Goal: Task Accomplishment & Management: Use online tool/utility

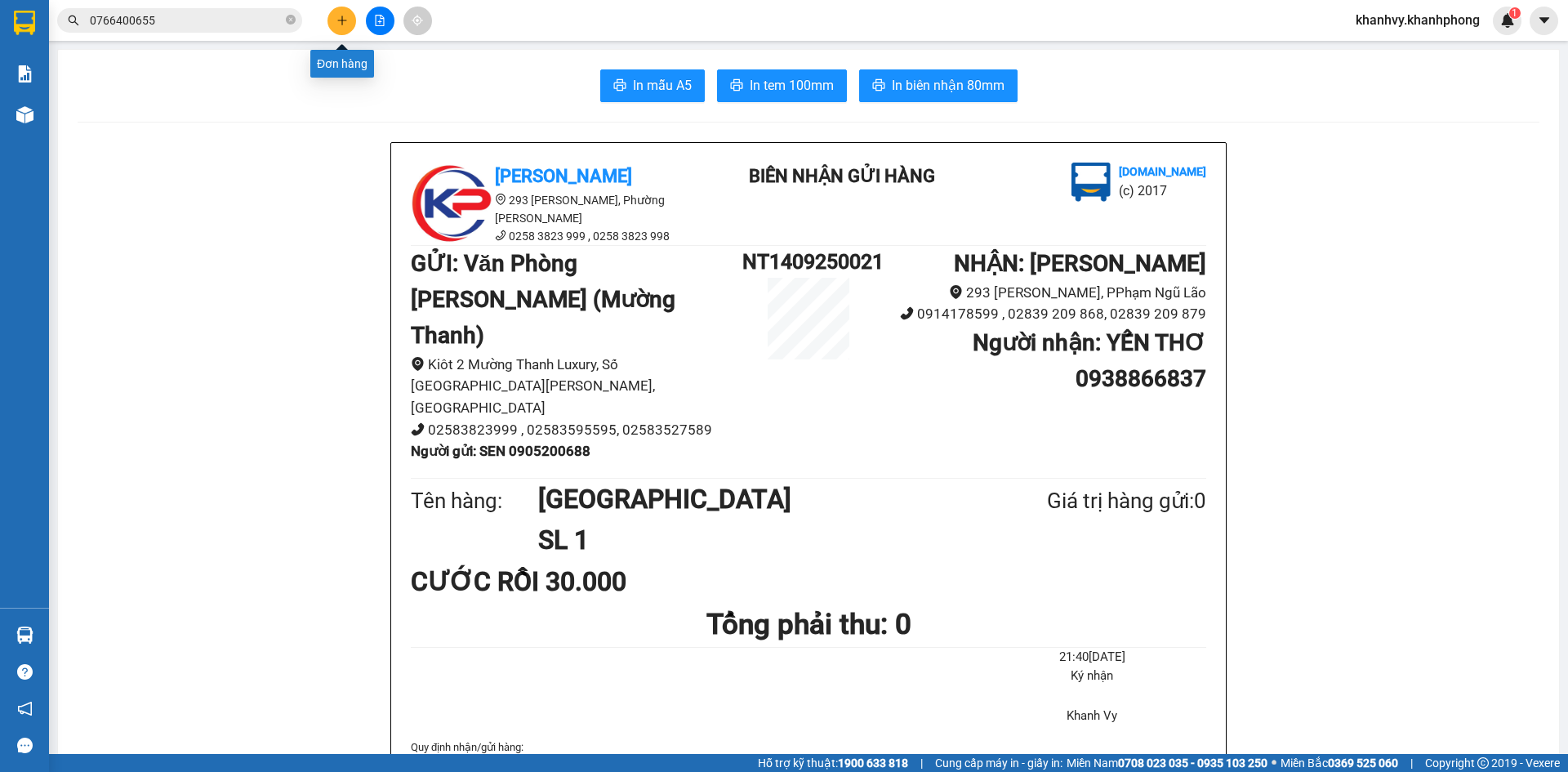
click at [331, 19] on button at bounding box center [342, 21] width 28 height 28
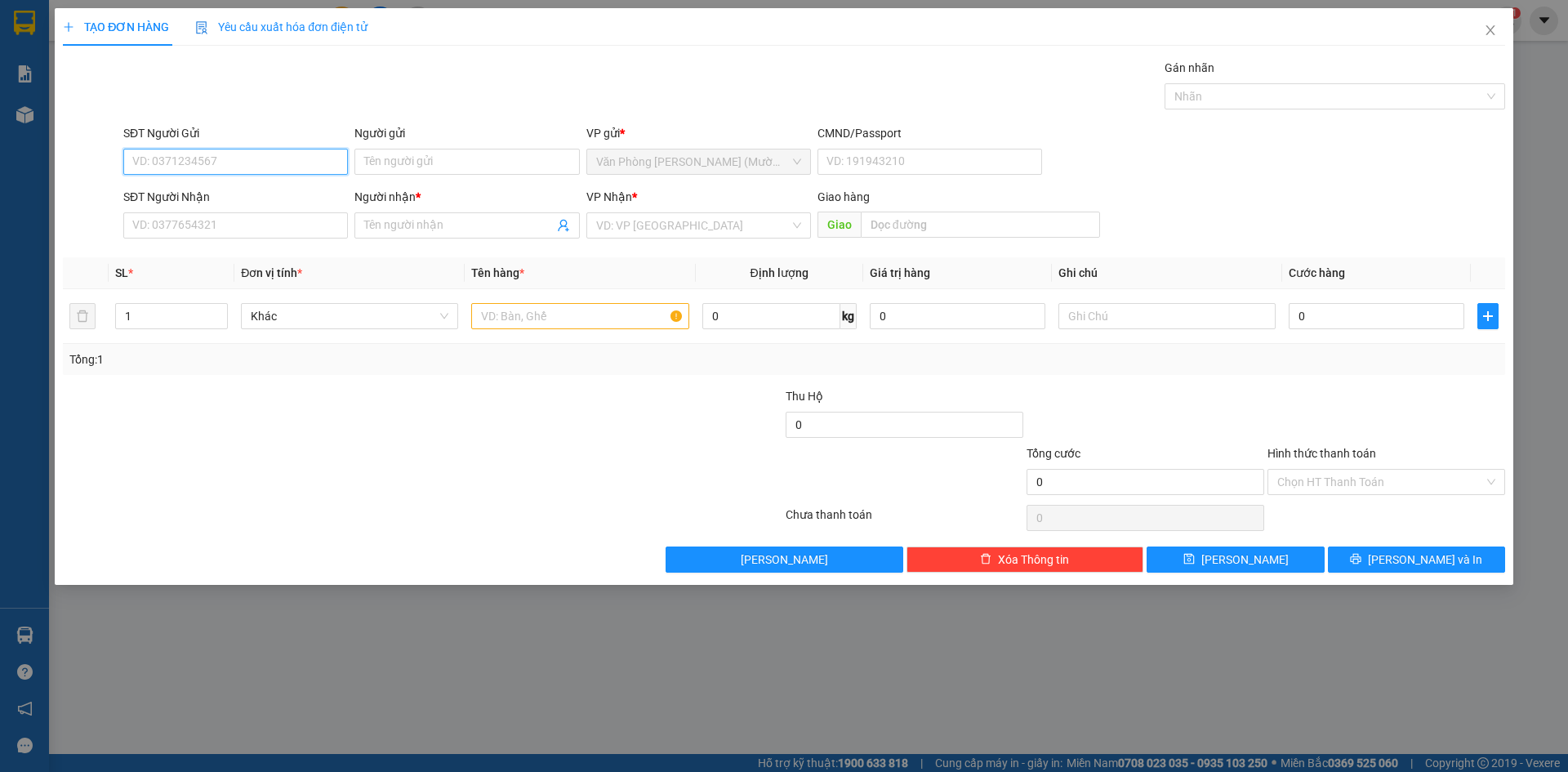
click at [260, 161] on input "SĐT Người Gửi" at bounding box center [236, 162] width 224 height 26
paste input "0982055650"
type input "0982055650"
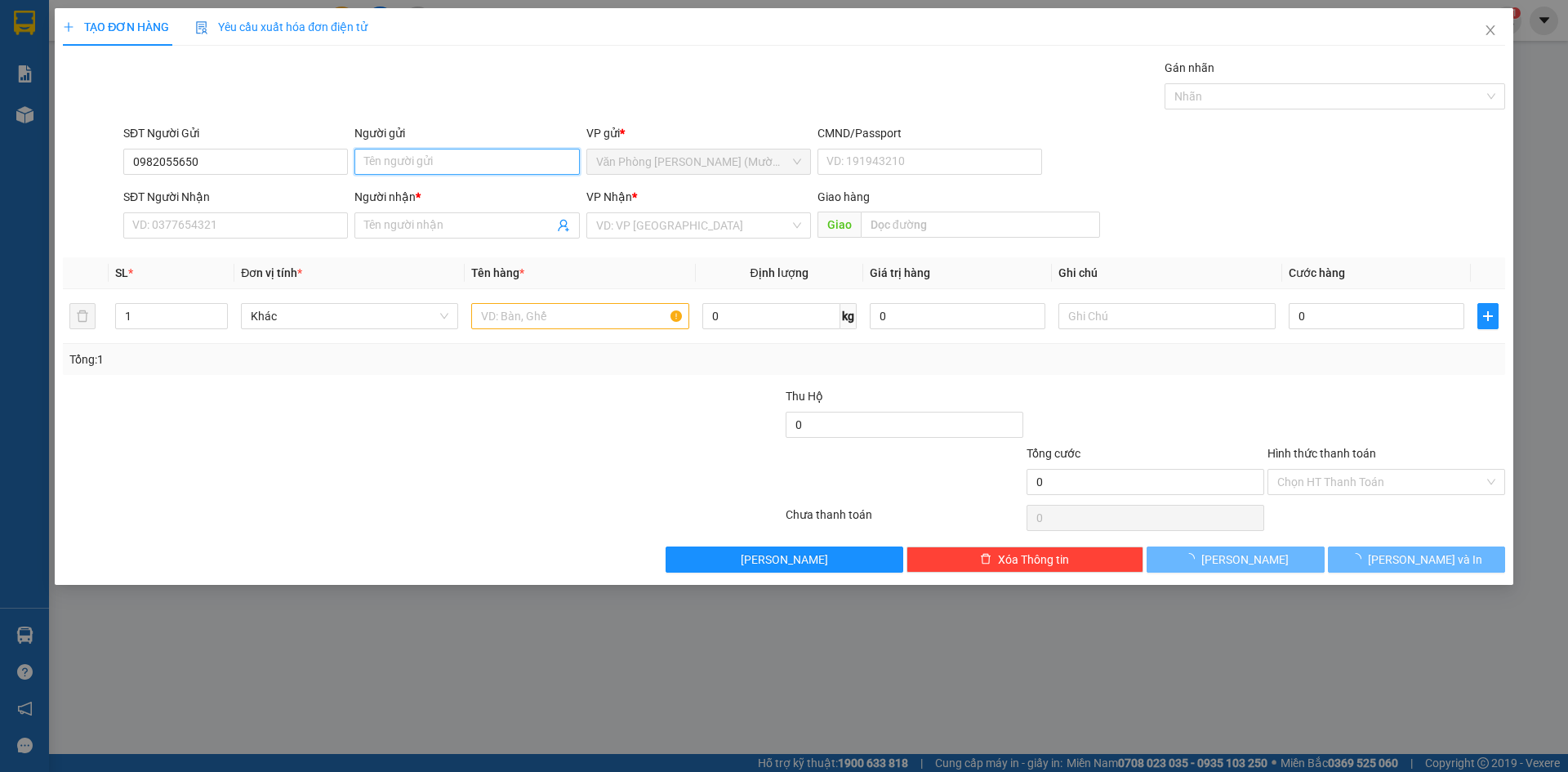
click at [422, 156] on input "Người gửi" at bounding box center [466, 162] width 224 height 26
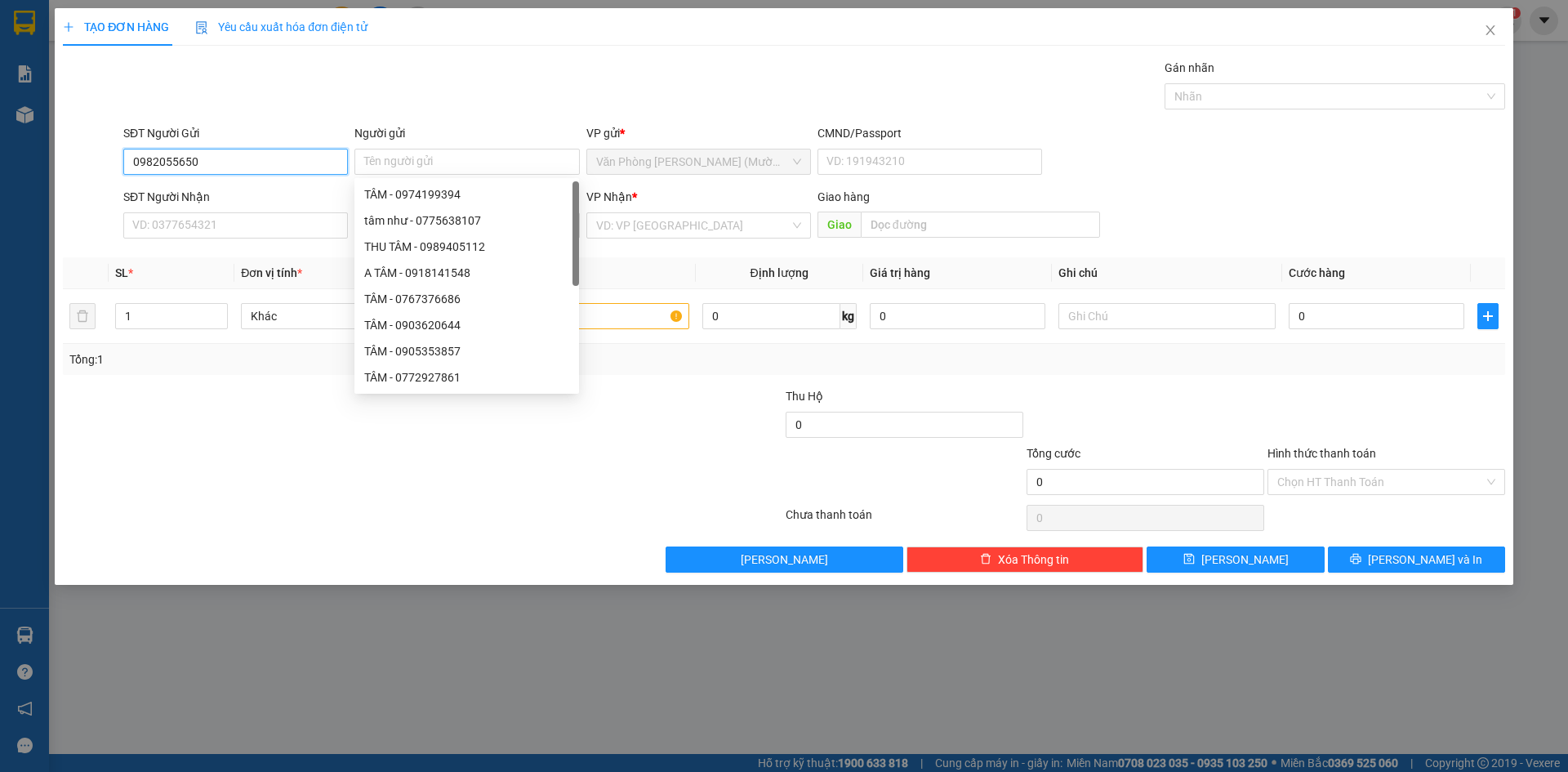
click at [266, 169] on input "0982055650" at bounding box center [236, 162] width 224 height 26
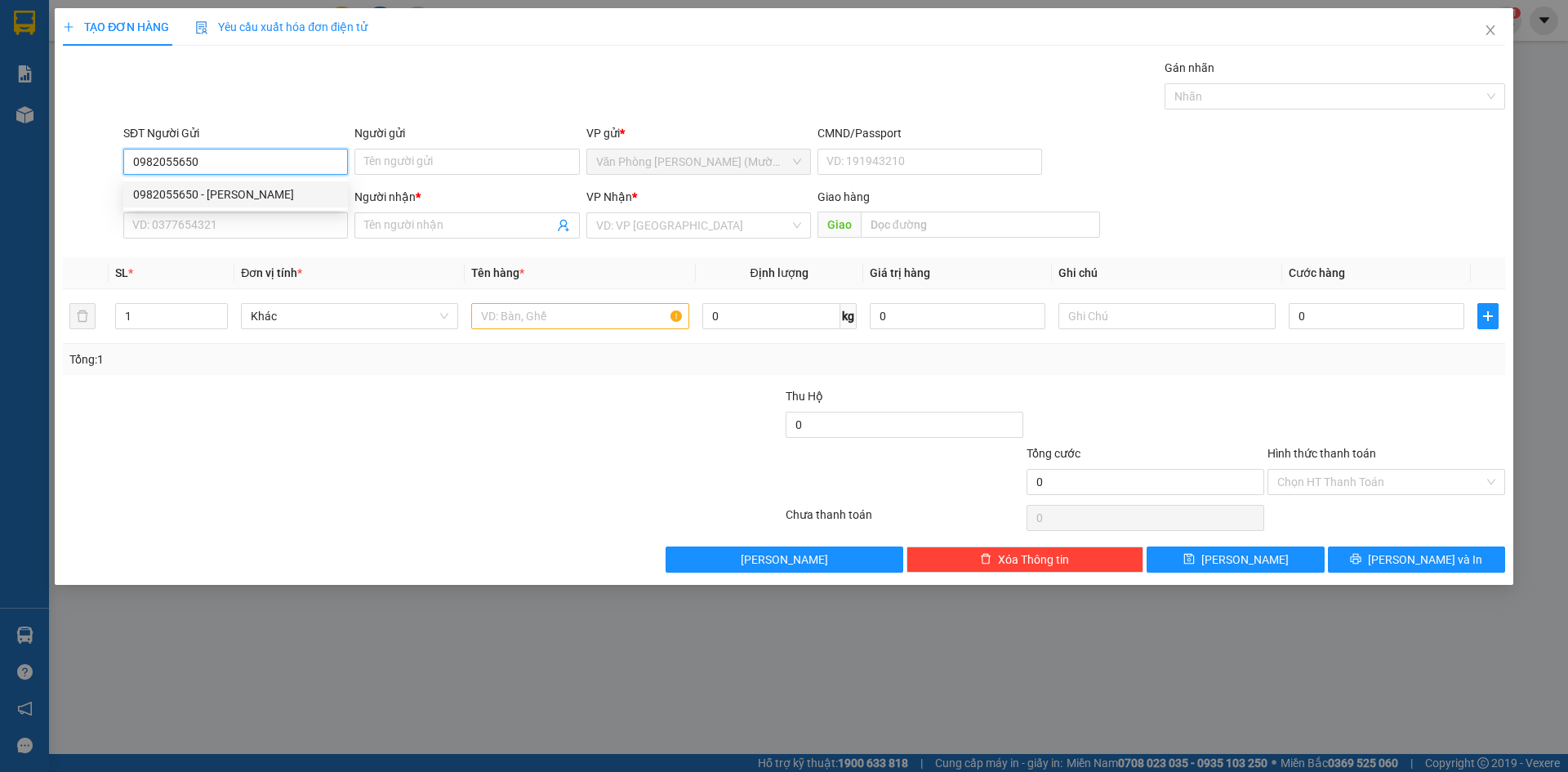
click at [246, 198] on div "0982055650 - [PERSON_NAME]" at bounding box center [236, 194] width 205 height 18
click at [261, 241] on div "SĐT Người Nhận VD: 0377654321" at bounding box center [236, 216] width 224 height 57
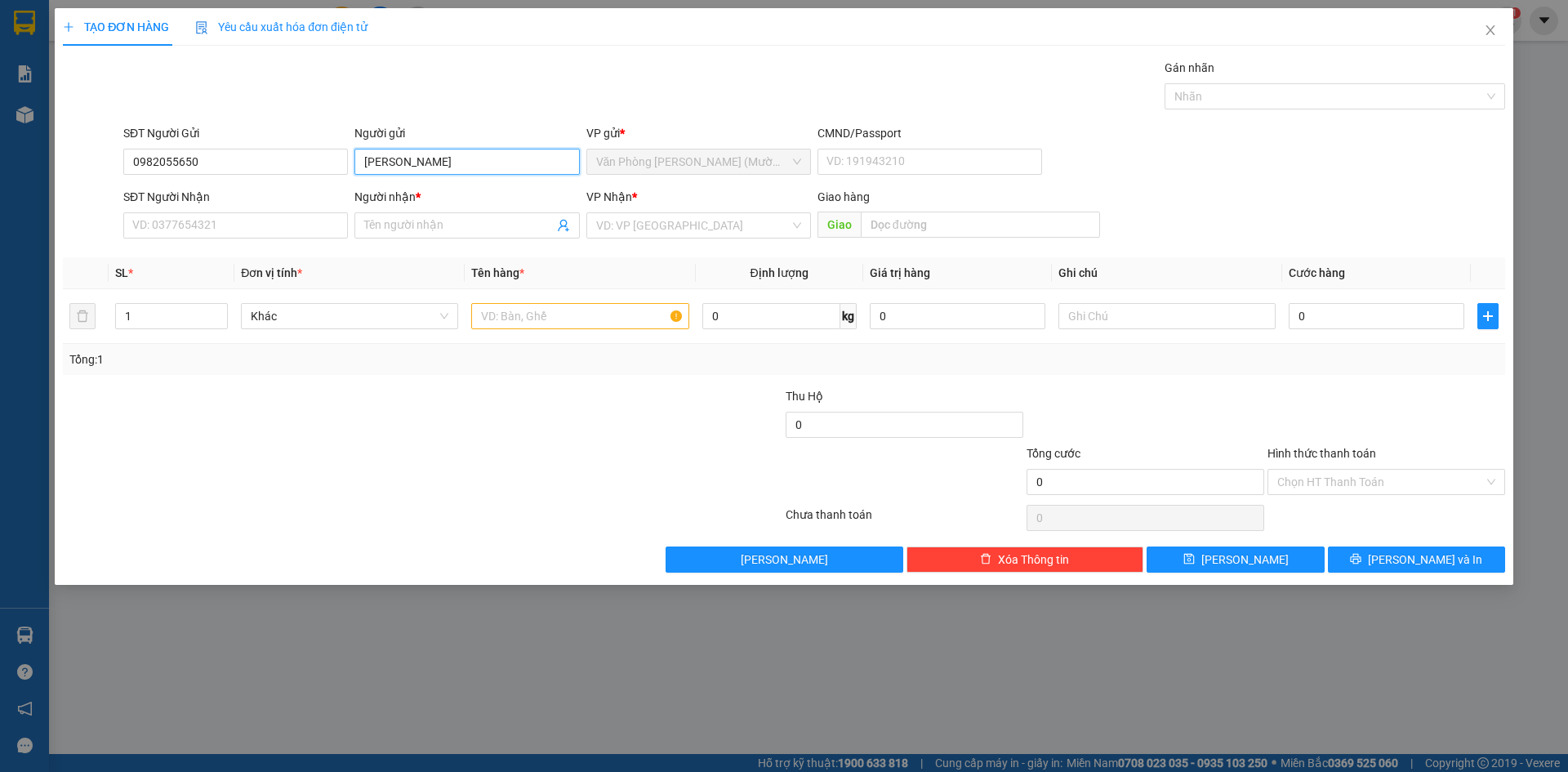
click at [384, 164] on input "[PERSON_NAME]" at bounding box center [466, 162] width 224 height 26
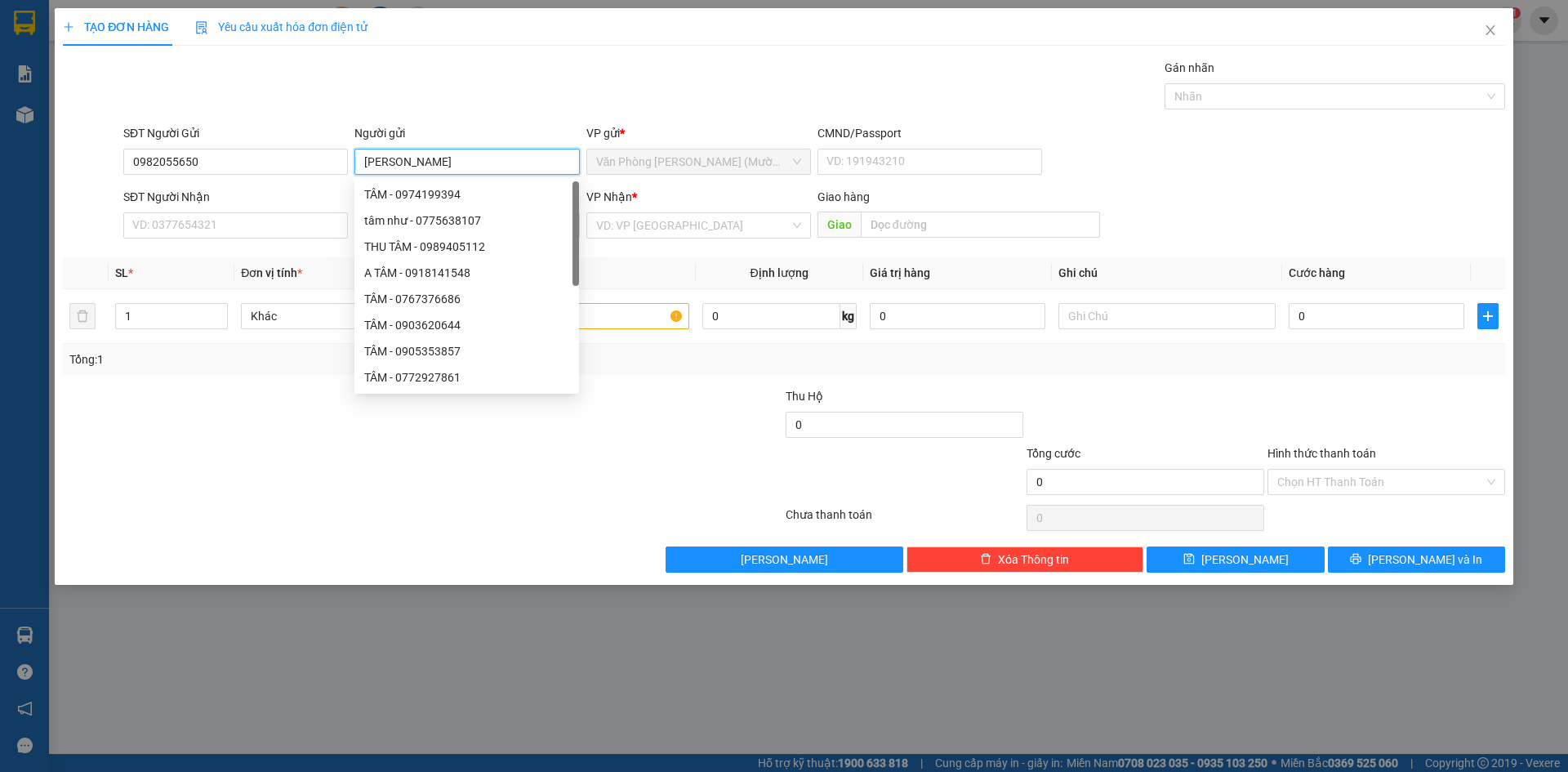
drag, startPoint x: 435, startPoint y: 166, endPoint x: 42, endPoint y: 181, distance: 393.3
click at [2, 192] on div "TẠO ĐƠN HÀNG Yêu cầu xuất hóa đơn điện tử Transit Pickup Surcharge Ids Transit …" at bounding box center [784, 386] width 1568 height 772
type input "VĨNH"
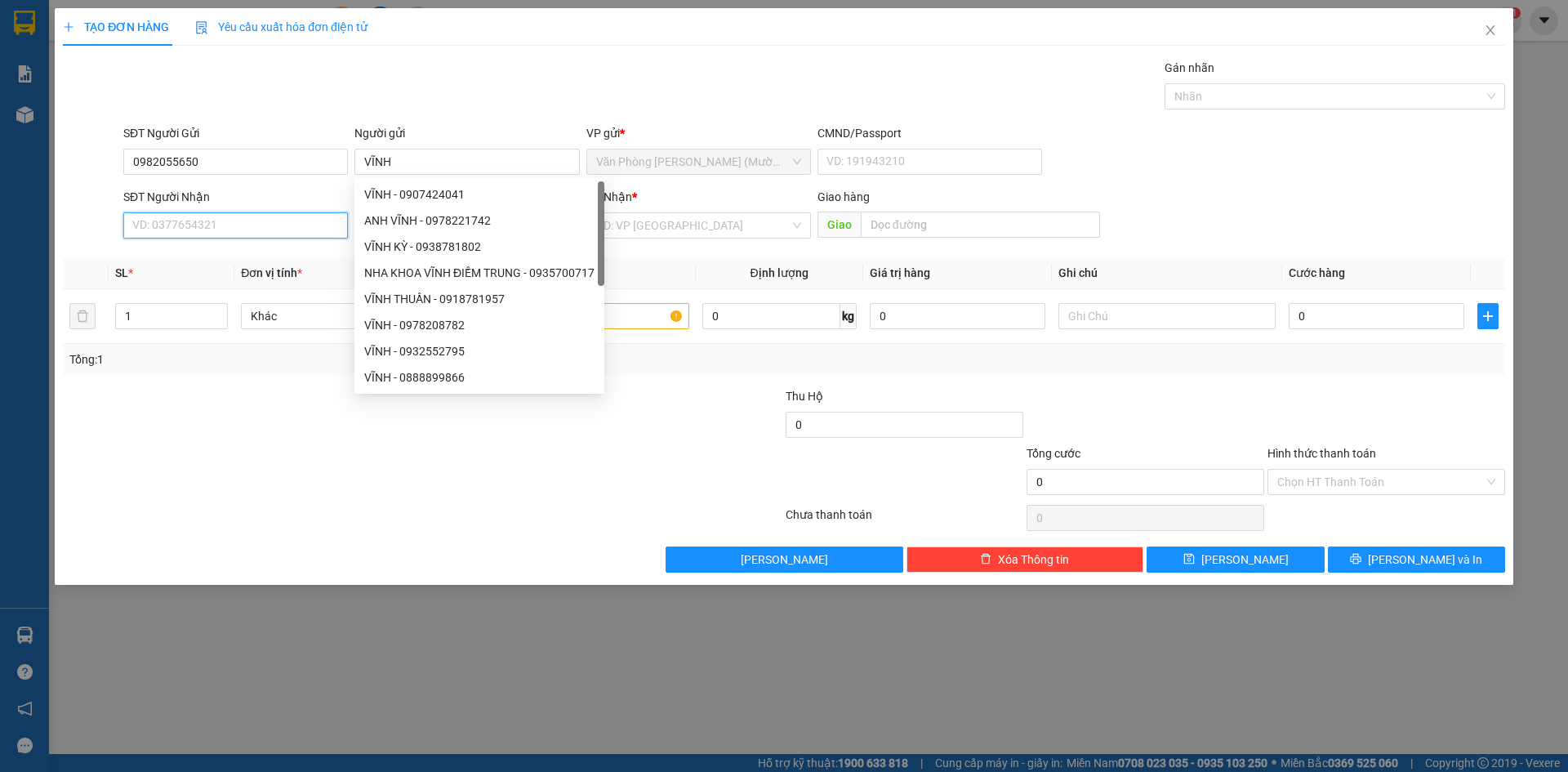
click at [199, 226] on input "SĐT Người Nhận" at bounding box center [236, 225] width 224 height 26
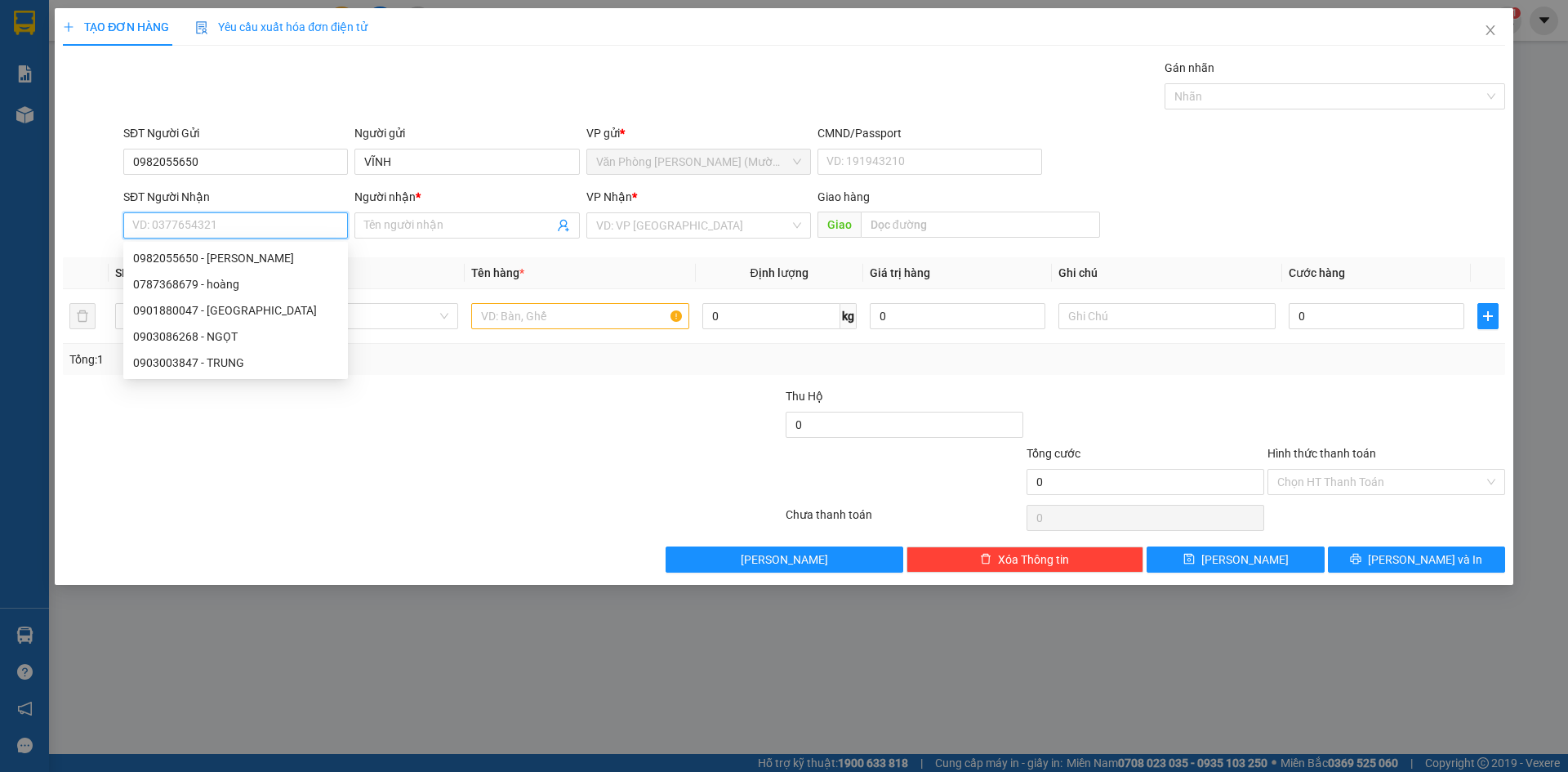
paste input "0982055650"
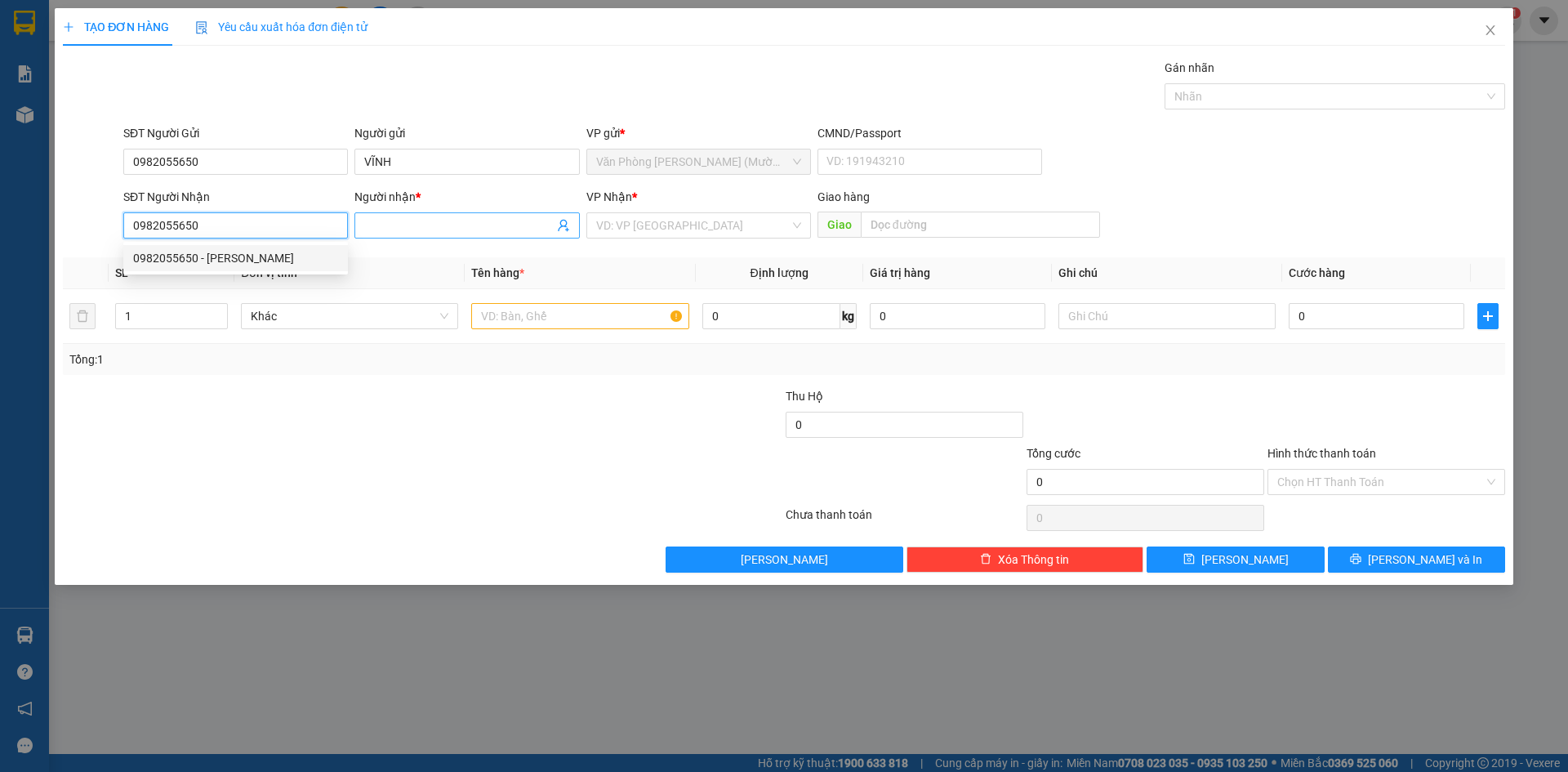
type input "0982055650"
click at [384, 230] on input "Người nhận *" at bounding box center [459, 225] width 188 height 18
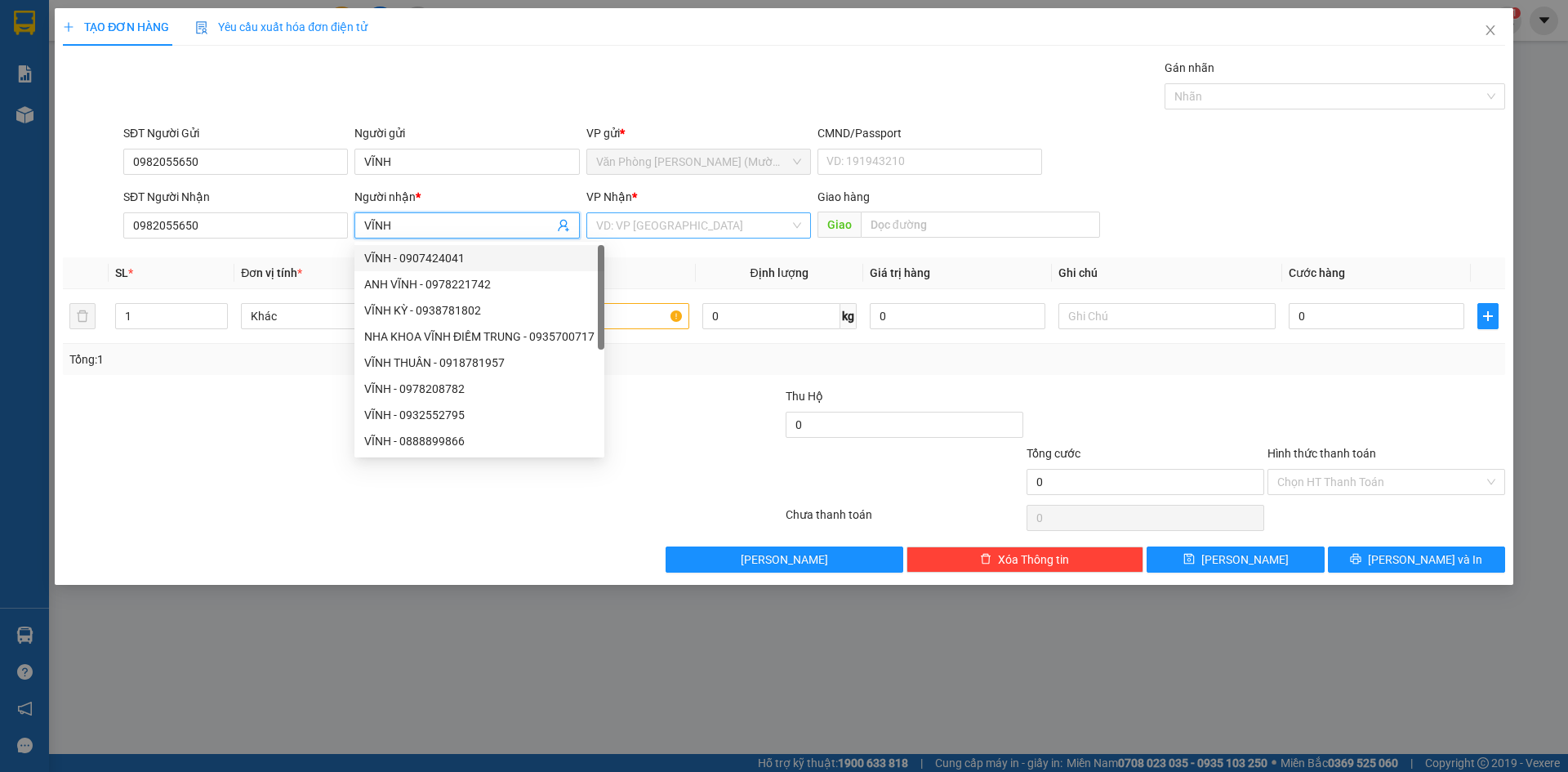
type input "VĨNH"
click at [640, 215] on input "search" at bounding box center [693, 225] width 193 height 25
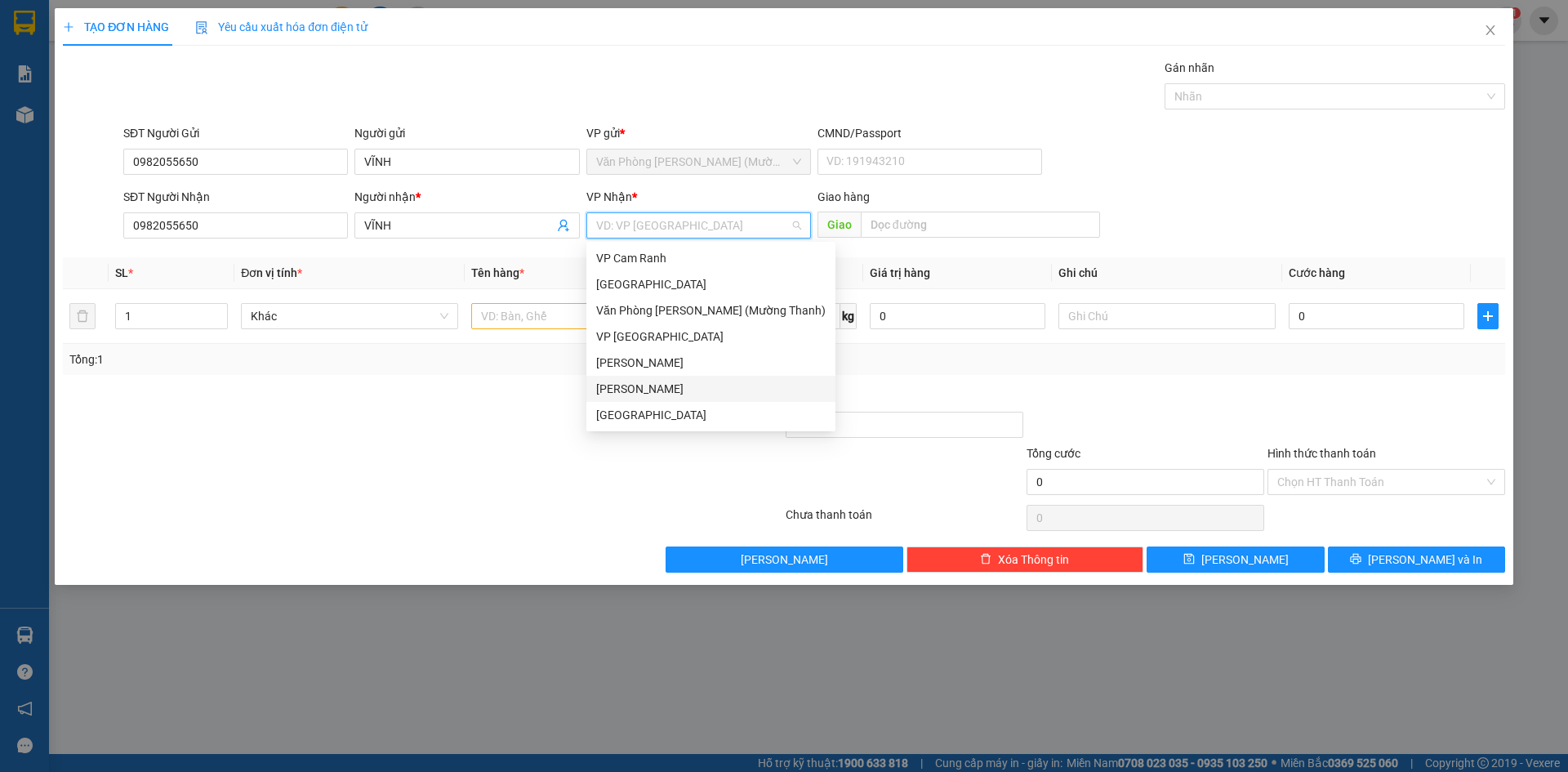
click at [637, 389] on div "[PERSON_NAME]" at bounding box center [711, 388] width 230 height 18
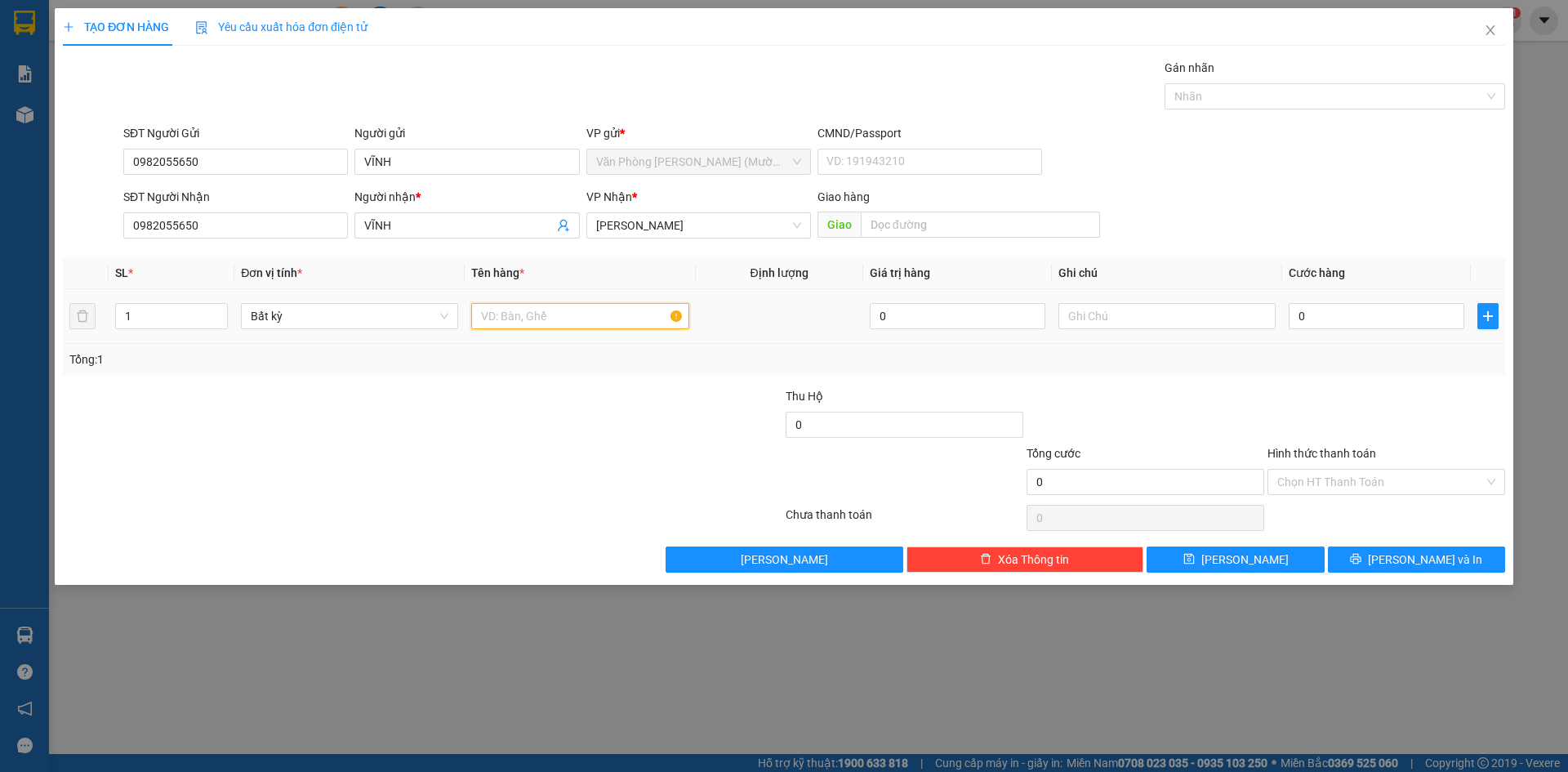
click at [510, 314] on input "text" at bounding box center [580, 317] width 218 height 26
type input "XE AB THEO K' 22H40 B3 KO BỌC"
click at [1317, 301] on div "0" at bounding box center [1377, 316] width 175 height 33
click at [1325, 316] on input "0" at bounding box center [1377, 317] width 175 height 26
type input "4"
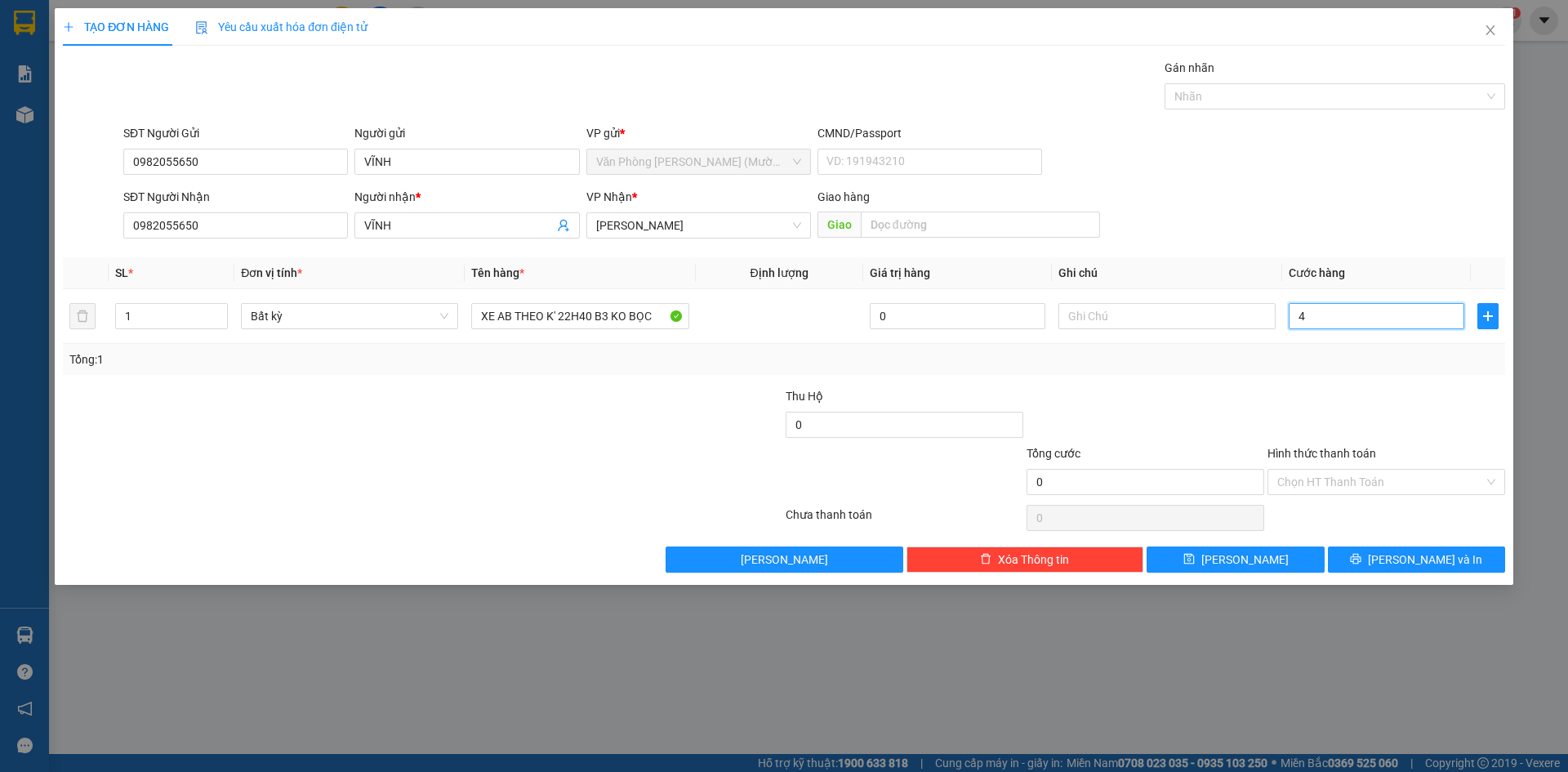
type input "4"
type input "45"
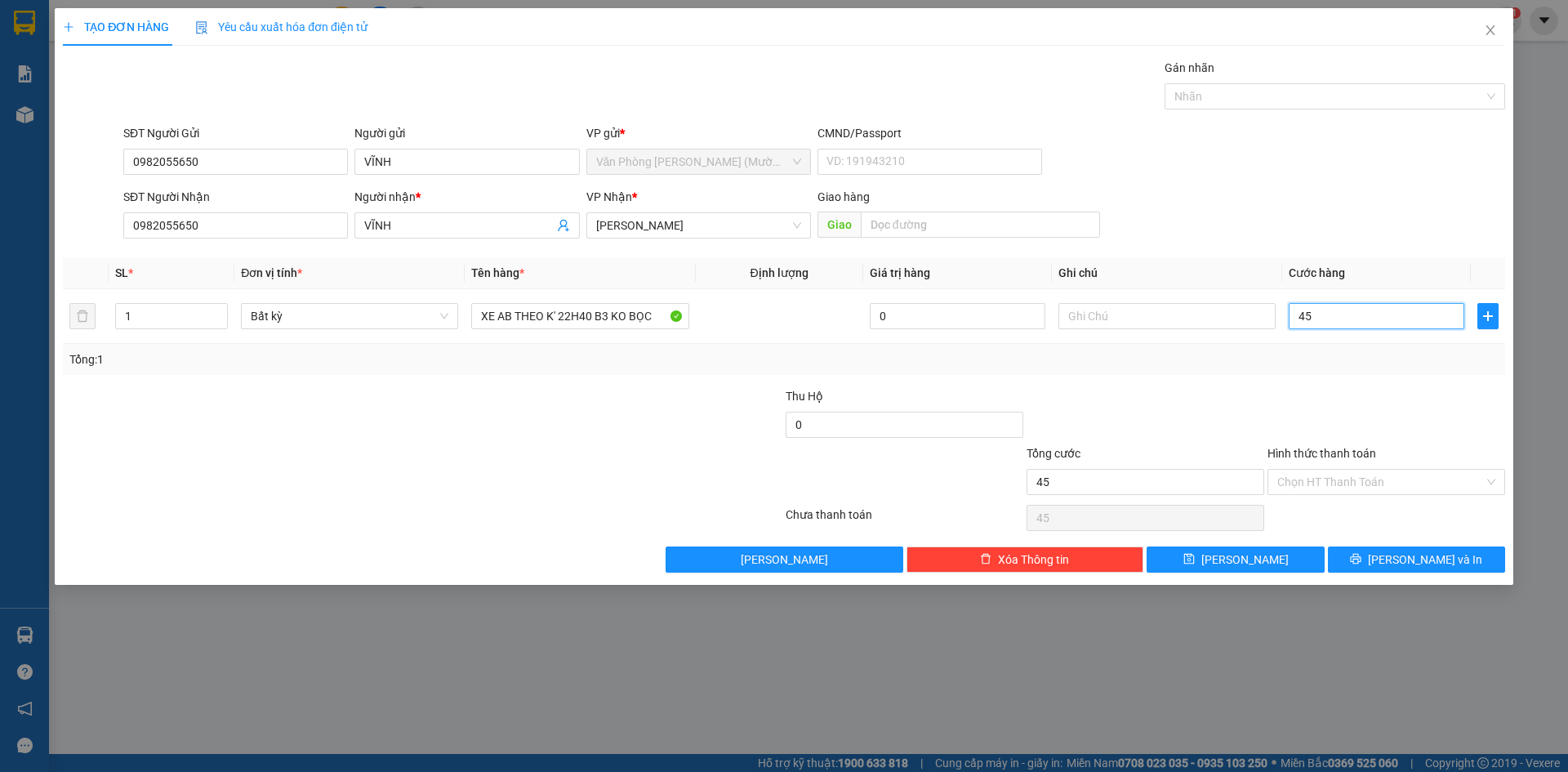
type input "4"
type input "40"
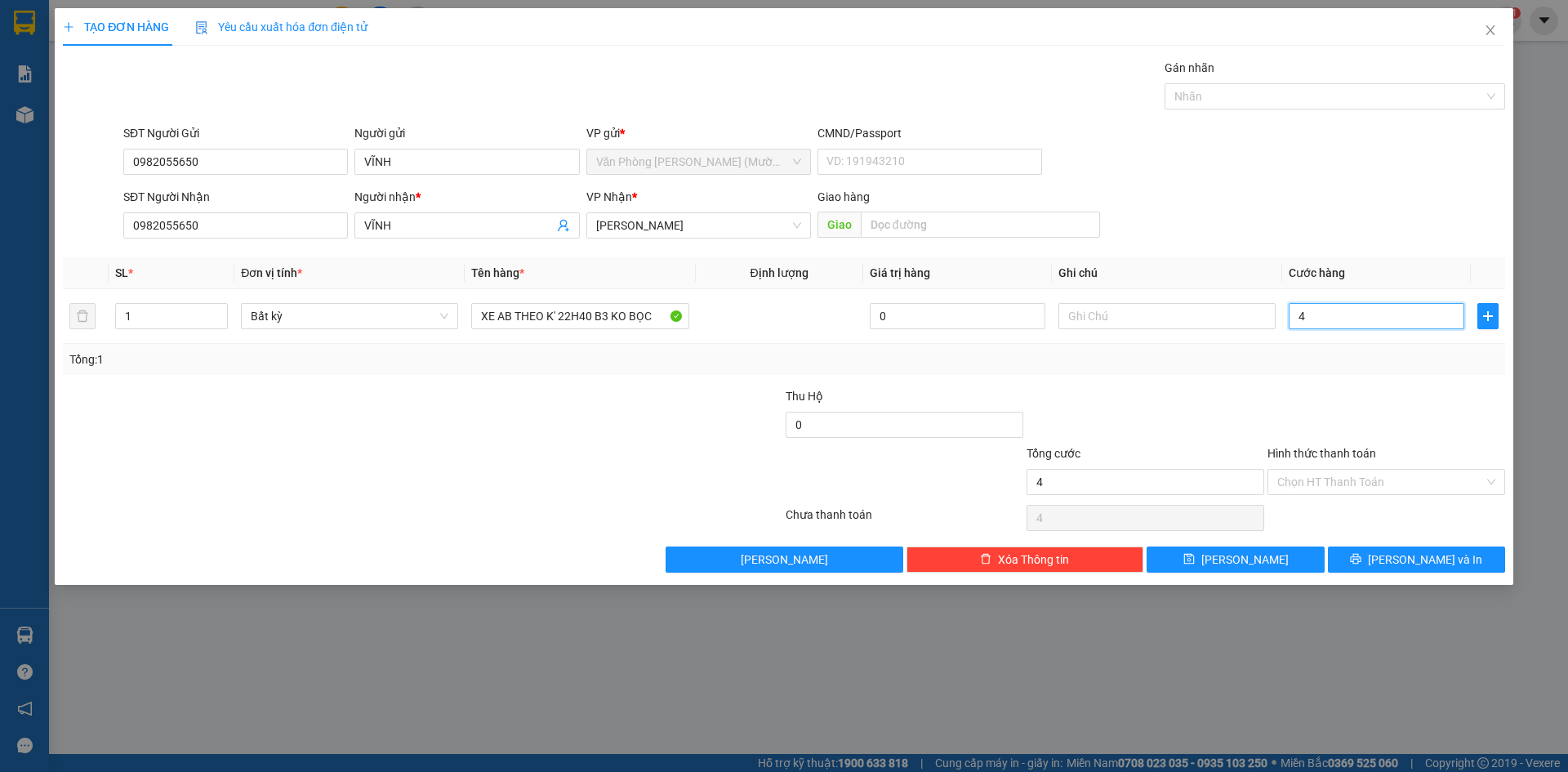
type input "40"
type input "400"
type input "400.000"
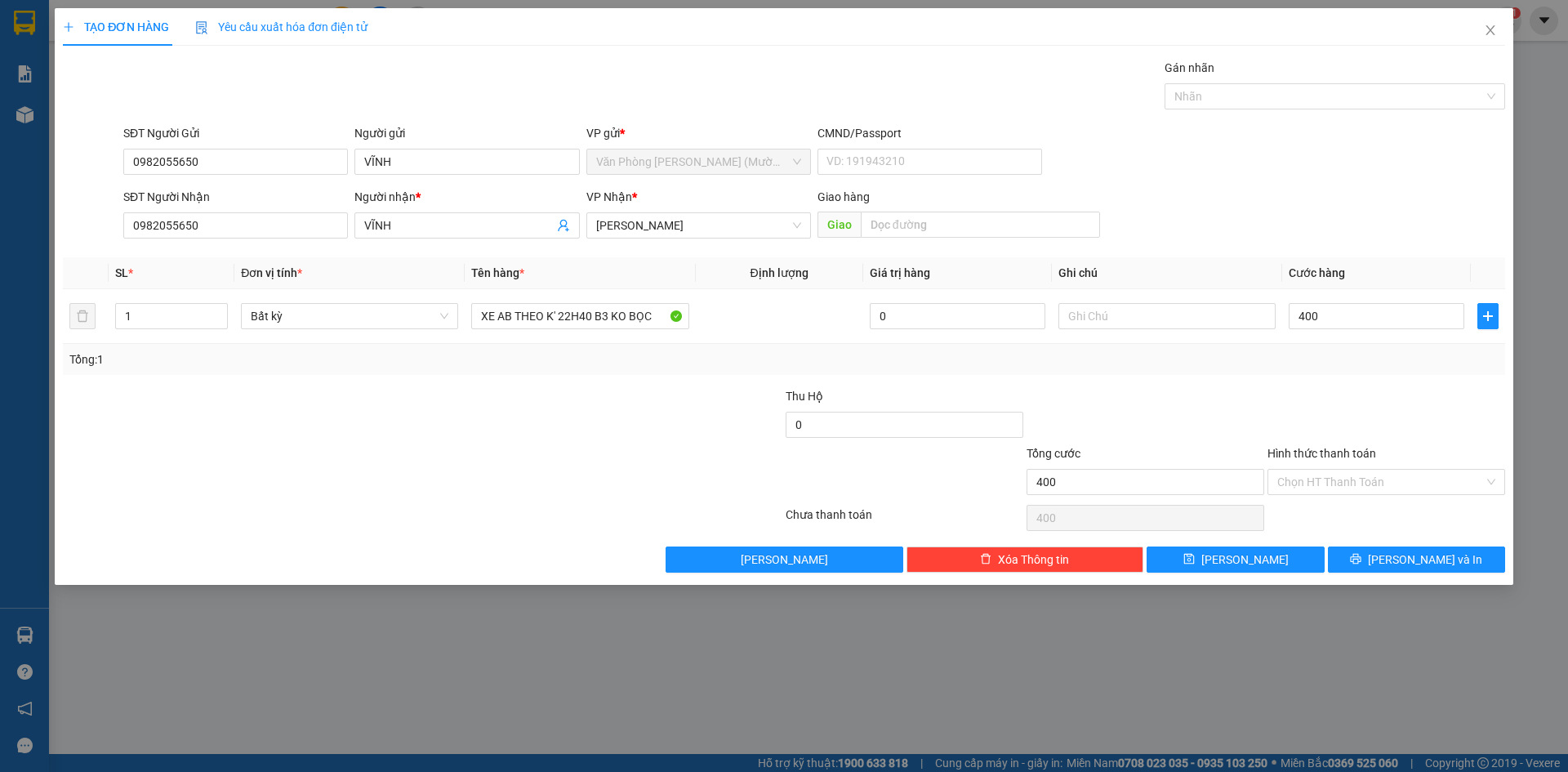
type input "400.000"
drag, startPoint x: 1493, startPoint y: 432, endPoint x: 1448, endPoint y: 468, distance: 57.6
click at [1491, 432] on div at bounding box center [1386, 416] width 241 height 57
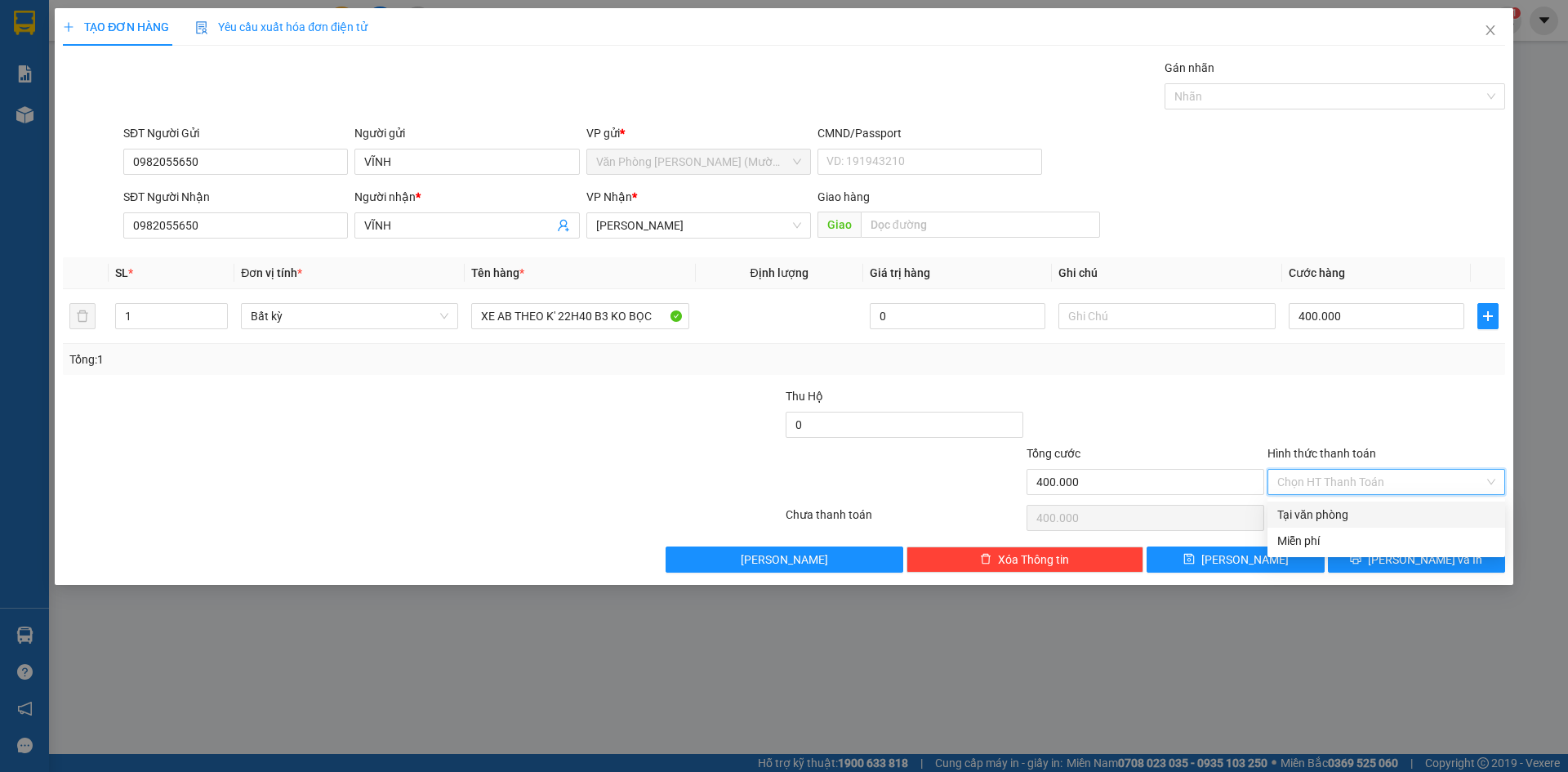
click at [1446, 469] on input "Hình thức thanh toán" at bounding box center [1380, 482] width 206 height 25
drag, startPoint x: 1430, startPoint y: 510, endPoint x: 1423, endPoint y: 567, distance: 57.4
click at [1429, 511] on div "Tại văn phòng" at bounding box center [1385, 514] width 218 height 18
type input "0"
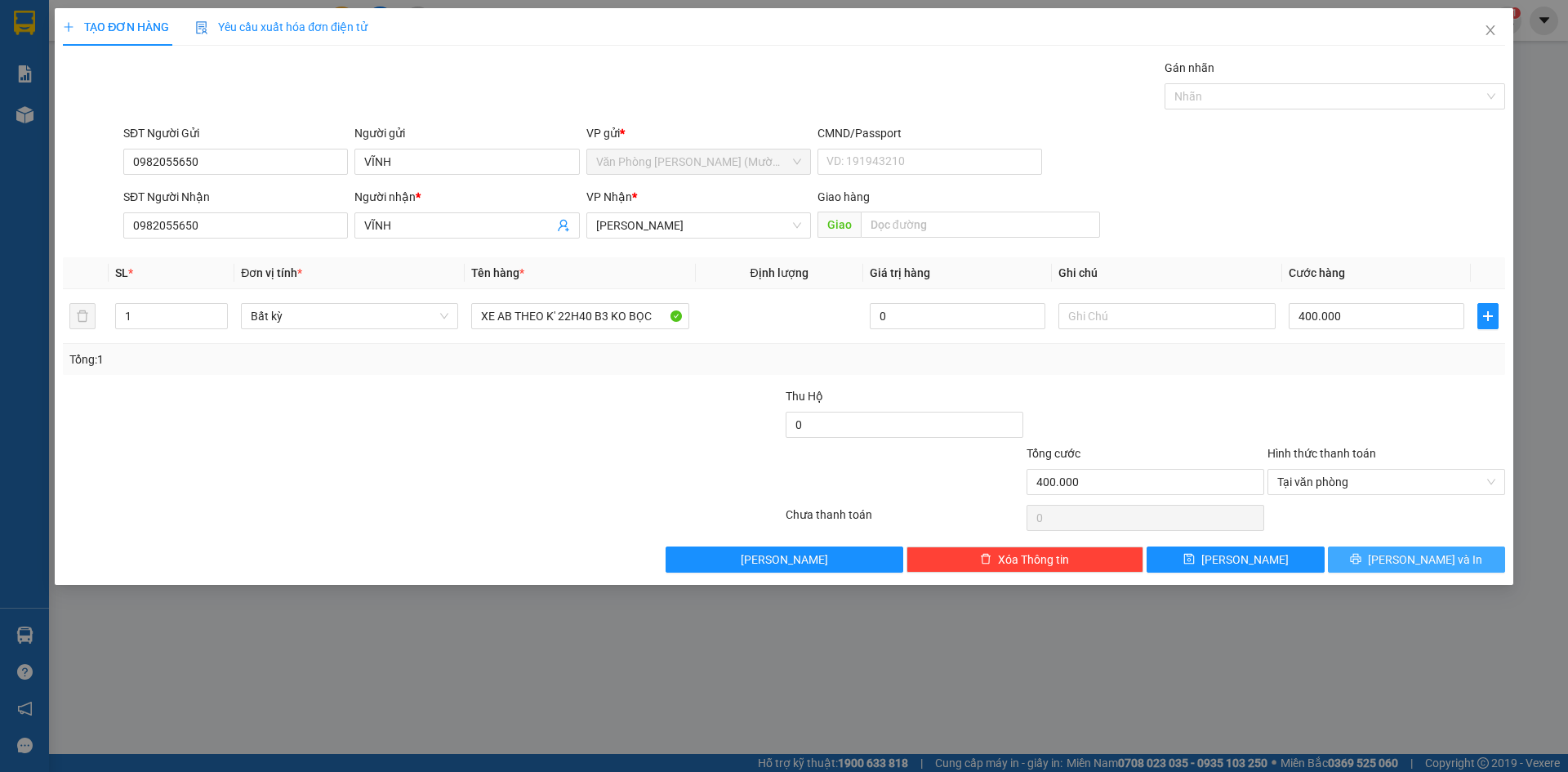
click at [1414, 567] on span "[PERSON_NAME] và In" at bounding box center [1425, 559] width 114 height 18
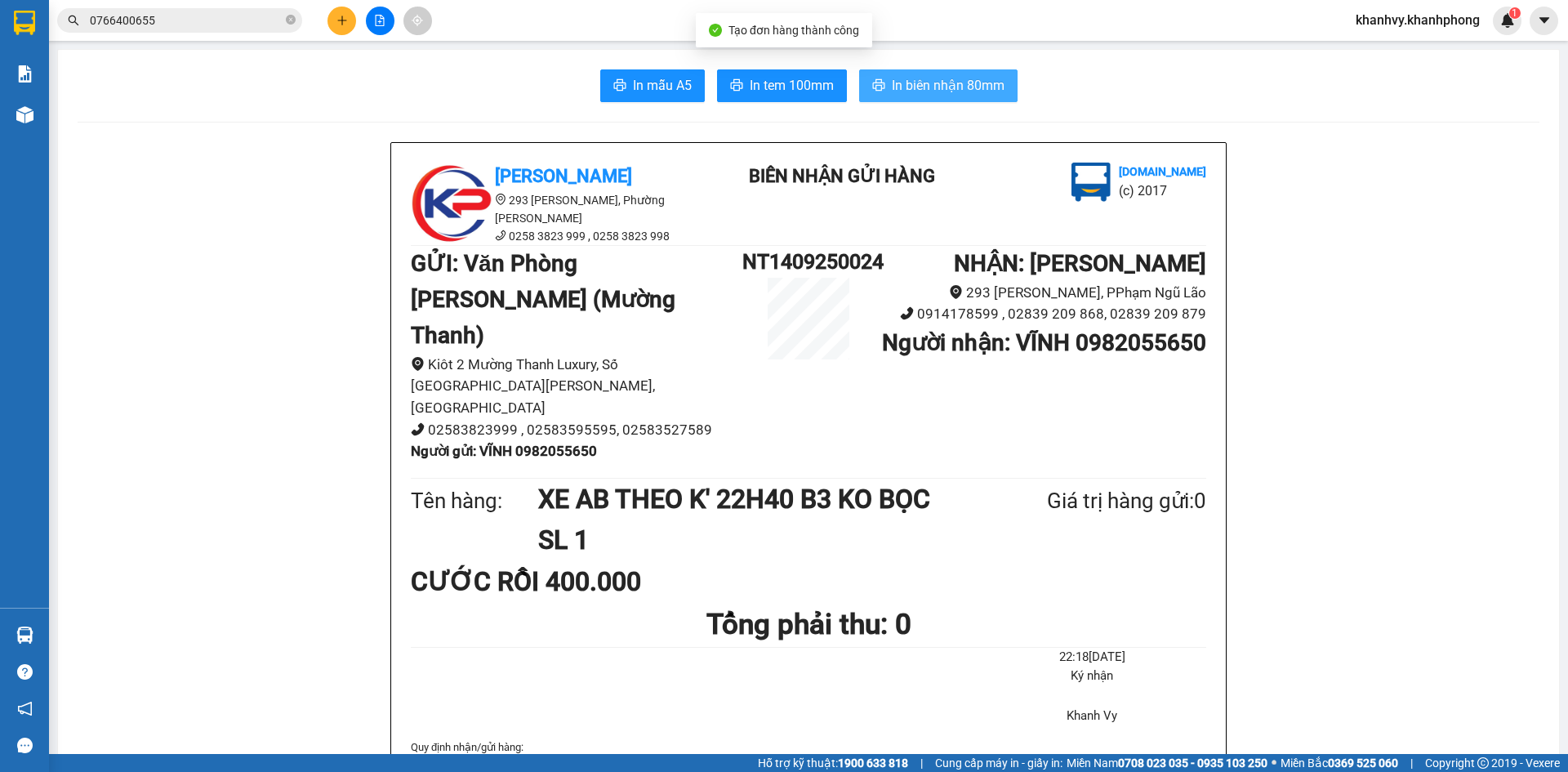
click at [931, 85] on span "In biên nhận 80mm" at bounding box center [948, 86] width 113 height 21
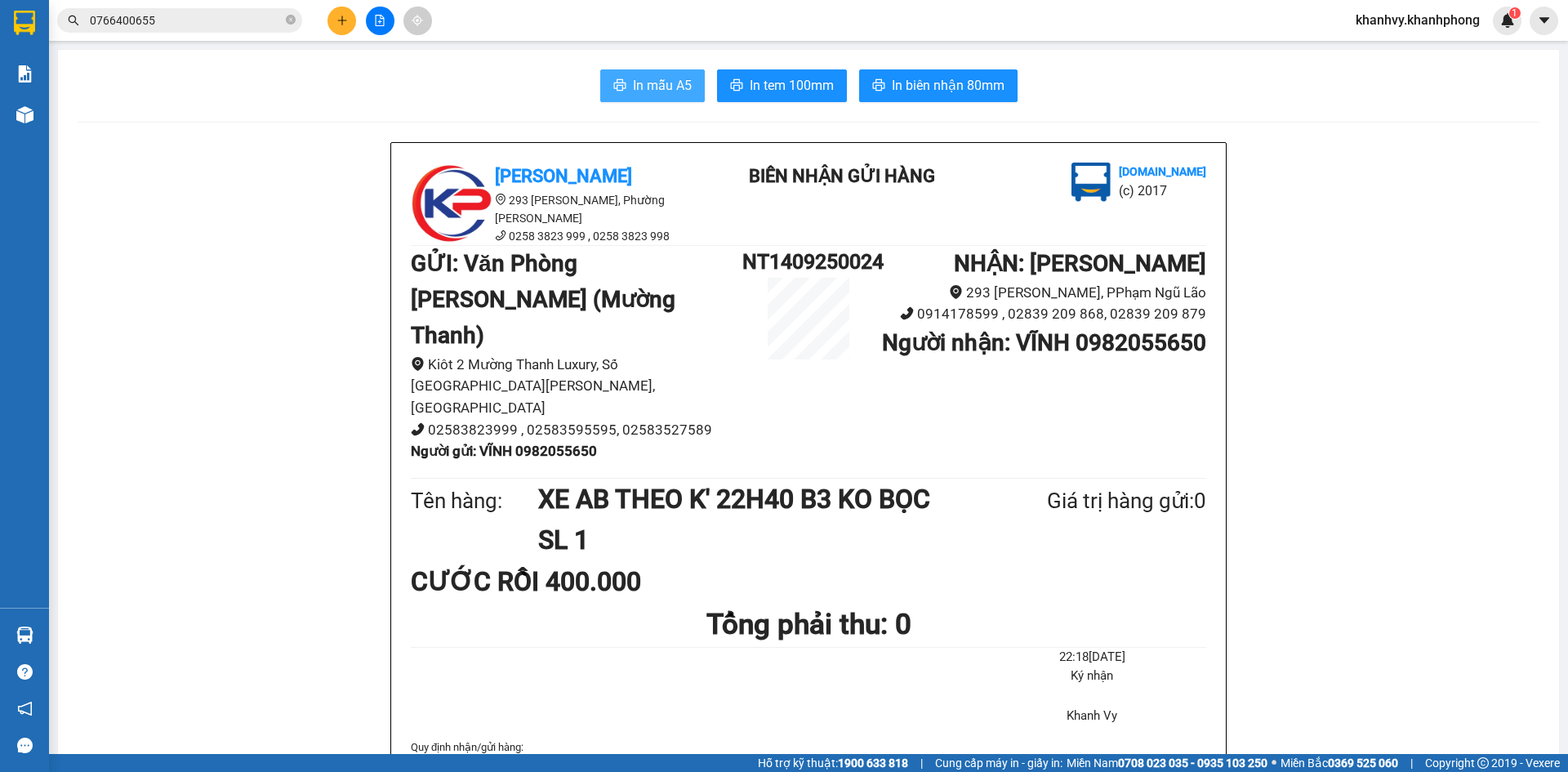
drag, startPoint x: 674, startPoint y: 71, endPoint x: 672, endPoint y: 81, distance: 10.2
click at [674, 72] on button "In mẫu A5" at bounding box center [652, 86] width 105 height 33
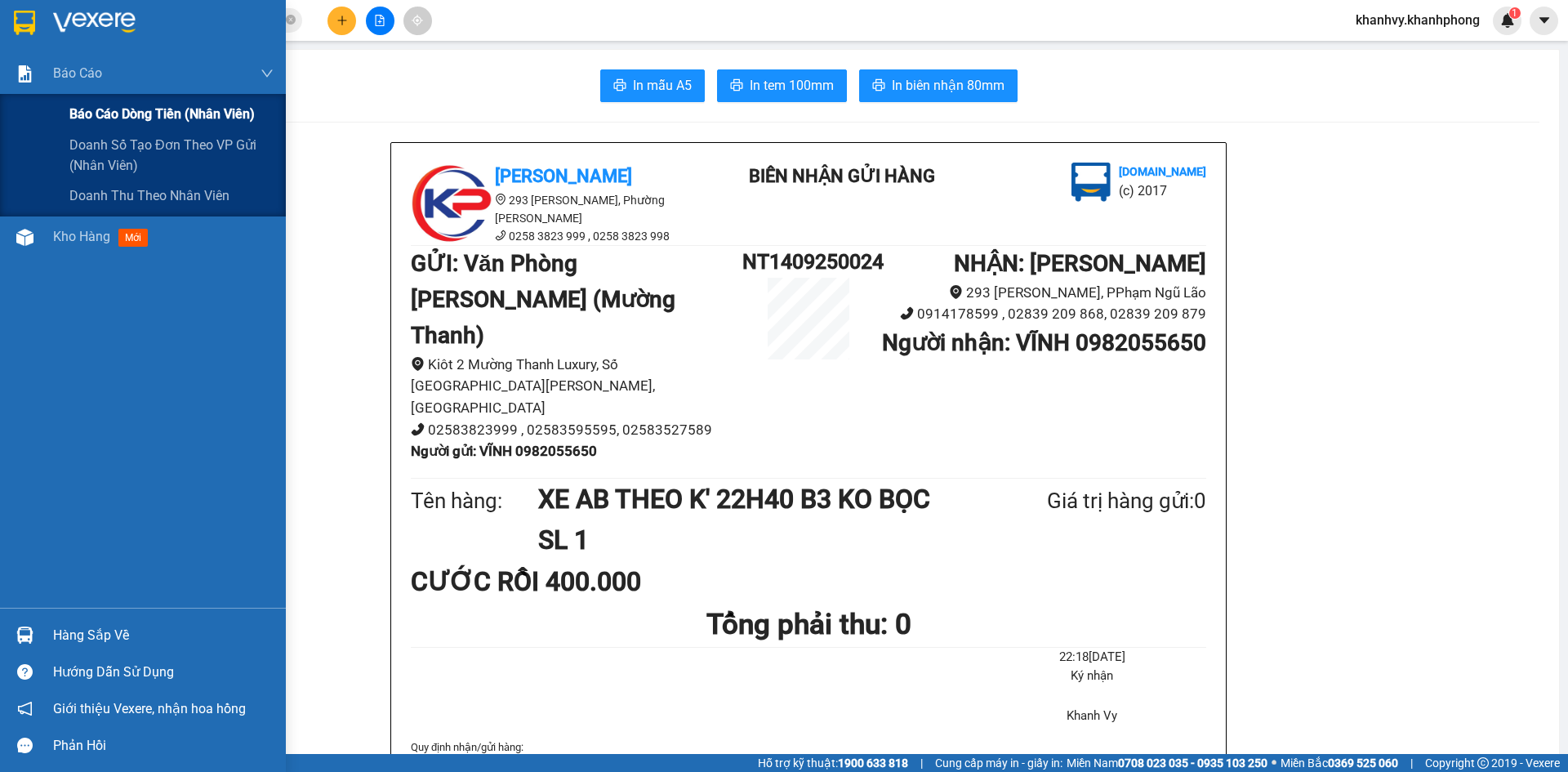
click at [73, 109] on span "Báo cáo dòng tiền (nhân viên)" at bounding box center [162, 114] width 186 height 21
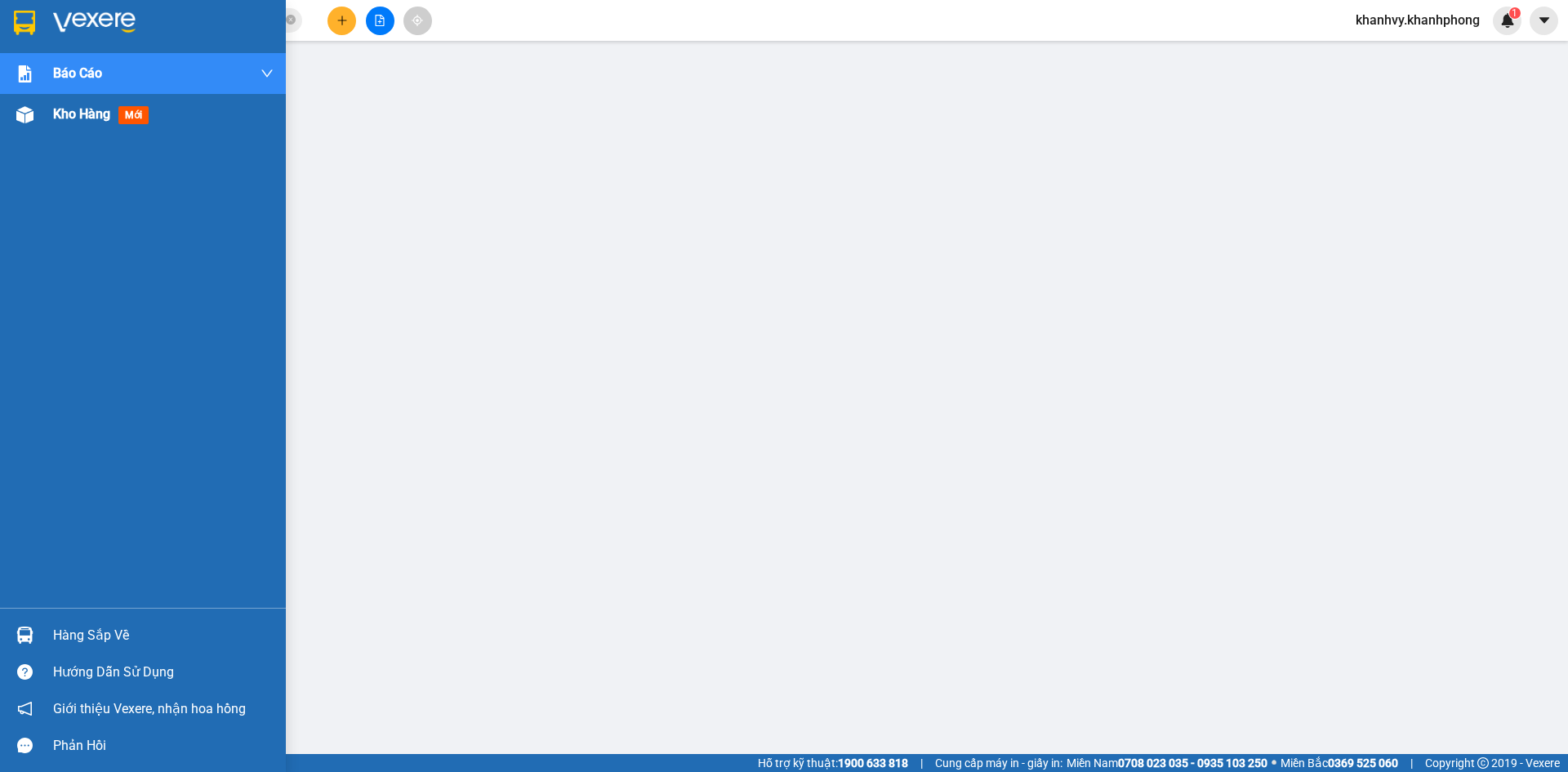
click at [37, 108] on div at bounding box center [24, 115] width 28 height 28
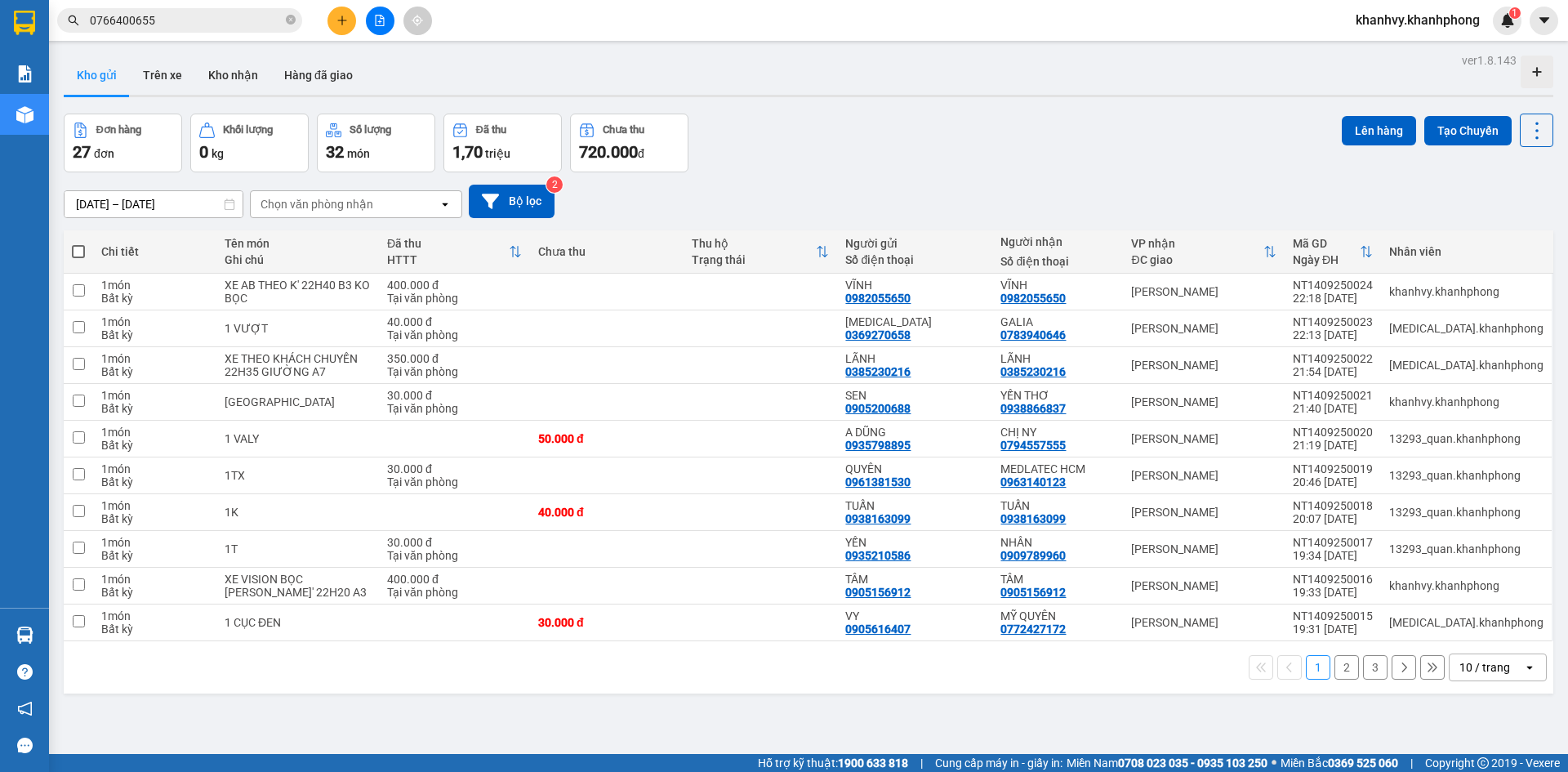
click at [76, 249] on span at bounding box center [78, 252] width 13 height 13
click at [78, 243] on input "checkbox" at bounding box center [78, 243] width 0 height 0
checkbox input "true"
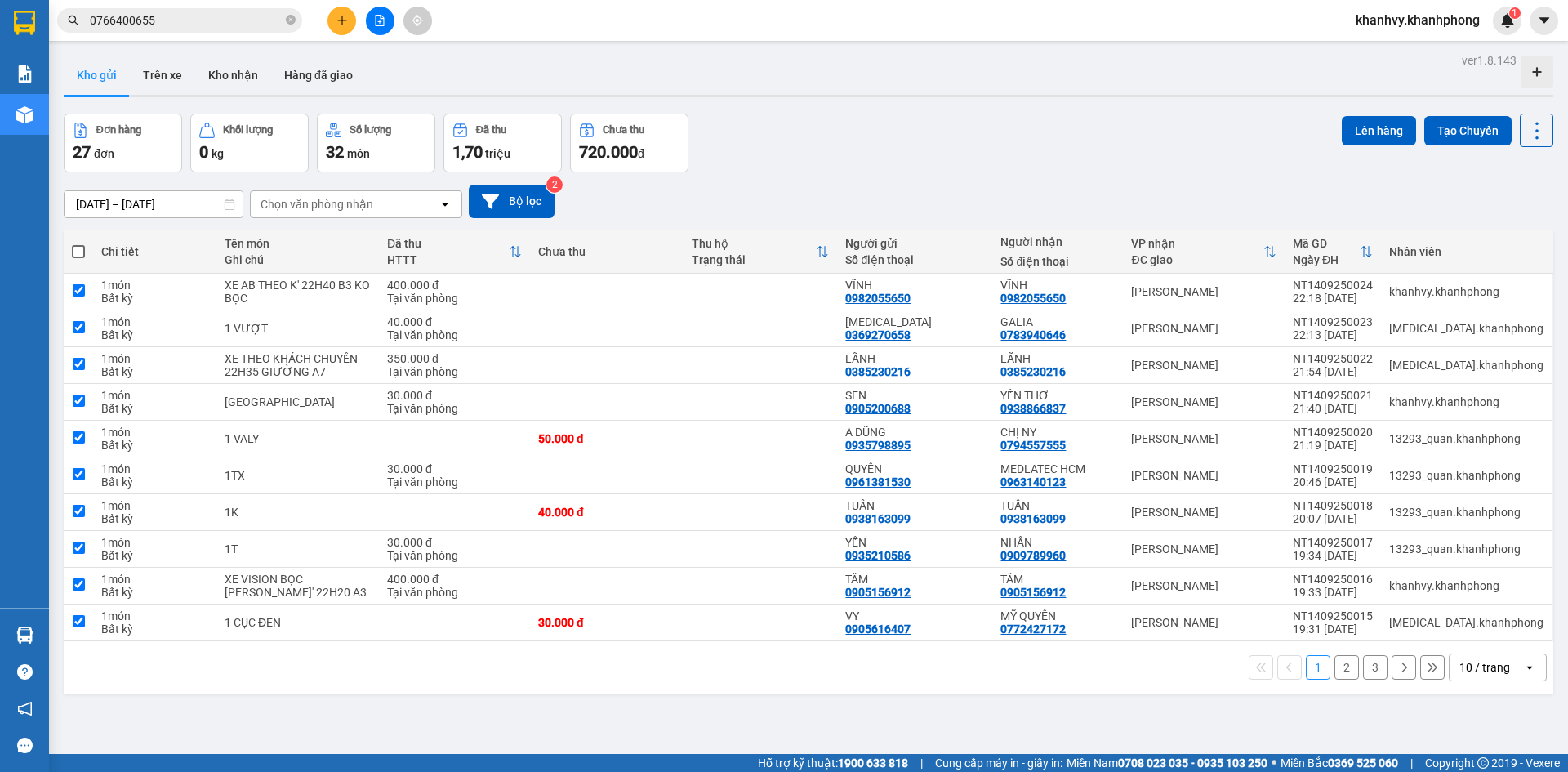
checkbox input "true"
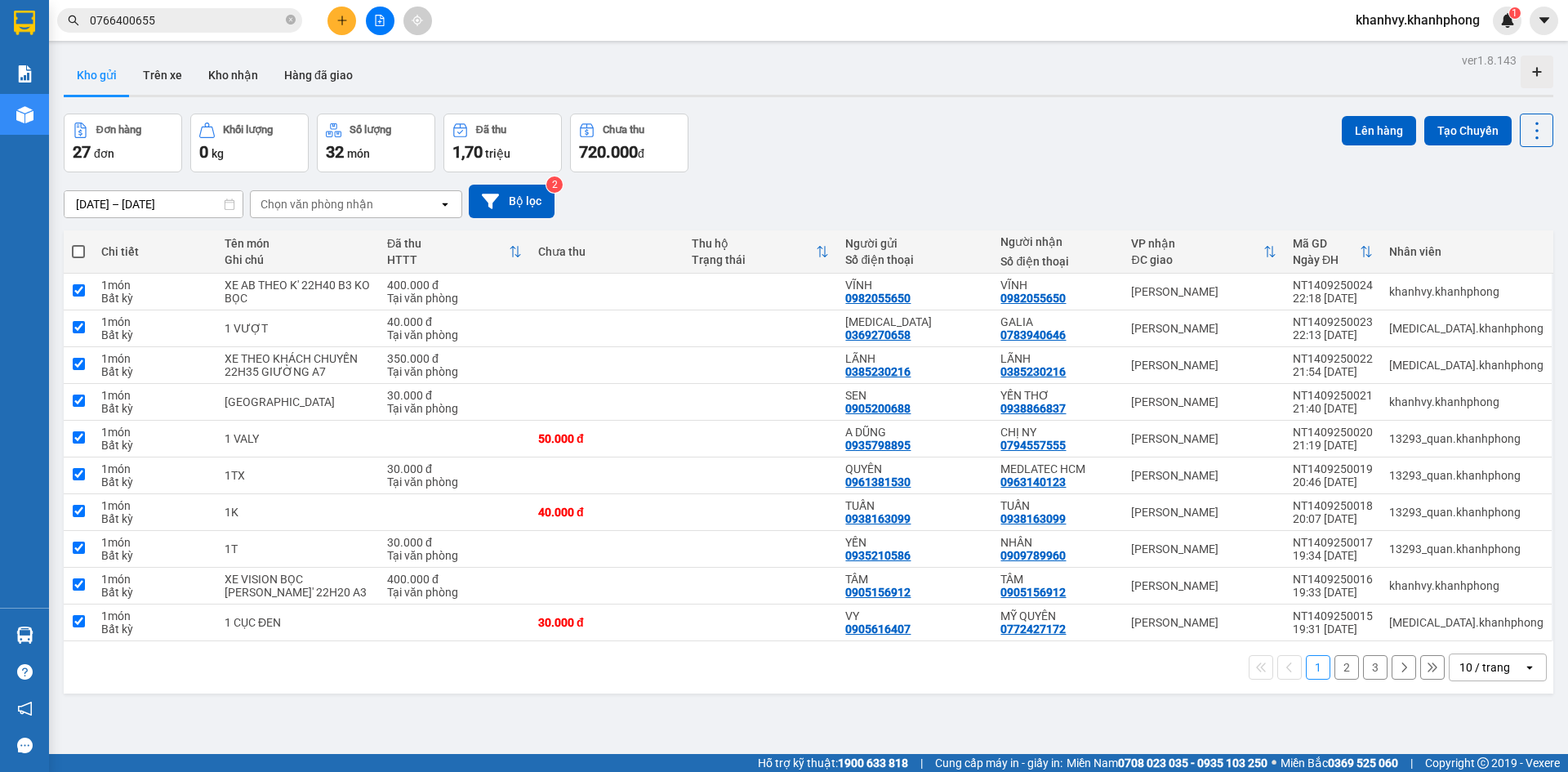
checkbox input "true"
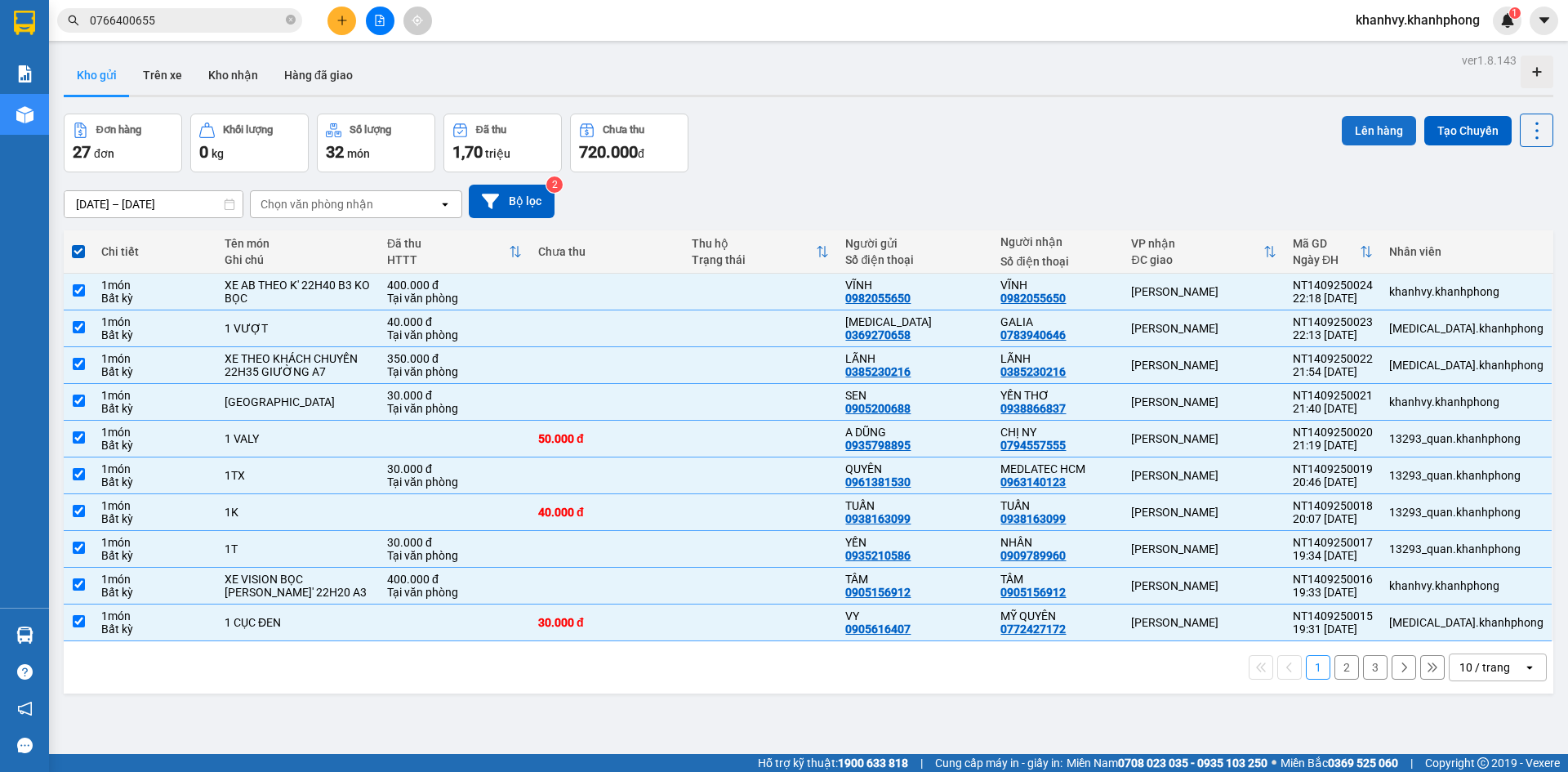
click at [1356, 131] on button "Lên hàng" at bounding box center [1379, 130] width 74 height 29
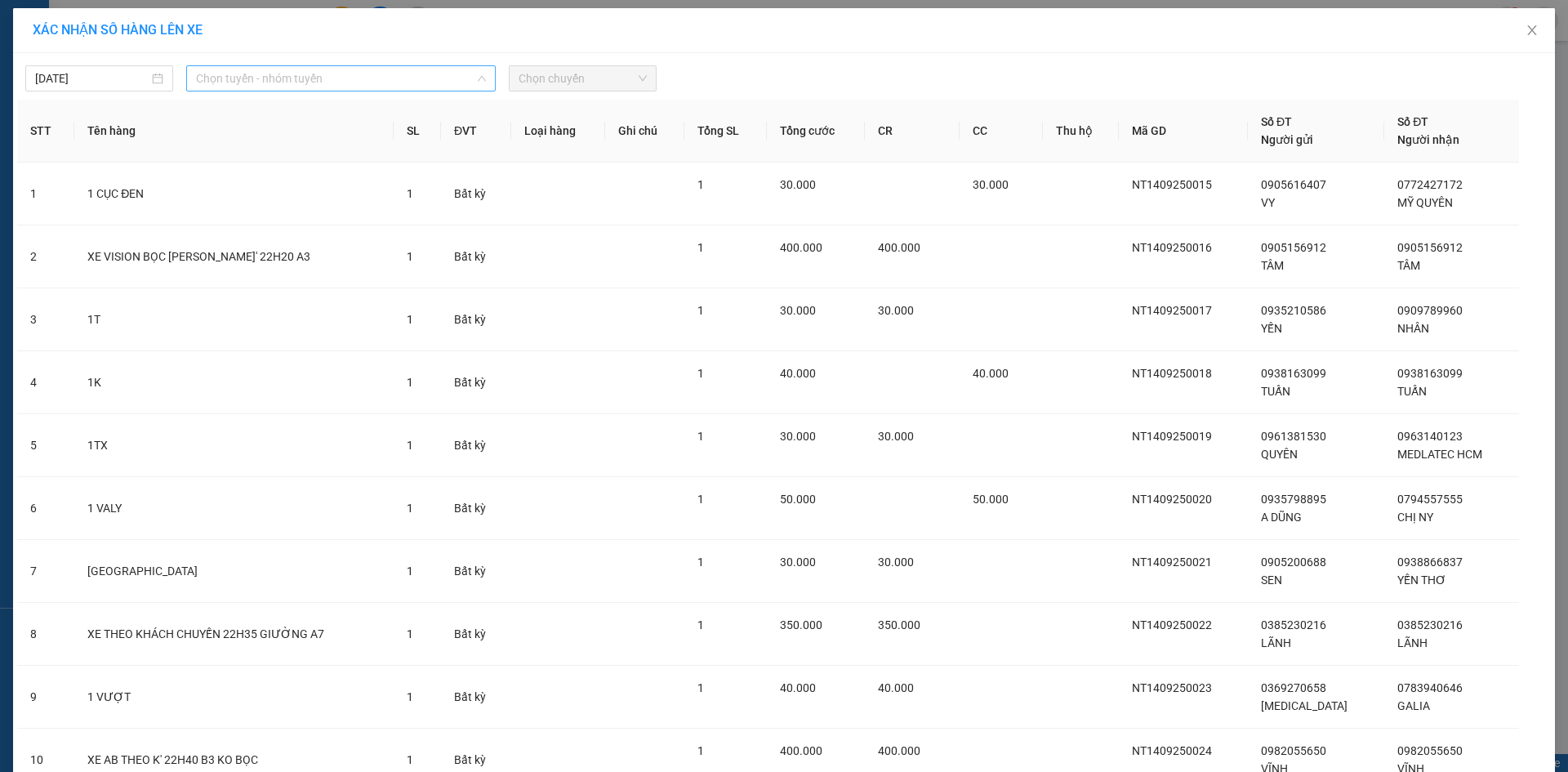
drag, startPoint x: 367, startPoint y: 82, endPoint x: 323, endPoint y: 124, distance: 60.8
click at [366, 82] on span "Chọn tuyến - nhóm tuyến" at bounding box center [341, 78] width 290 height 25
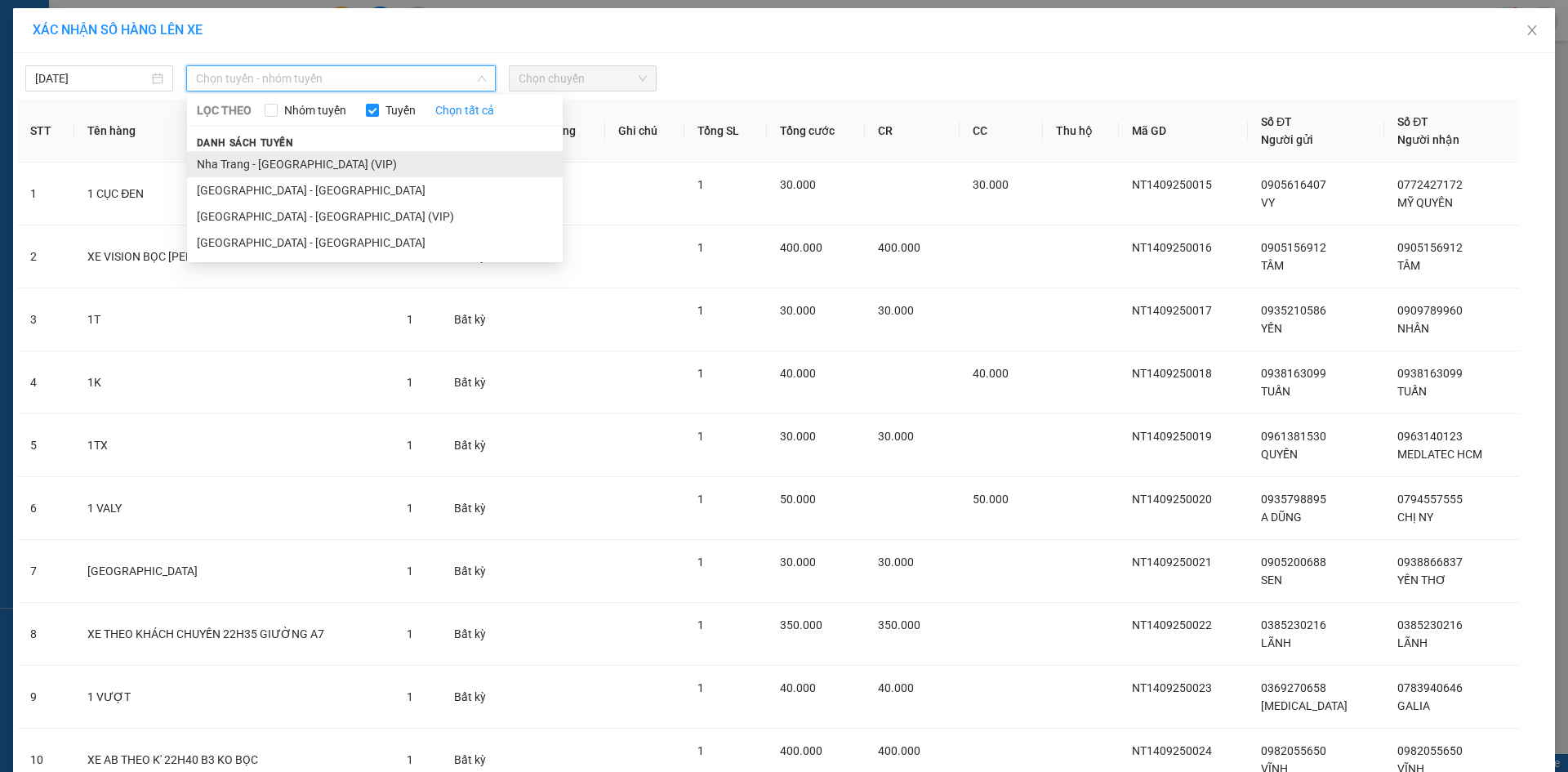
drag, startPoint x: 230, startPoint y: 169, endPoint x: 664, endPoint y: 84, distance: 442.2
click at [230, 169] on li "Nha Trang - [GEOGRAPHIC_DATA] (VIP)" at bounding box center [374, 164] width 376 height 26
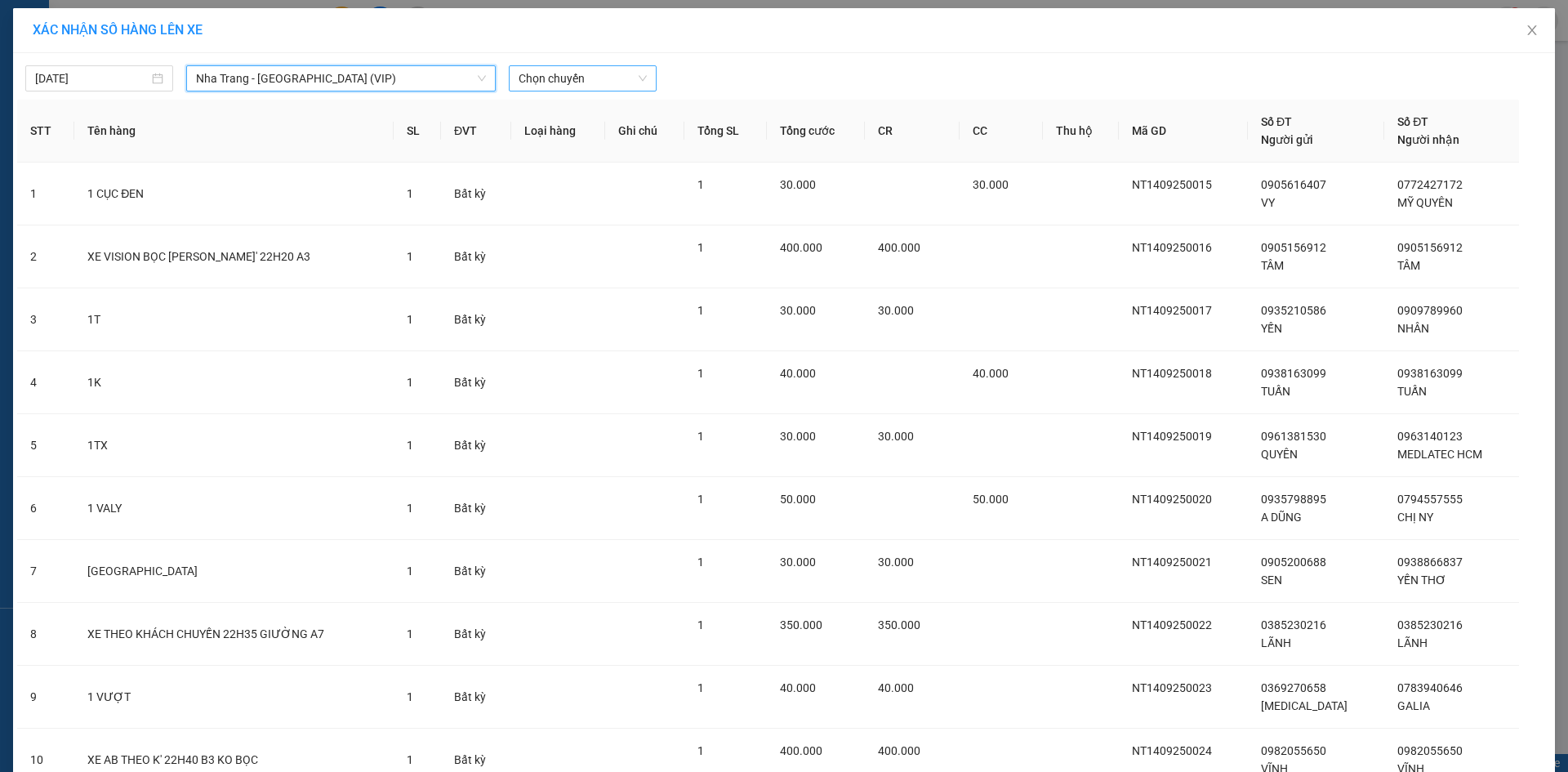
click at [575, 76] on span "Chọn chuyến" at bounding box center [582, 78] width 128 height 25
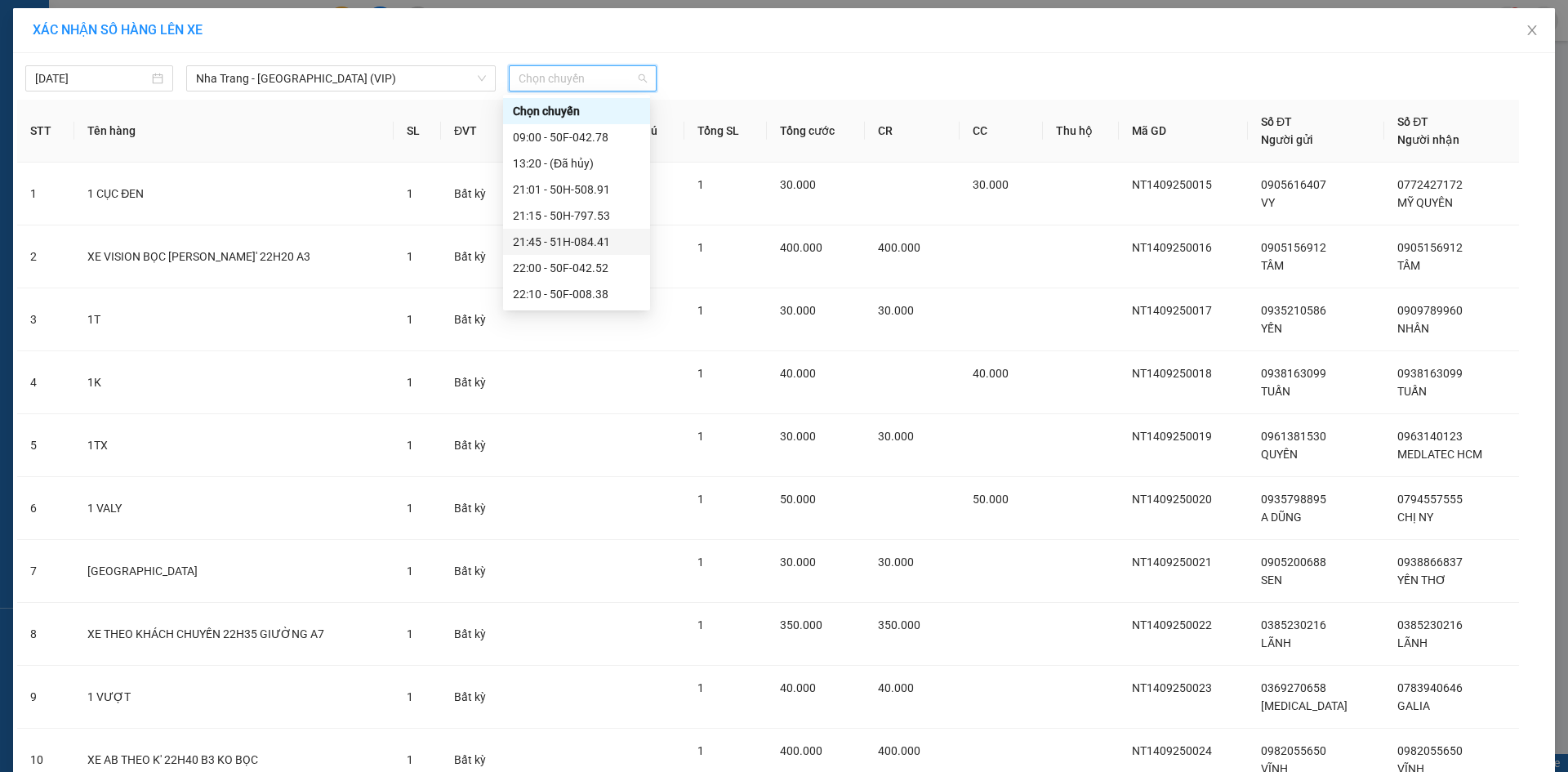
click at [535, 244] on div "21:45 - 51H-084.41" at bounding box center [576, 241] width 127 height 18
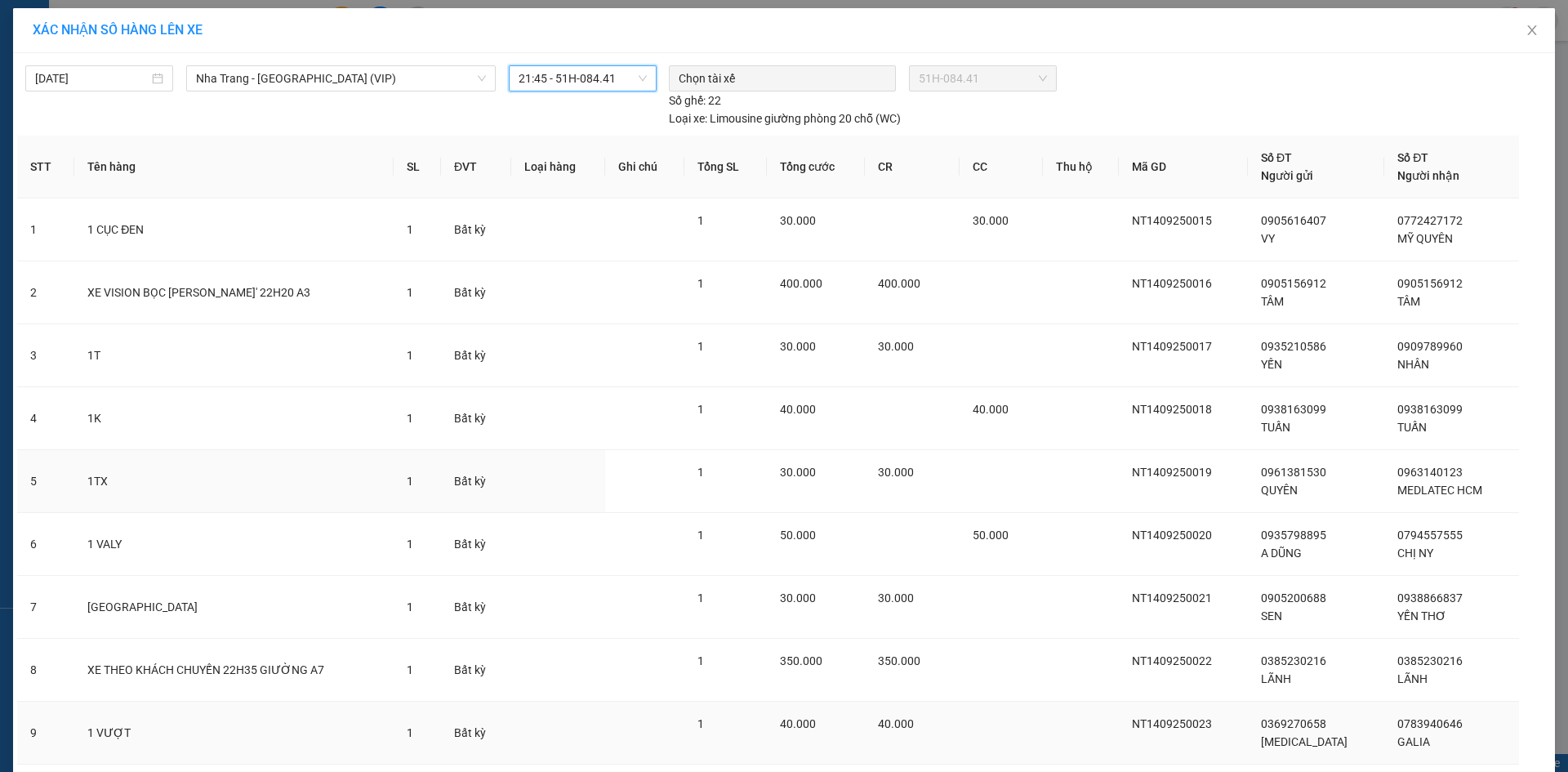
scroll to position [174, 0]
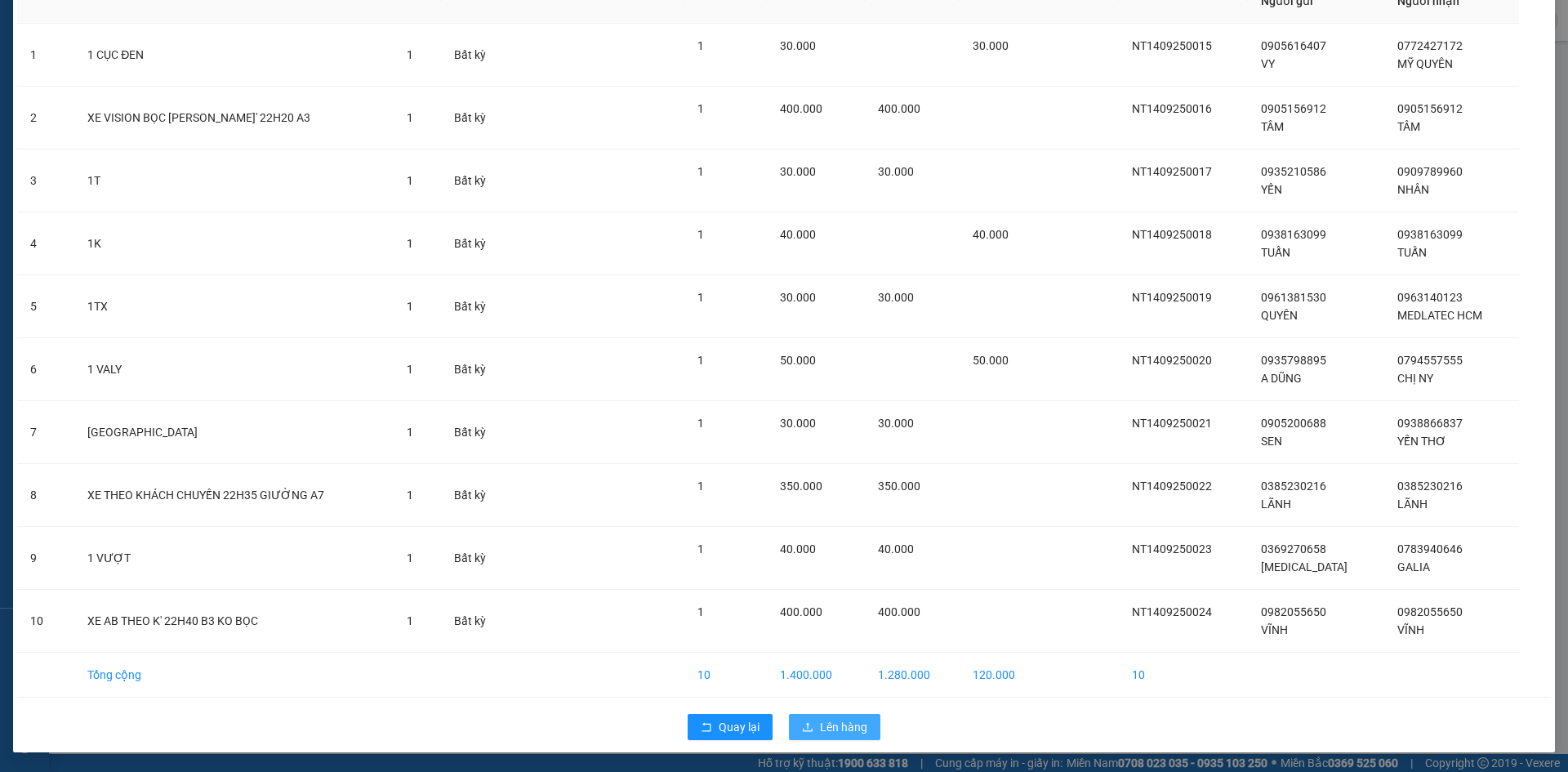
click at [851, 723] on span "Lên hàng" at bounding box center [843, 727] width 47 height 18
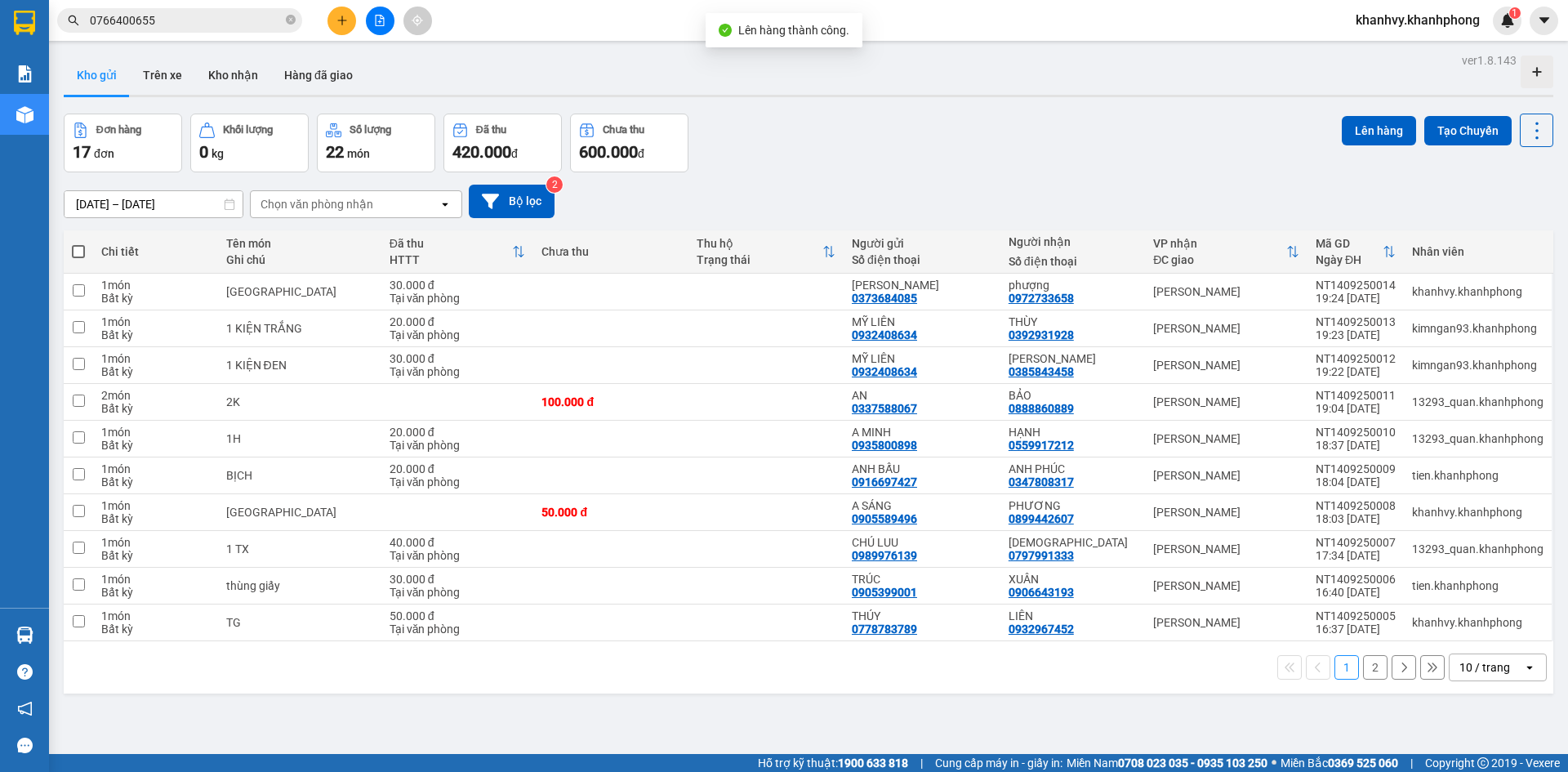
click at [74, 252] on span at bounding box center [78, 252] width 13 height 13
click at [78, 243] on input "checkbox" at bounding box center [78, 243] width 0 height 0
checkbox input "true"
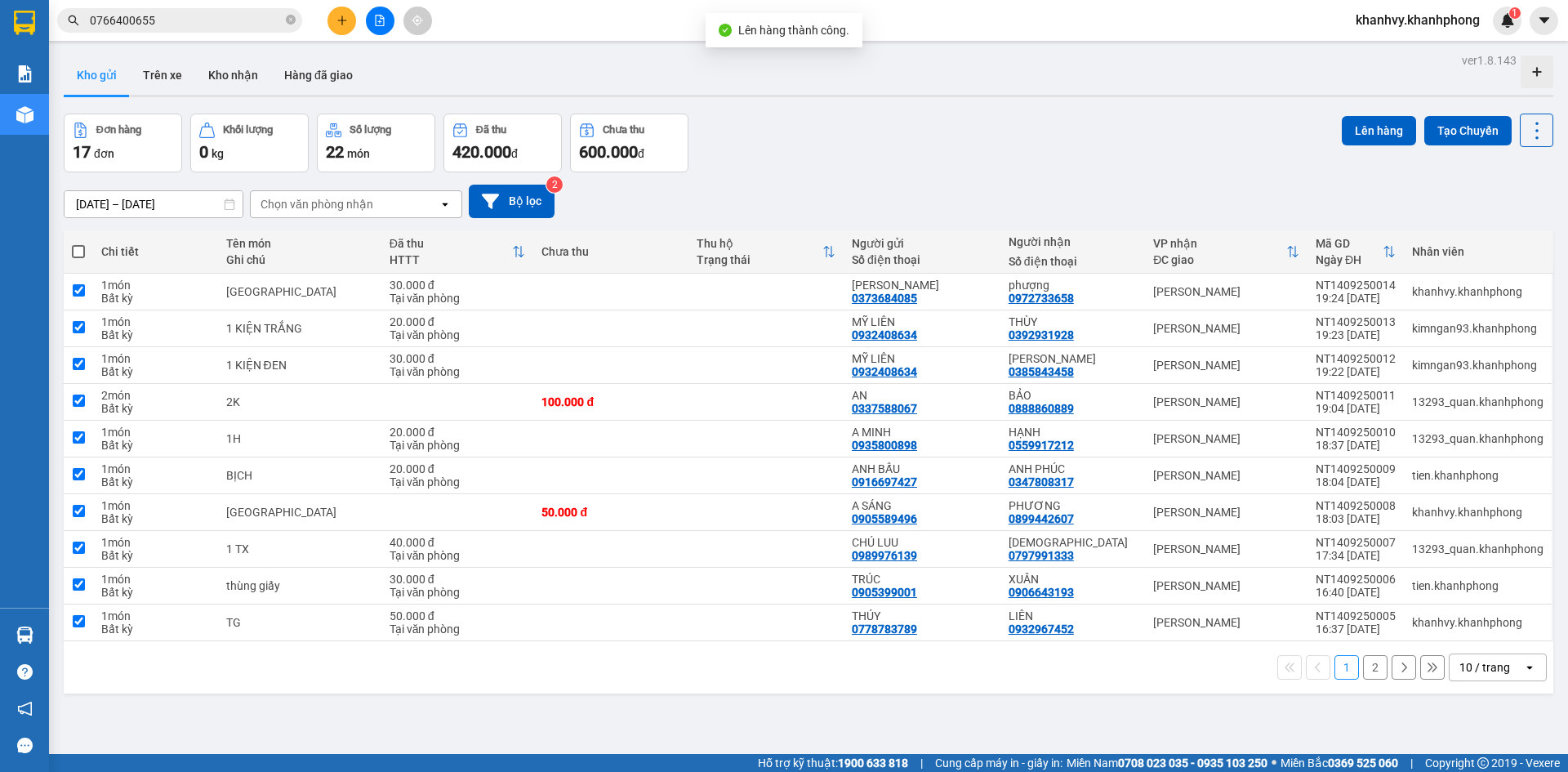
checkbox input "true"
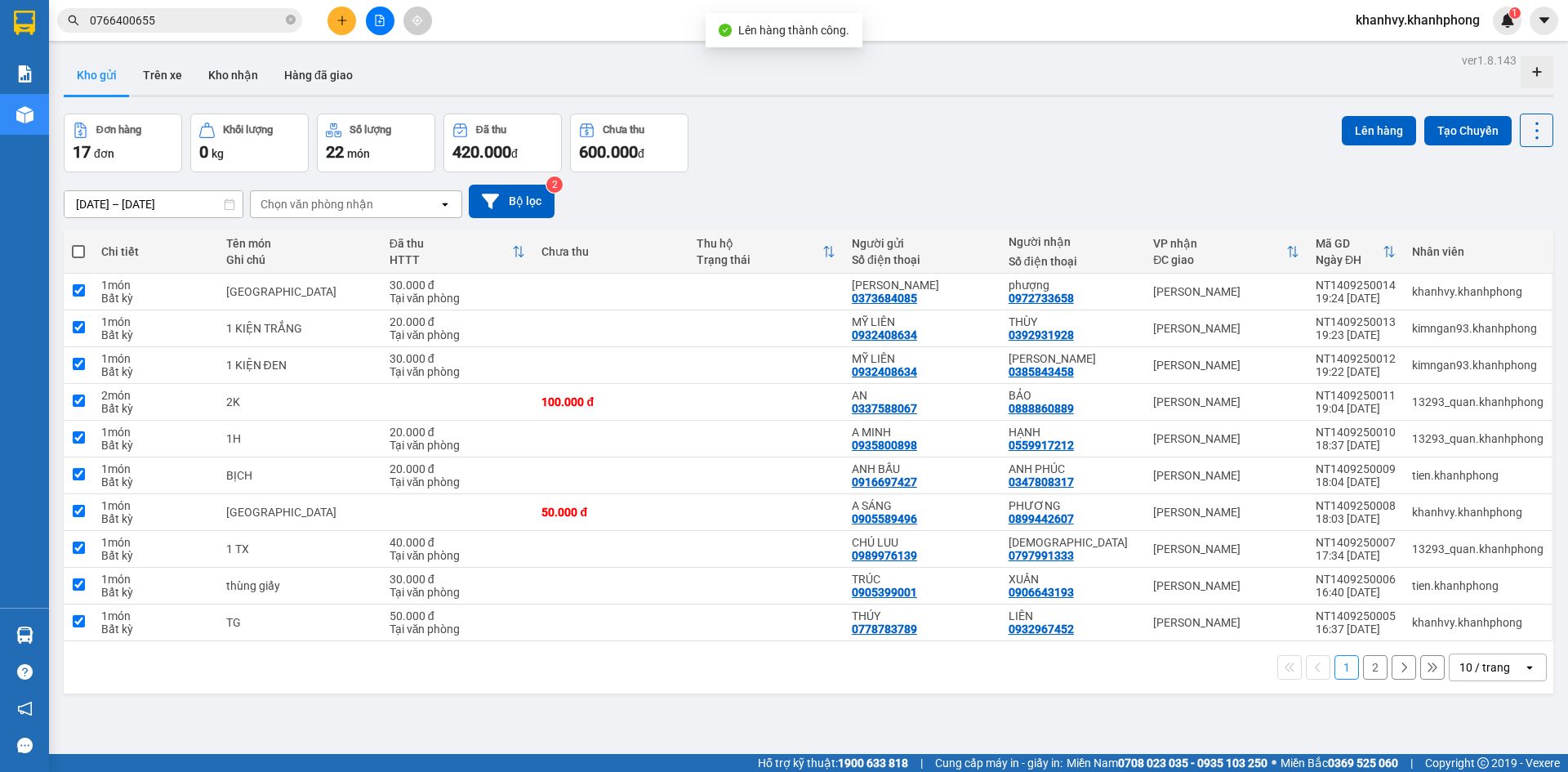
checkbox input "true"
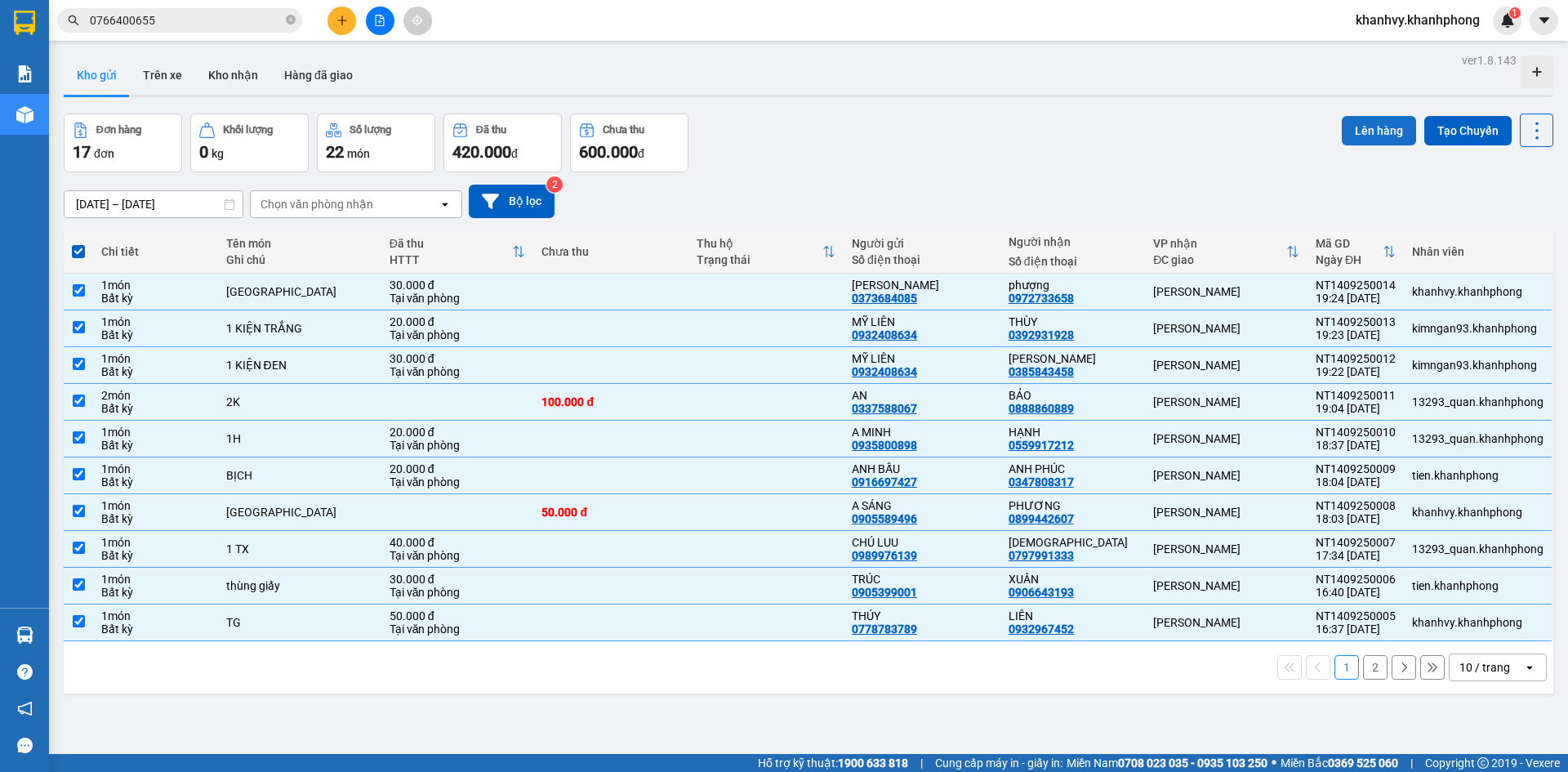
click at [1348, 133] on button "Lên hàng" at bounding box center [1379, 130] width 74 height 29
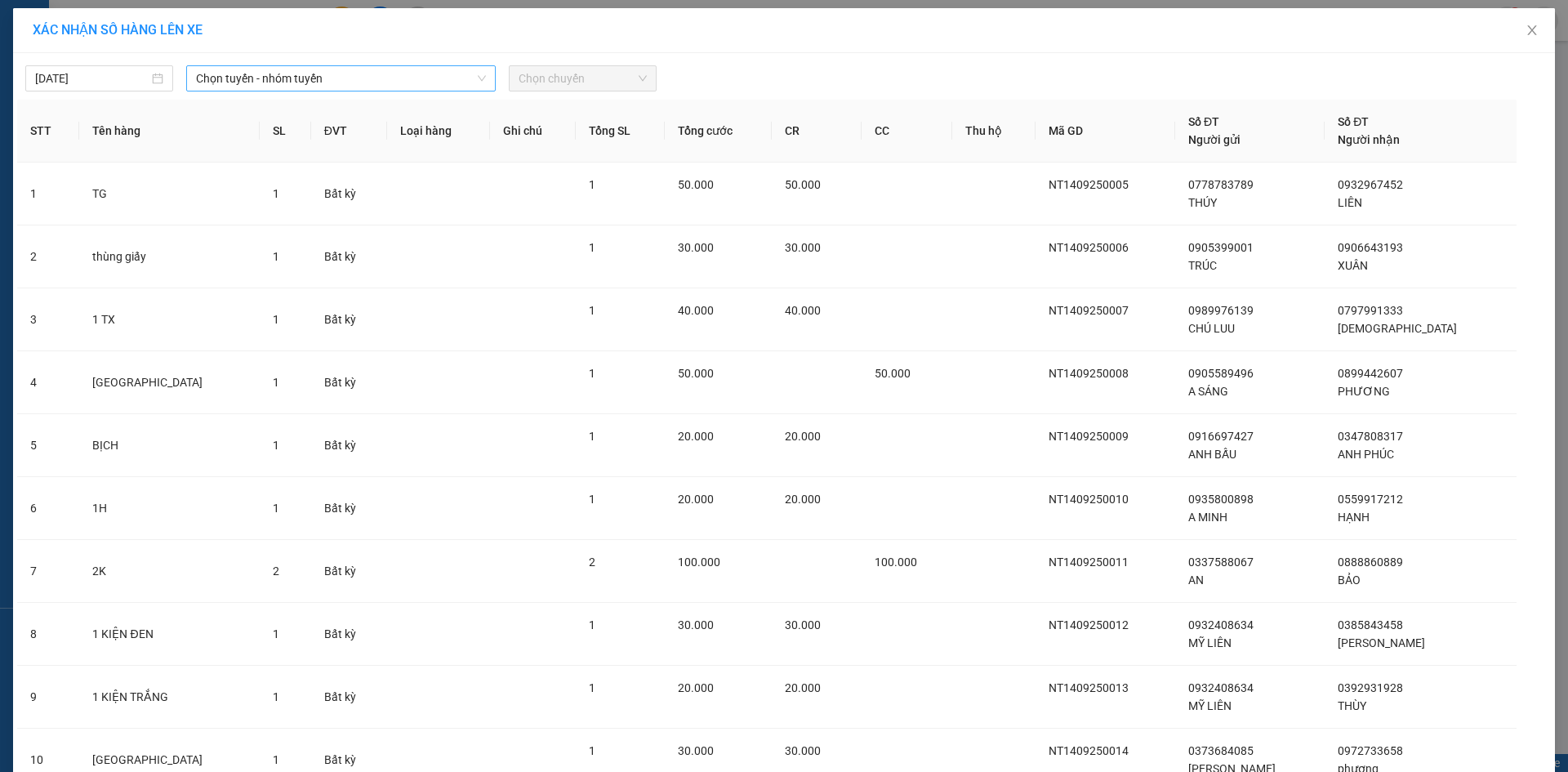
click at [306, 71] on span "Chọn tuyến - nhóm tuyến" at bounding box center [341, 78] width 290 height 25
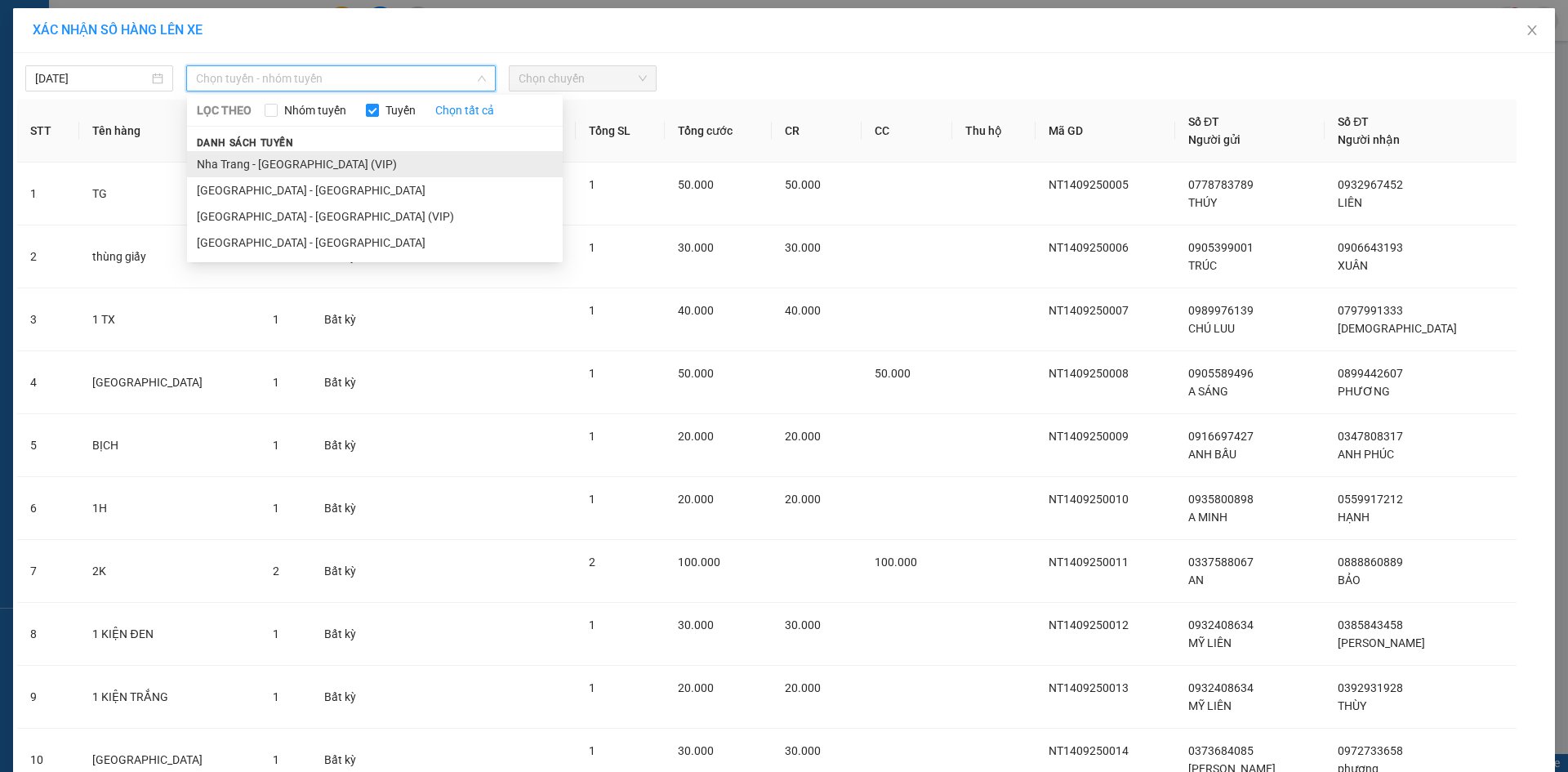
click at [283, 163] on li "Nha Trang - [GEOGRAPHIC_DATA] (VIP)" at bounding box center [374, 164] width 376 height 26
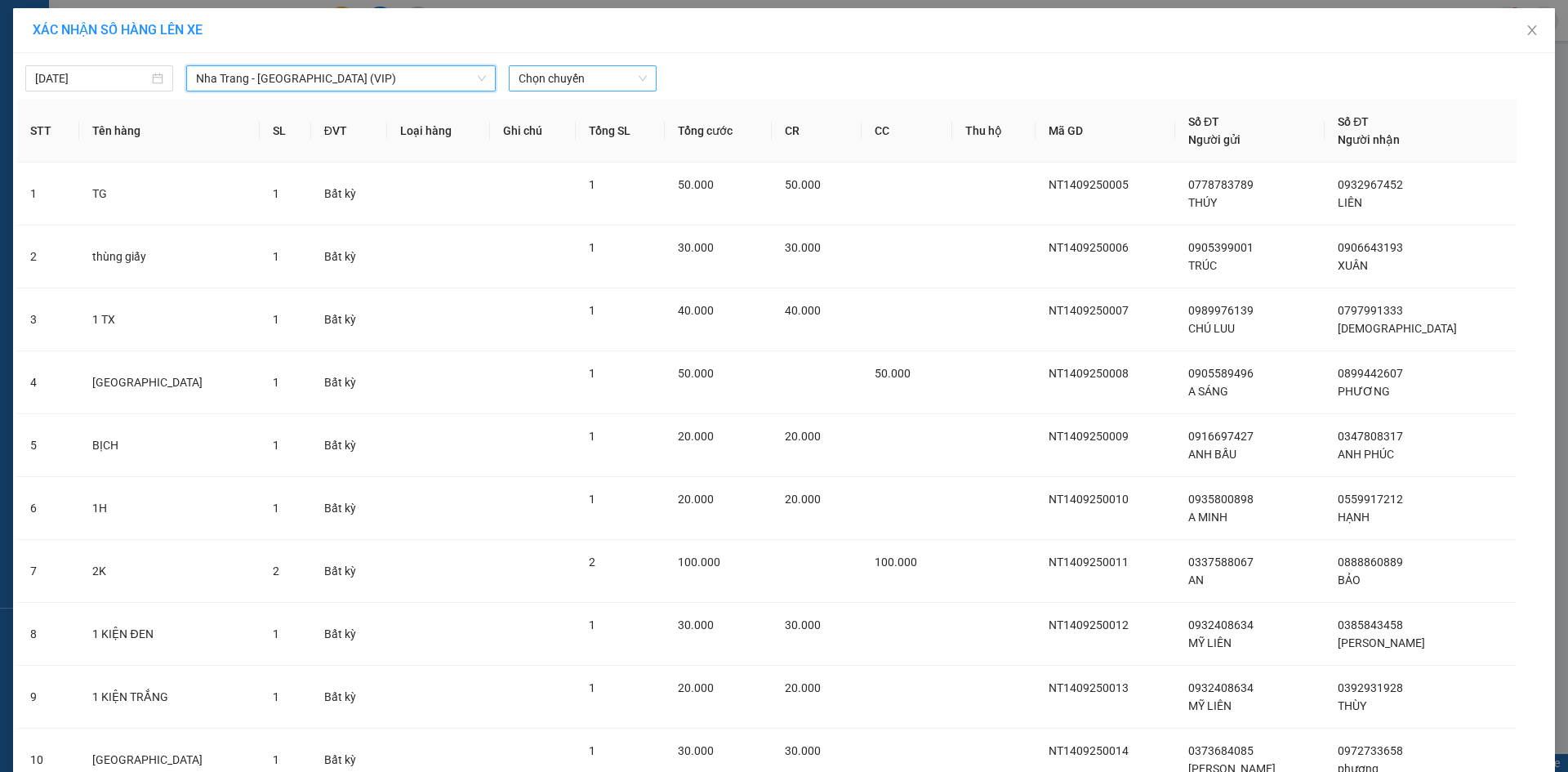
click at [600, 76] on span "Chọn chuyến" at bounding box center [582, 78] width 128 height 25
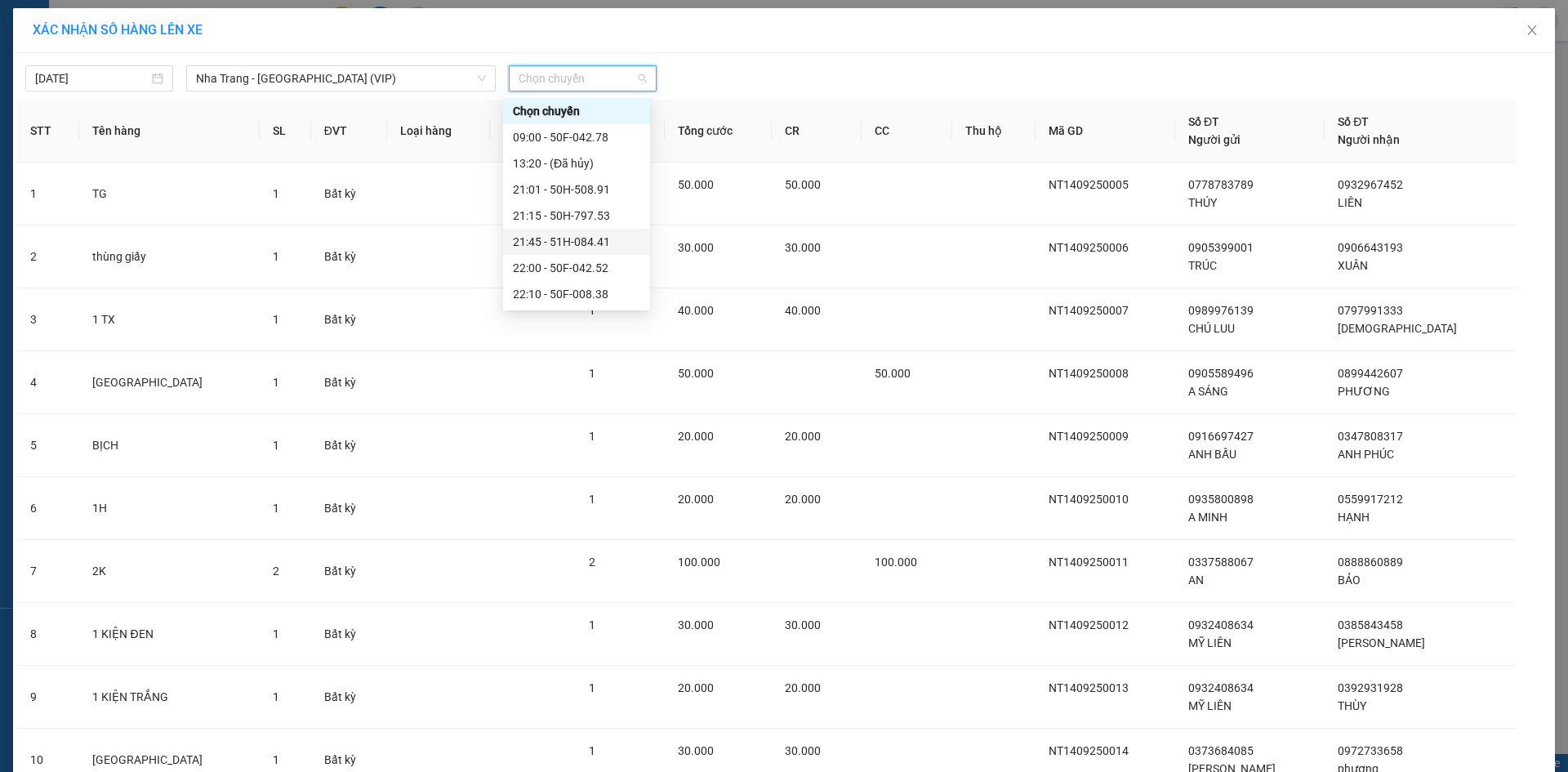
click at [552, 242] on div "21:45 - 51H-084.41" at bounding box center [576, 241] width 127 height 18
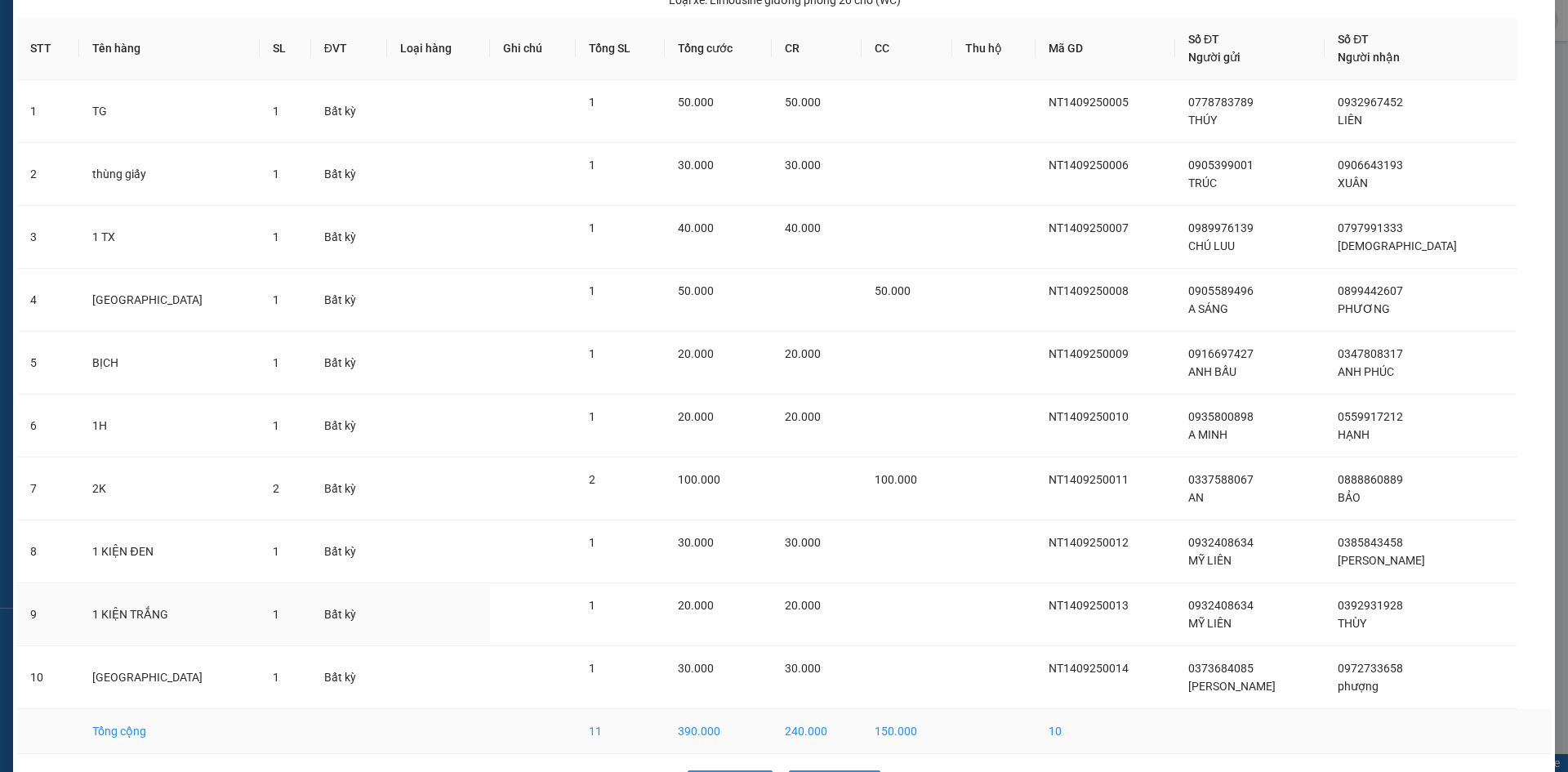
scroll to position [174, 0]
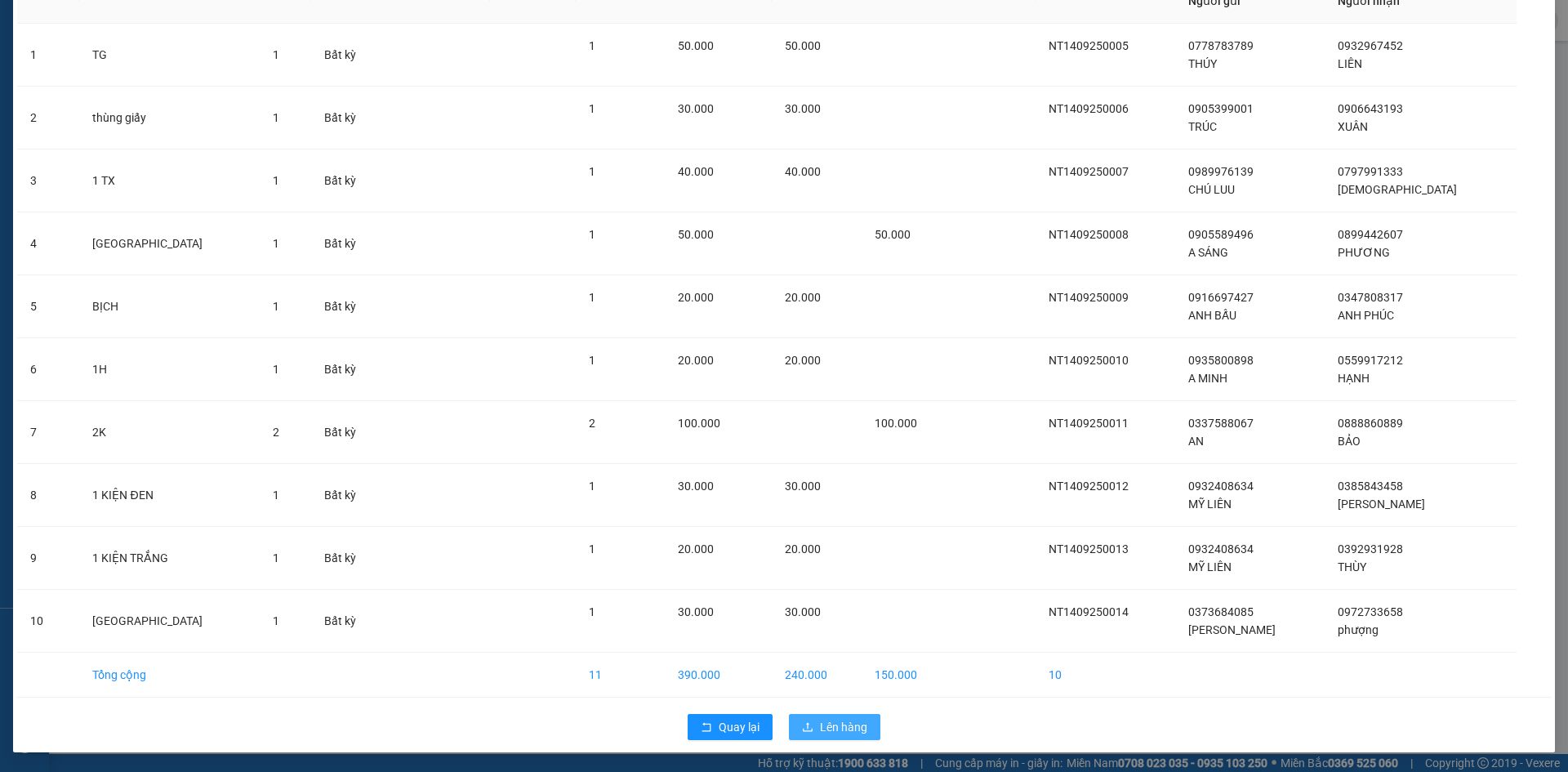
click at [831, 718] on span "Lên hàng" at bounding box center [843, 727] width 47 height 18
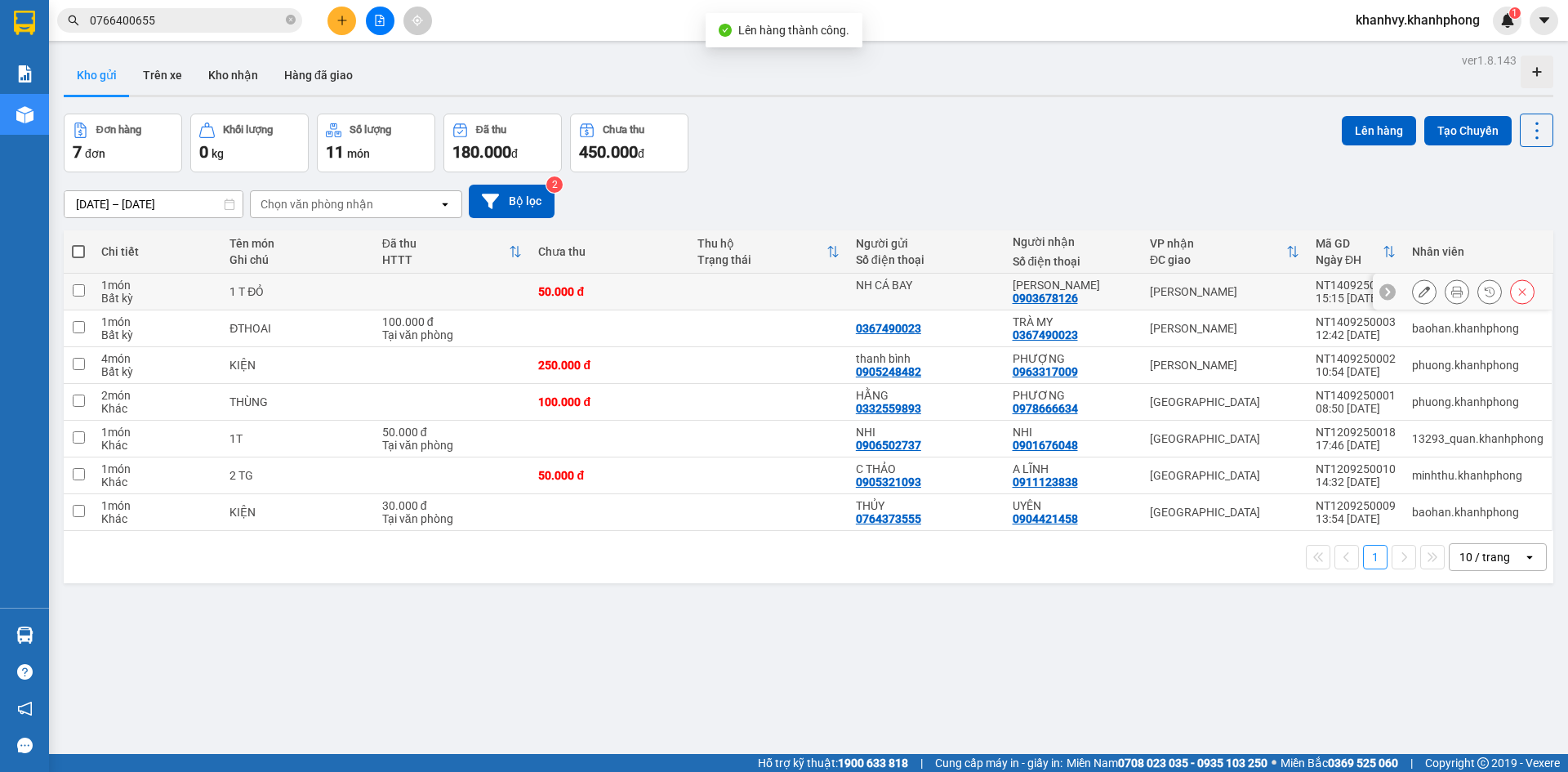
click at [1196, 288] on div "[PERSON_NAME]" at bounding box center [1224, 291] width 150 height 13
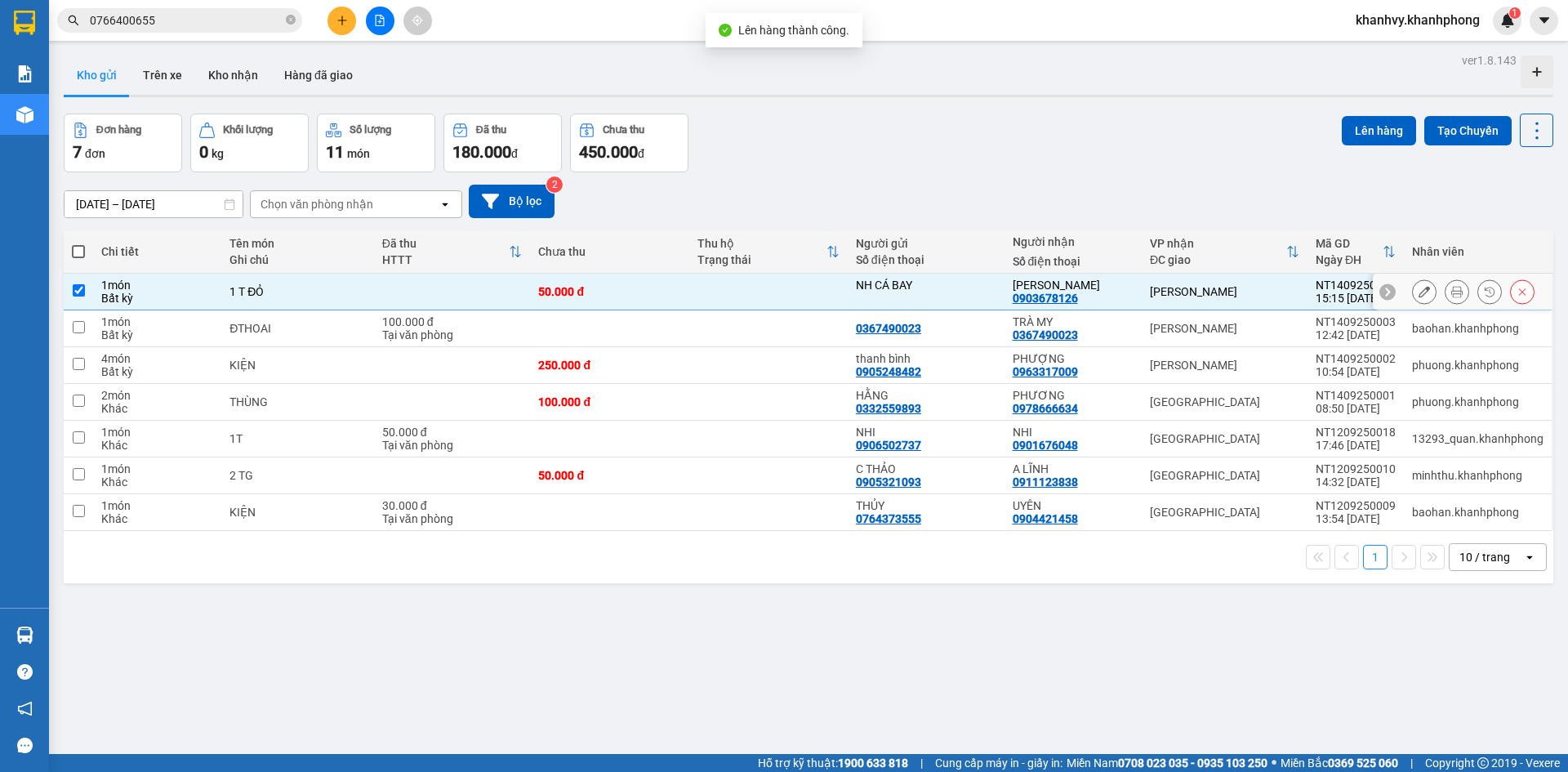
checkbox input "true"
click at [1180, 333] on div "[PERSON_NAME]" at bounding box center [1224, 328] width 150 height 13
checkbox input "true"
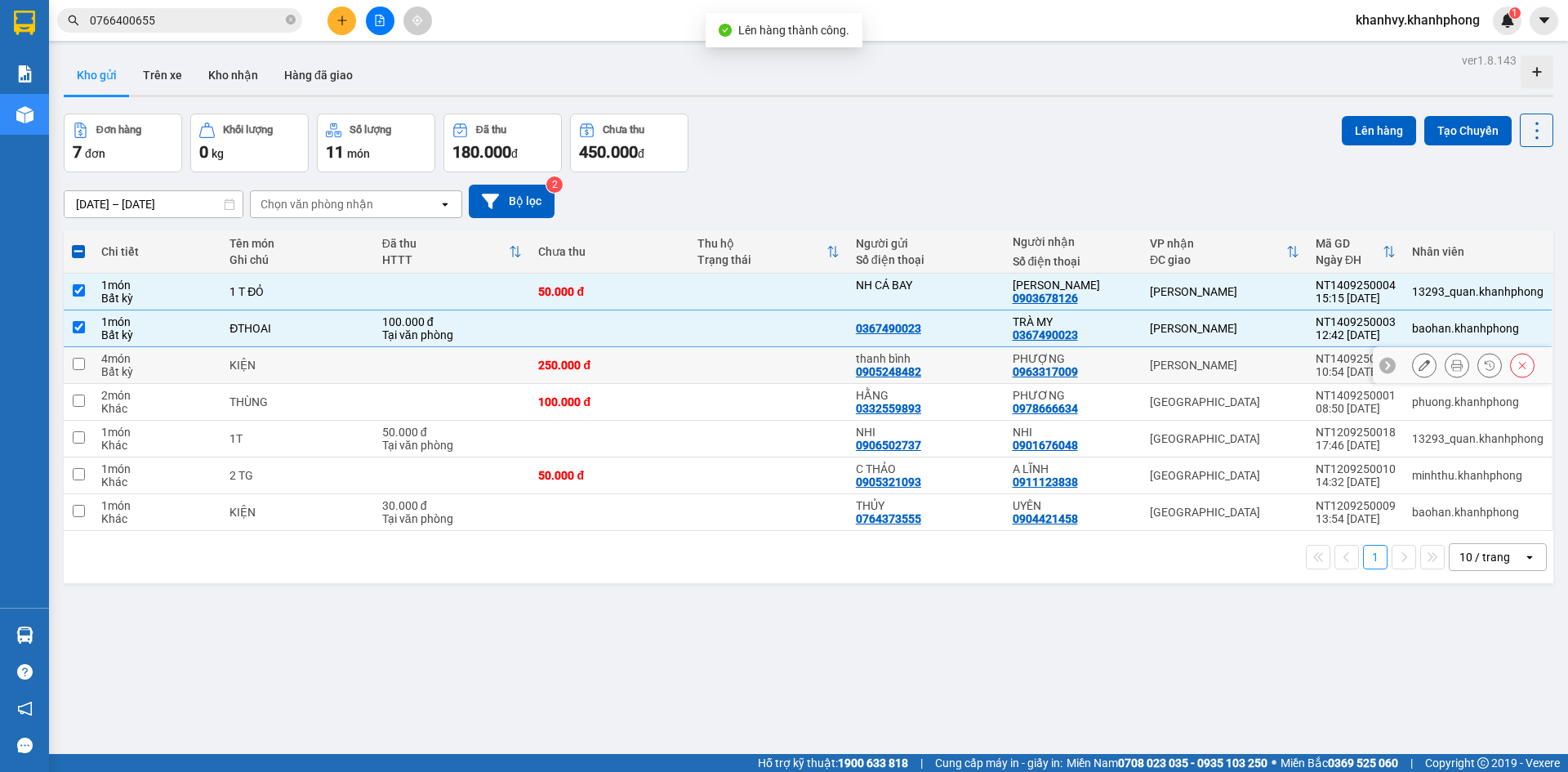
click at [1179, 381] on td "[PERSON_NAME]" at bounding box center [1225, 365] width 166 height 37
checkbox input "true"
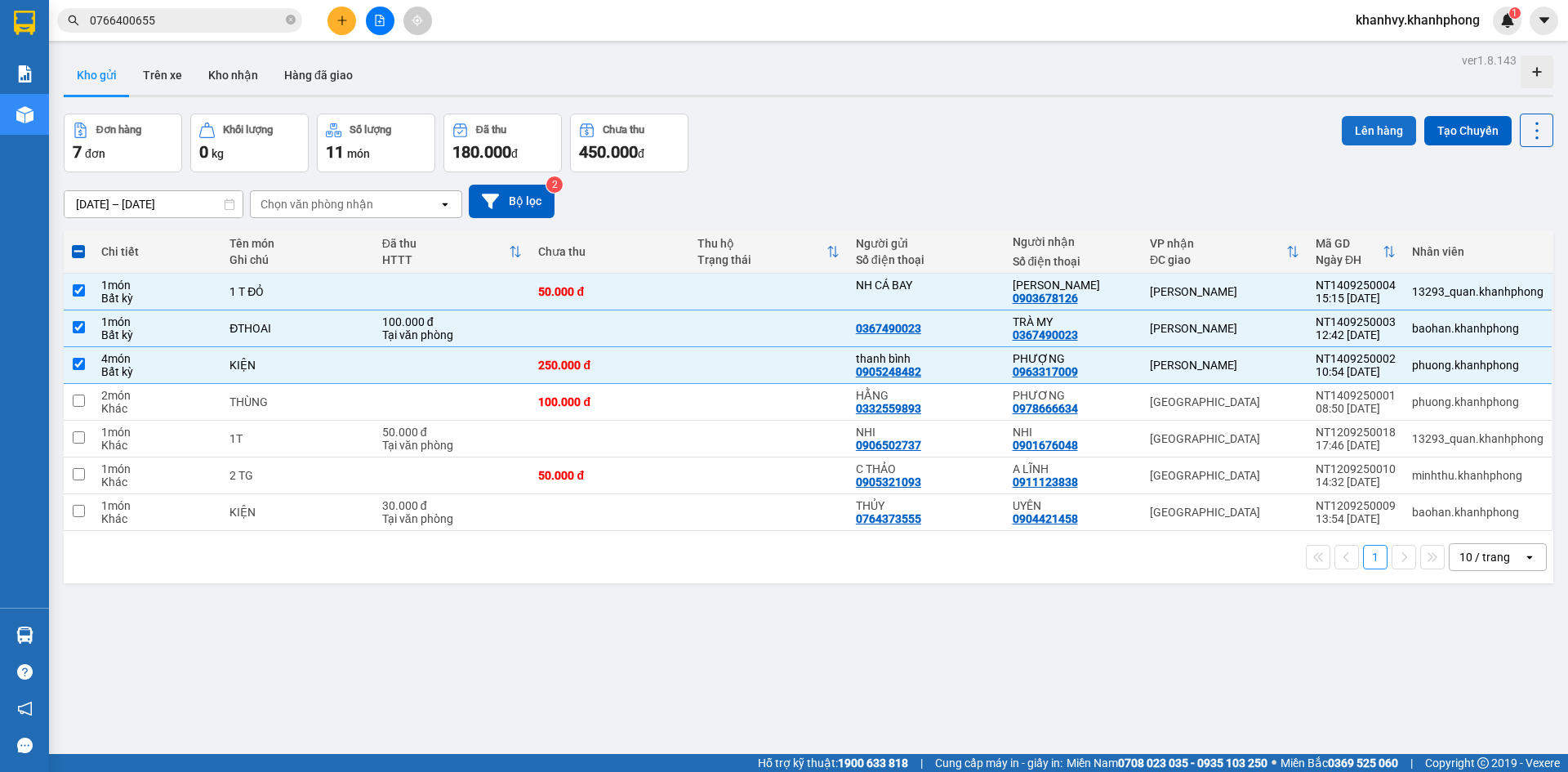
click at [1364, 118] on button "Lên hàng" at bounding box center [1379, 130] width 74 height 29
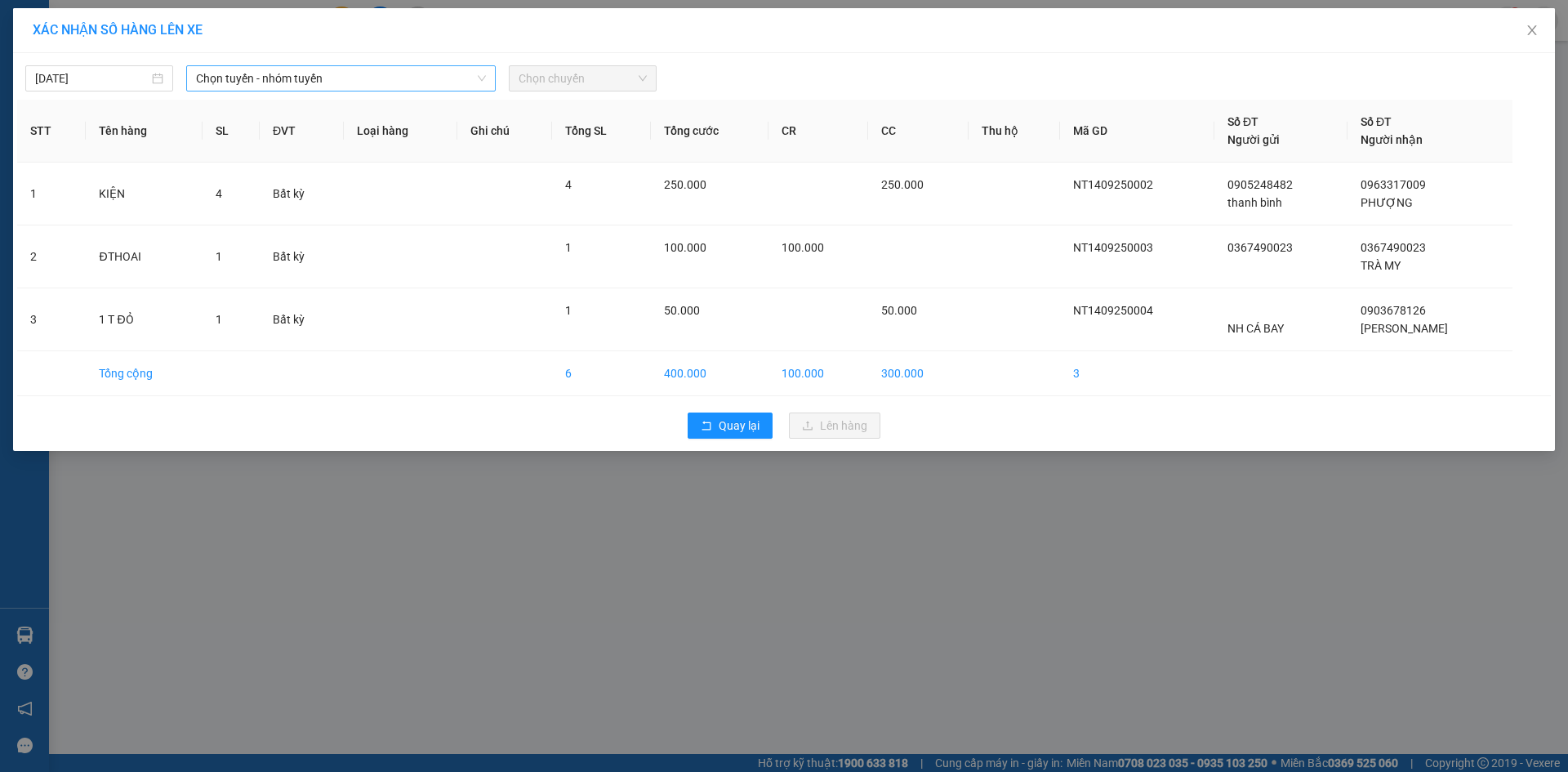
click at [317, 82] on span "Chọn tuyến - nhóm tuyến" at bounding box center [341, 78] width 290 height 25
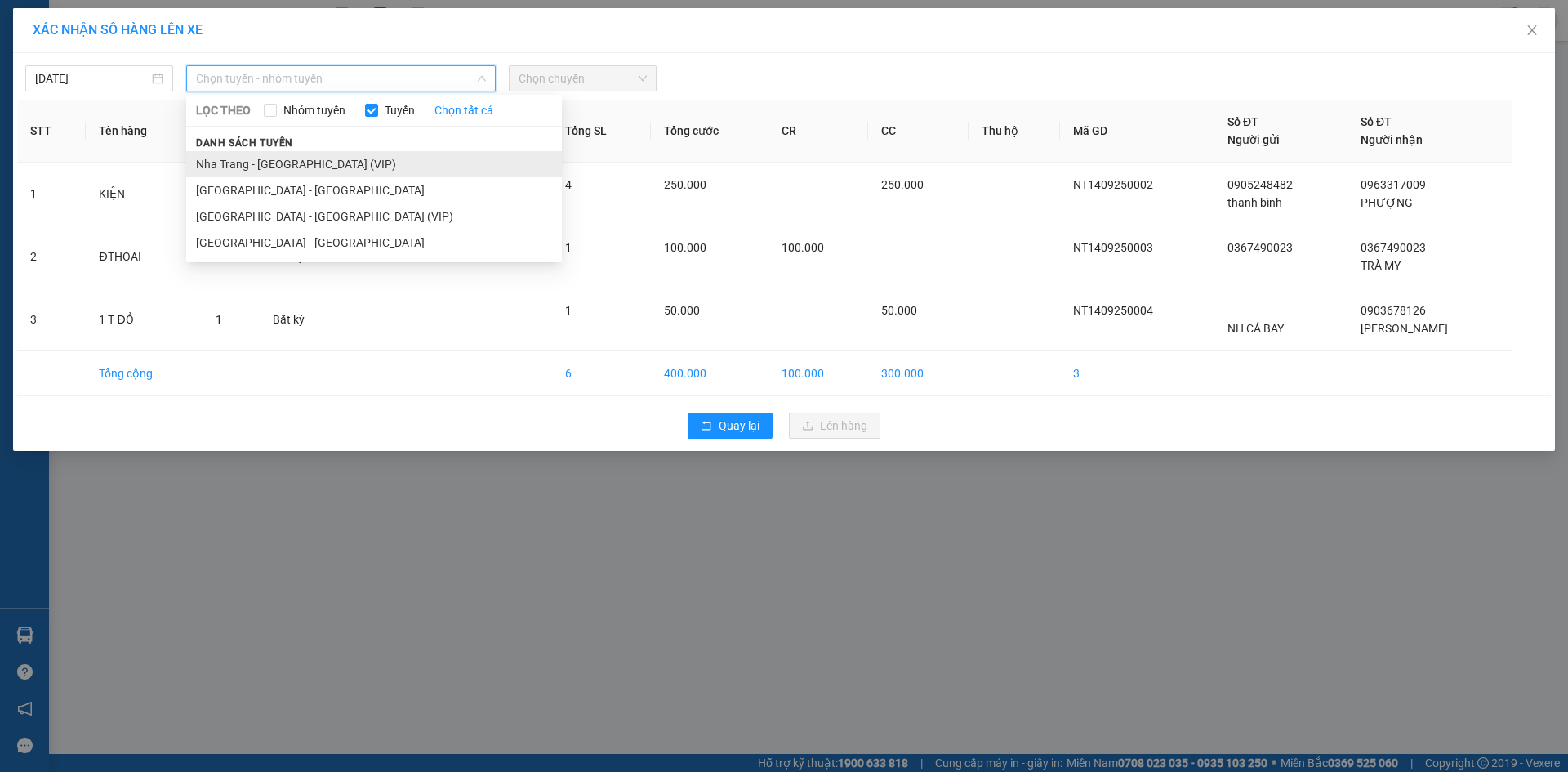
click at [275, 165] on li "Nha Trang - [GEOGRAPHIC_DATA] (VIP)" at bounding box center [374, 164] width 376 height 26
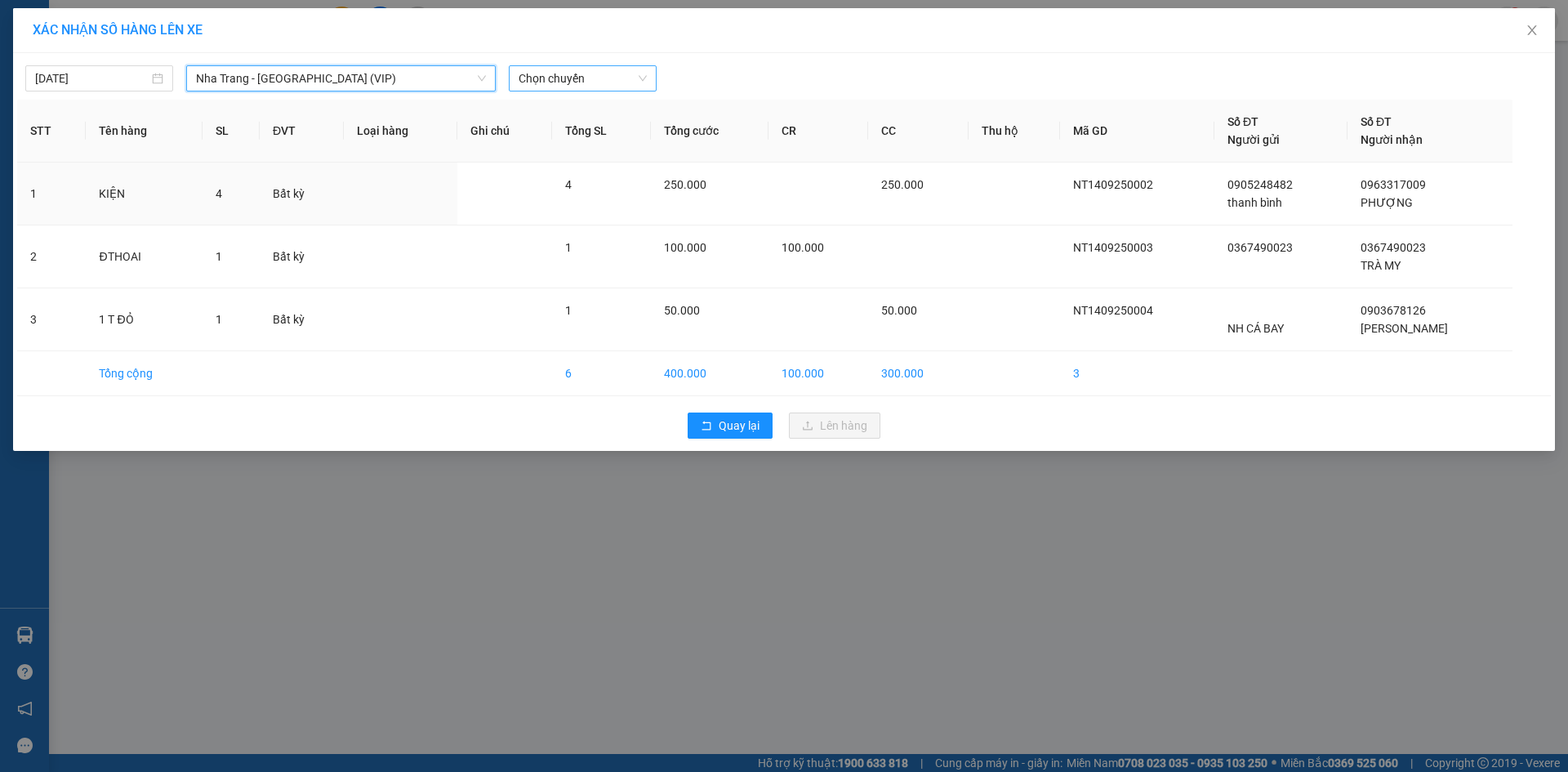
click at [555, 84] on span "Chọn chuyến" at bounding box center [582, 78] width 128 height 25
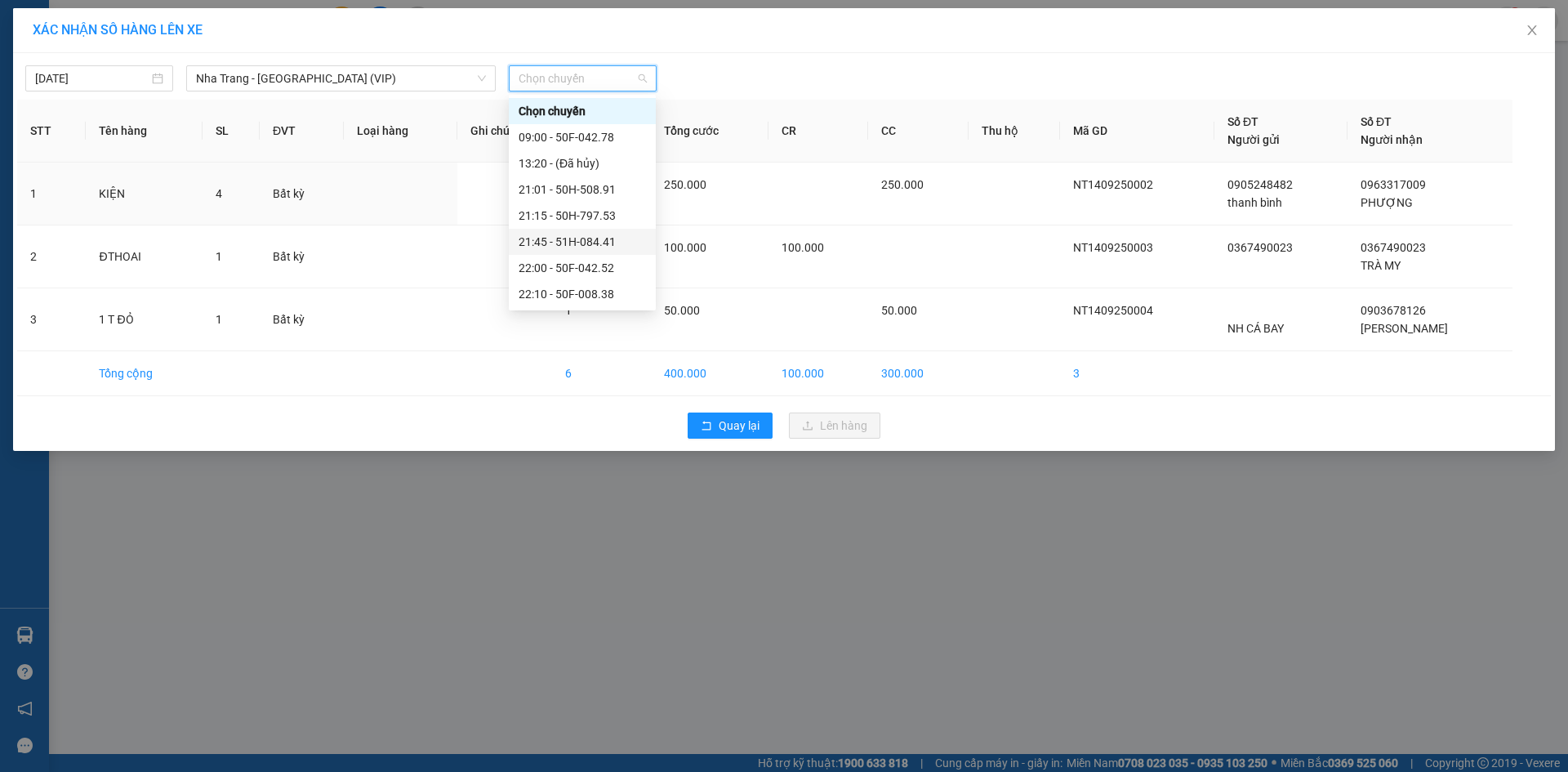
click at [564, 244] on div "21:45 - 51H-084.41" at bounding box center [581, 241] width 127 height 18
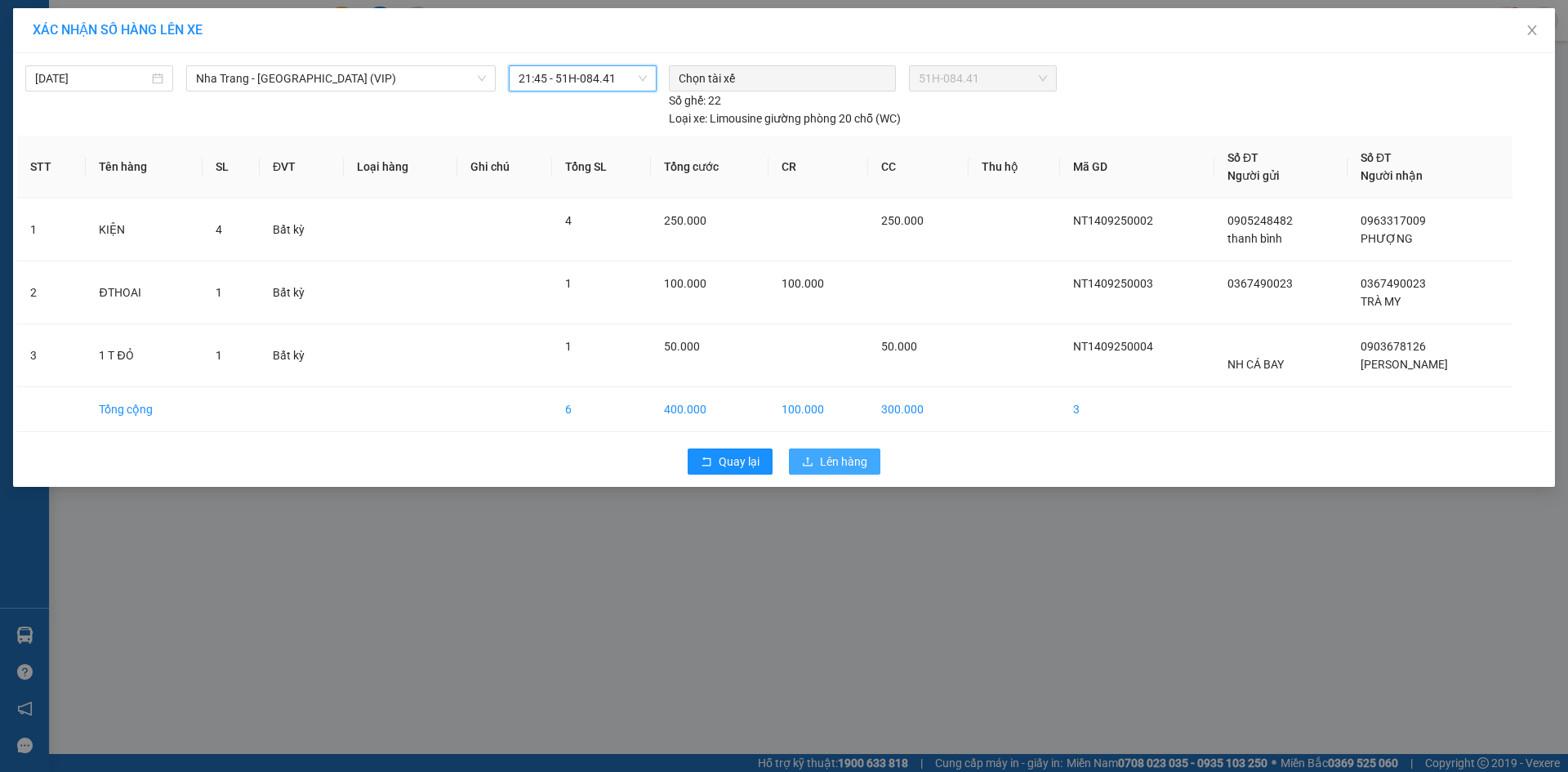
click at [842, 467] on span "Lên hàng" at bounding box center [843, 461] width 47 height 18
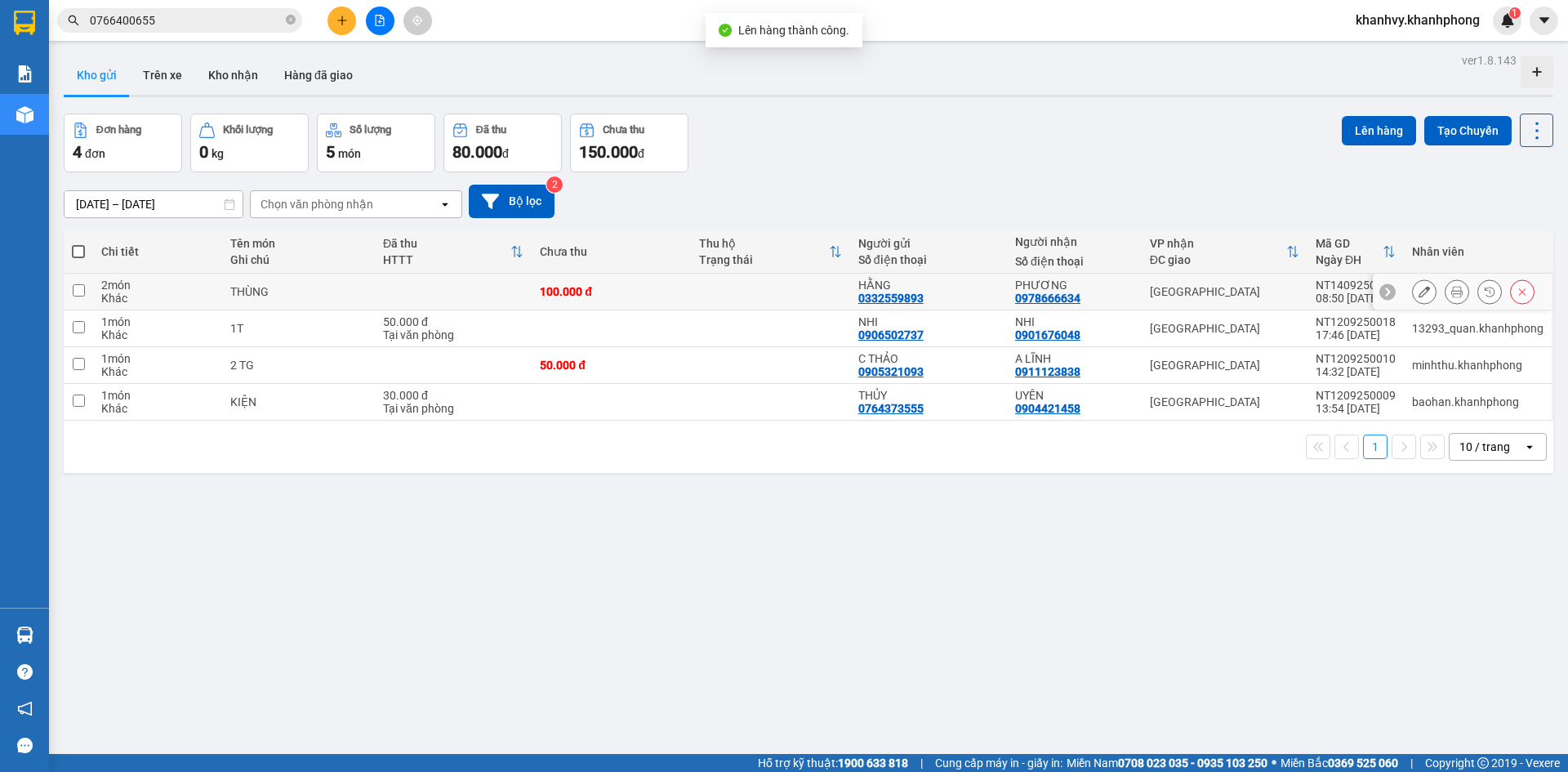
click at [1315, 298] on div "08:50 [DATE]" at bounding box center [1355, 298] width 80 height 13
checkbox input "true"
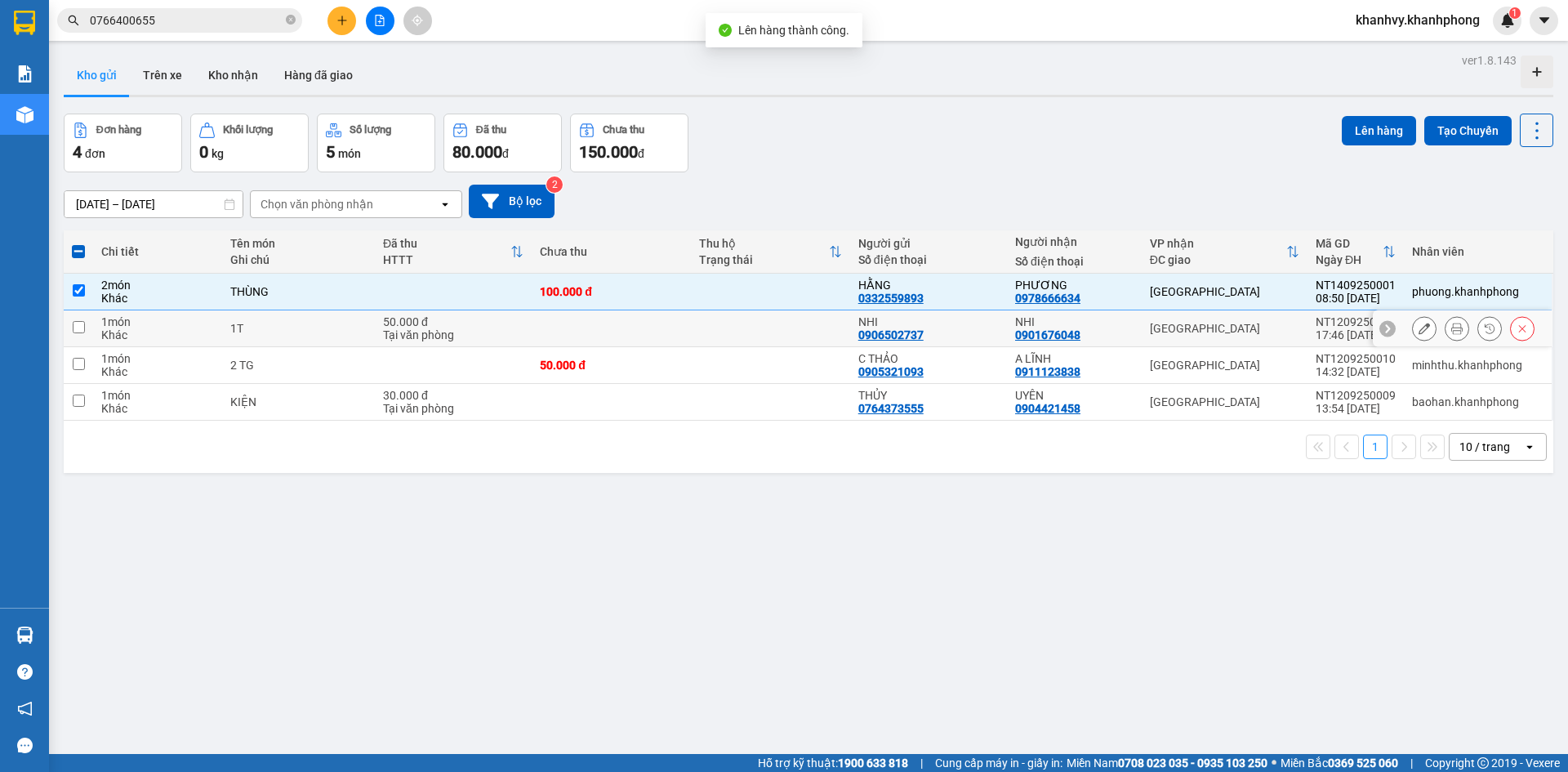
drag, startPoint x: 1273, startPoint y: 333, endPoint x: 1246, endPoint y: 384, distance: 57.7
click at [1272, 333] on div "[GEOGRAPHIC_DATA]" at bounding box center [1224, 328] width 150 height 13
checkbox input "true"
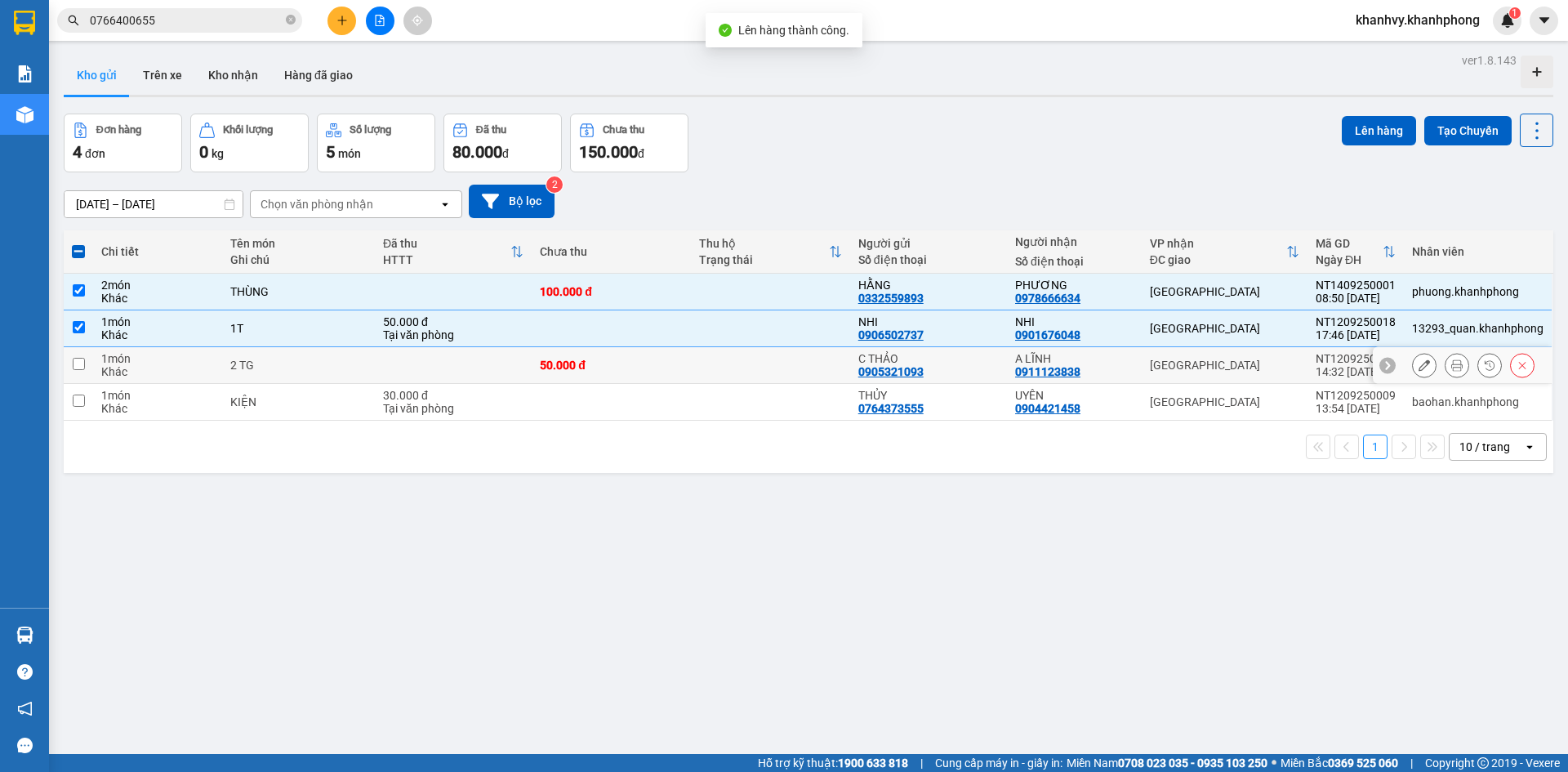
click at [1248, 364] on div "[GEOGRAPHIC_DATA]" at bounding box center [1224, 365] width 150 height 13
checkbox input "true"
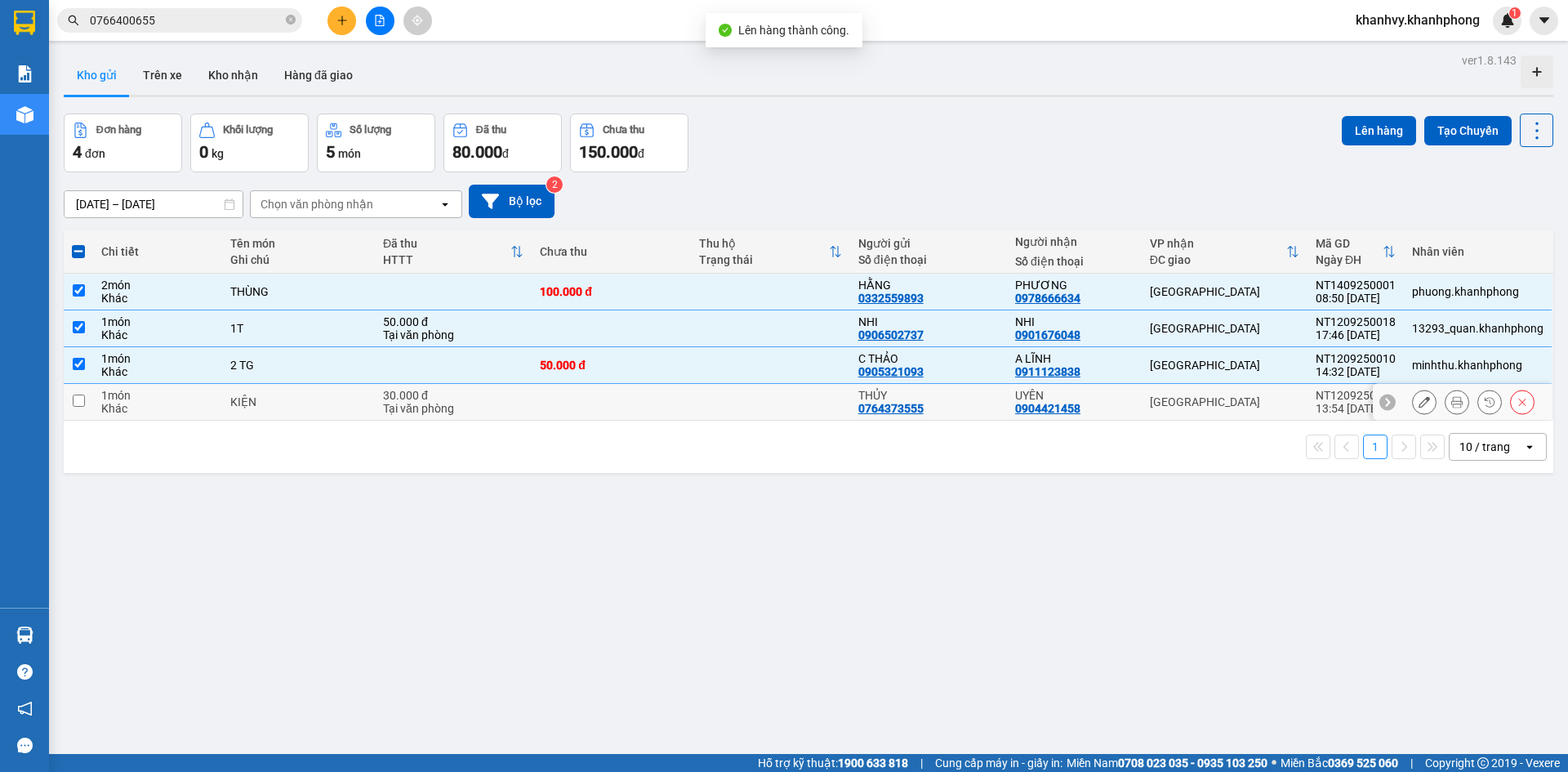
click at [1250, 396] on div "[GEOGRAPHIC_DATA]" at bounding box center [1224, 402] width 150 height 13
checkbox input "true"
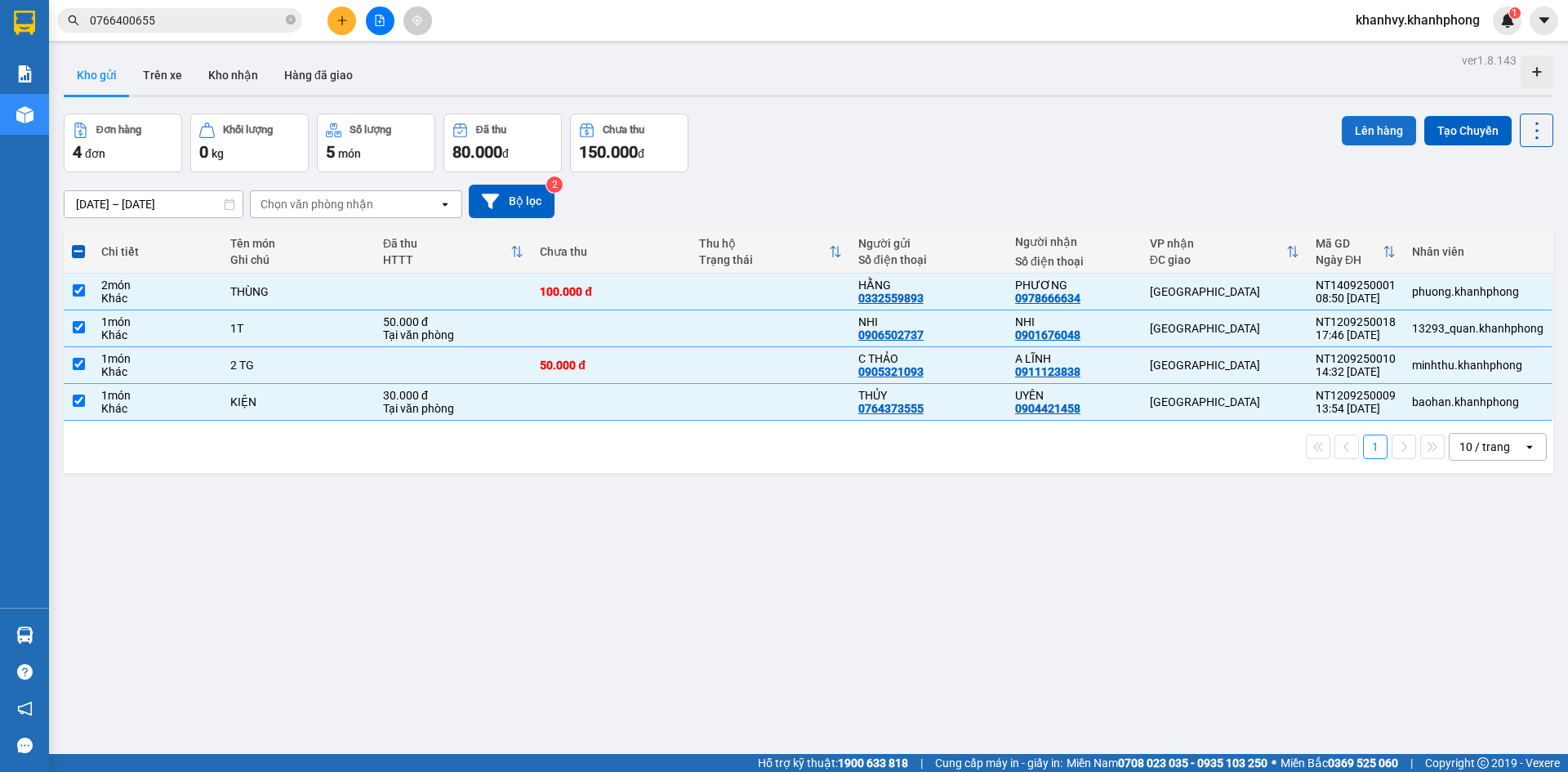
click at [1378, 132] on button "Lên hàng" at bounding box center [1379, 130] width 74 height 29
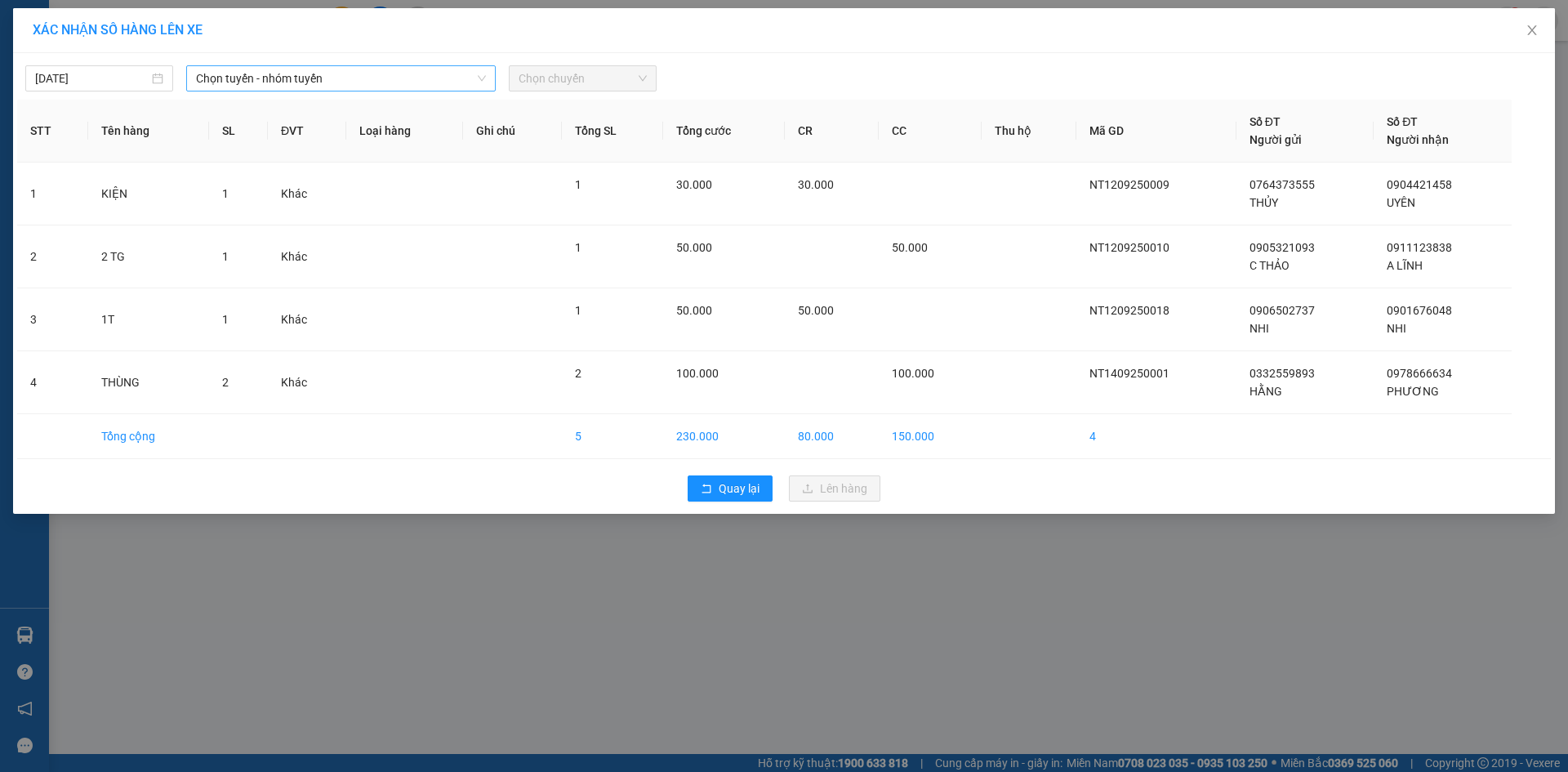
click at [320, 84] on span "Chọn tuyến - nhóm tuyến" at bounding box center [341, 78] width 290 height 25
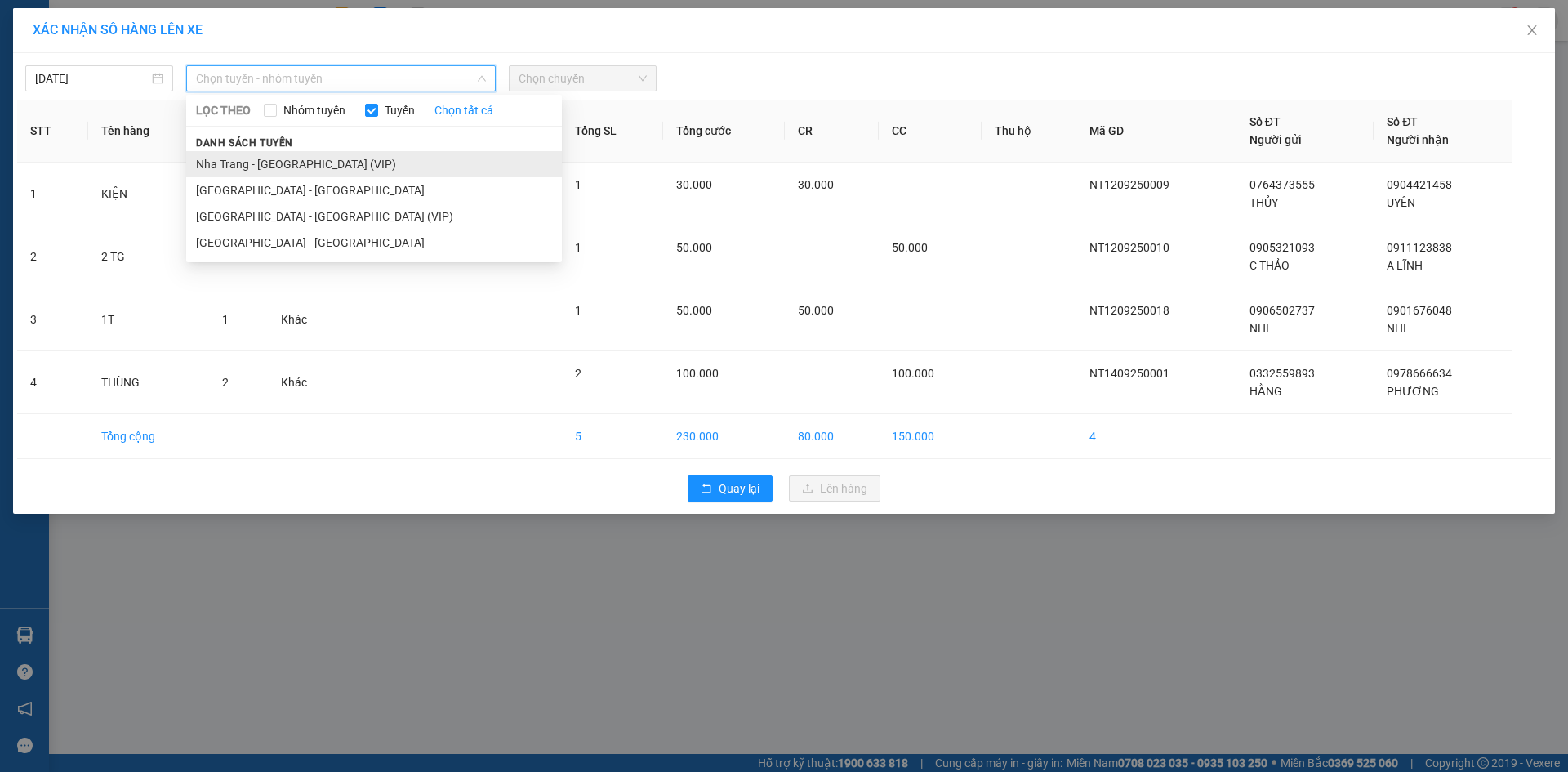
click at [286, 172] on li "Nha Trang - [GEOGRAPHIC_DATA] (VIP)" at bounding box center [374, 164] width 376 height 26
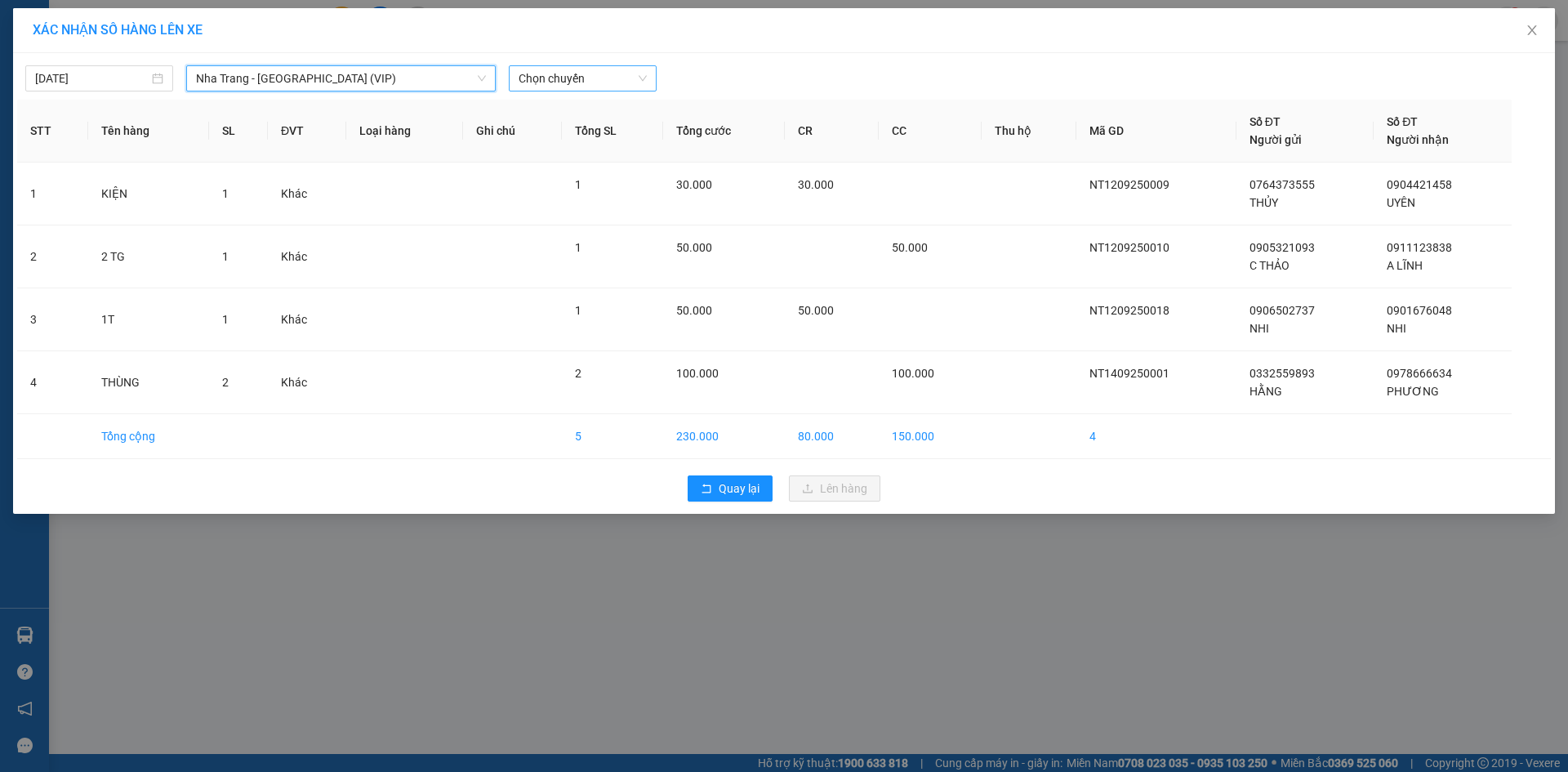
click at [598, 79] on span "Chọn chuyến" at bounding box center [582, 78] width 128 height 25
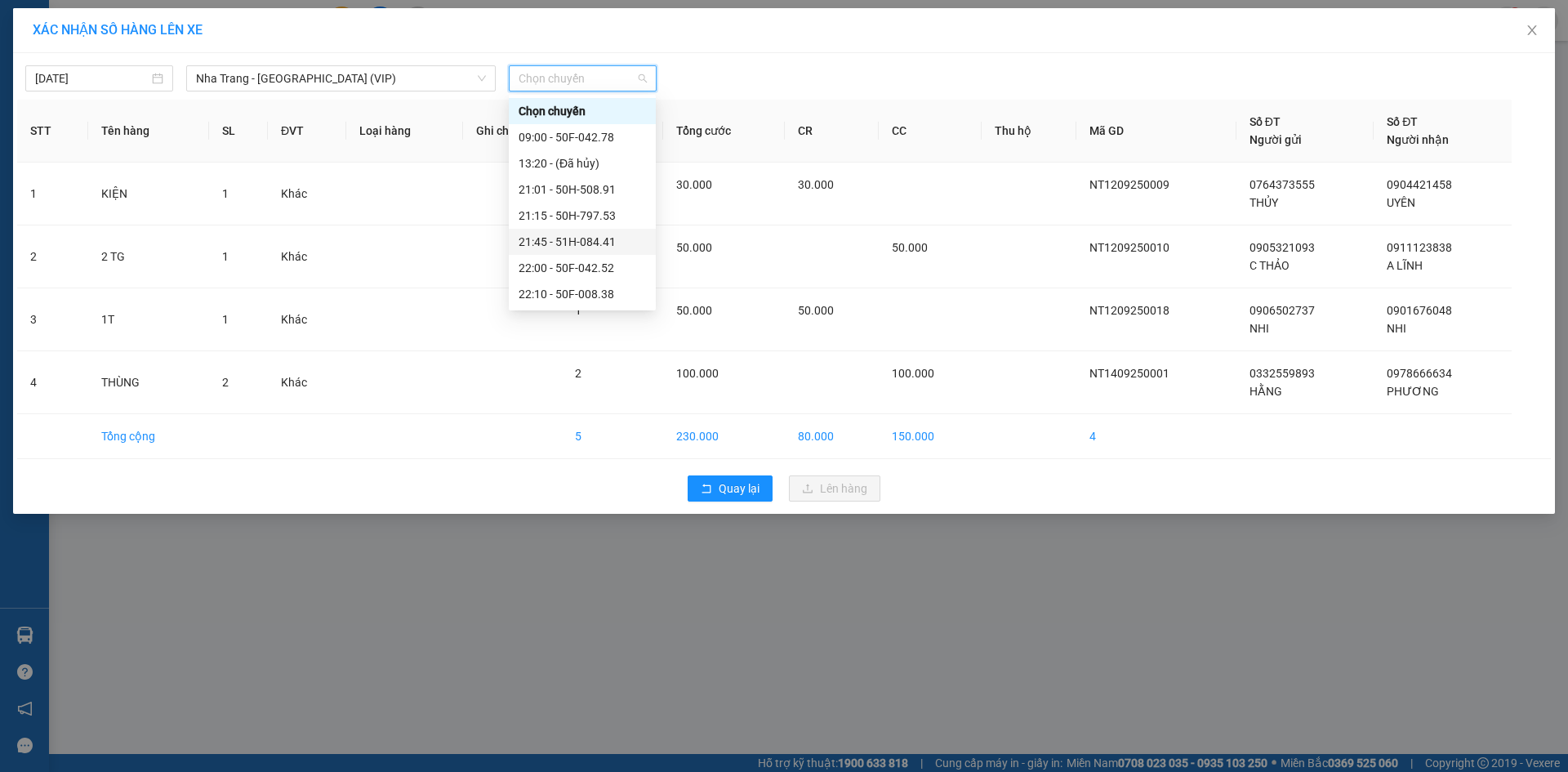
click at [540, 246] on div "21:45 - 51H-084.41" at bounding box center [581, 241] width 127 height 18
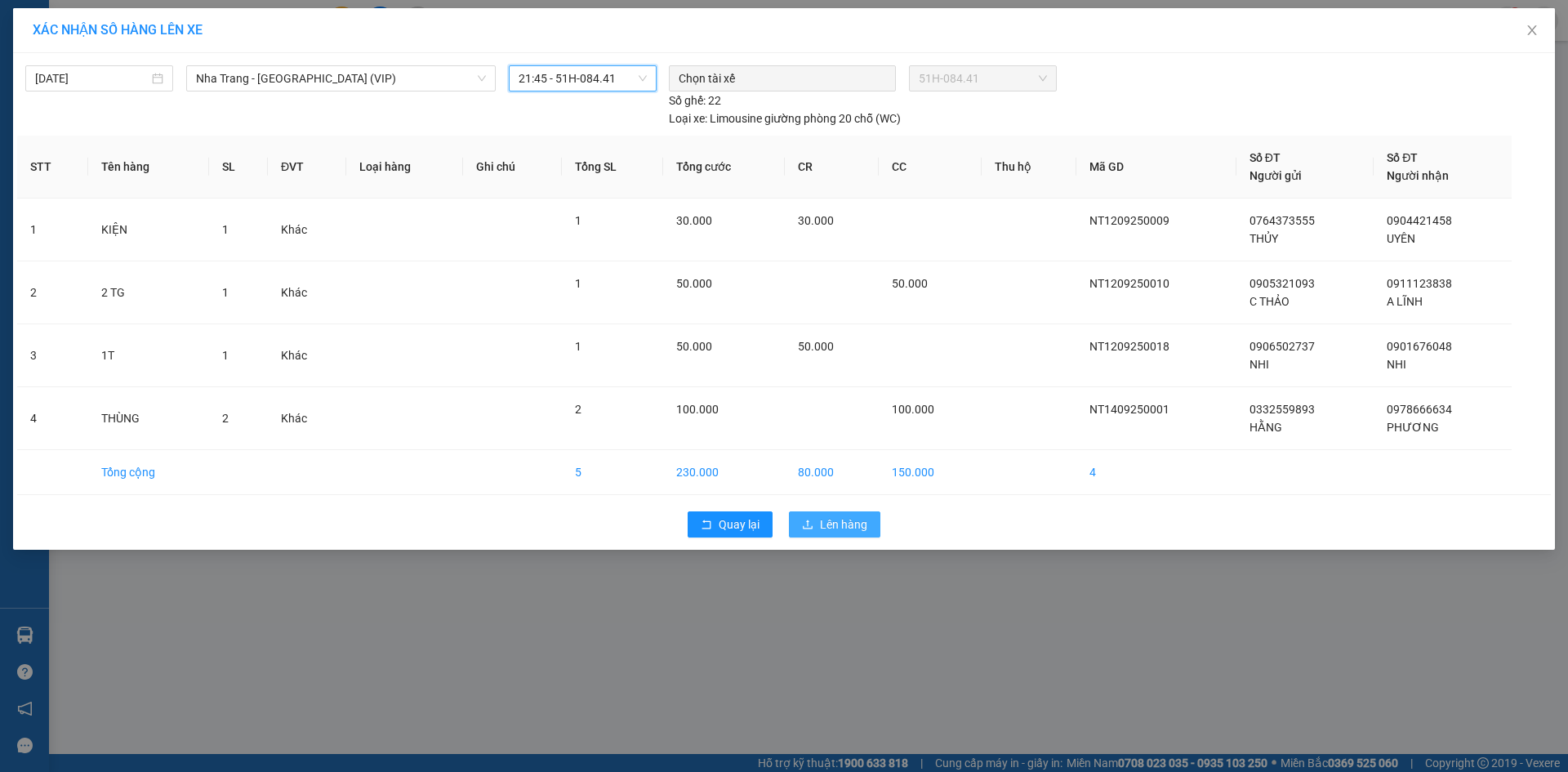
click at [825, 524] on span "Lên hàng" at bounding box center [843, 524] width 47 height 18
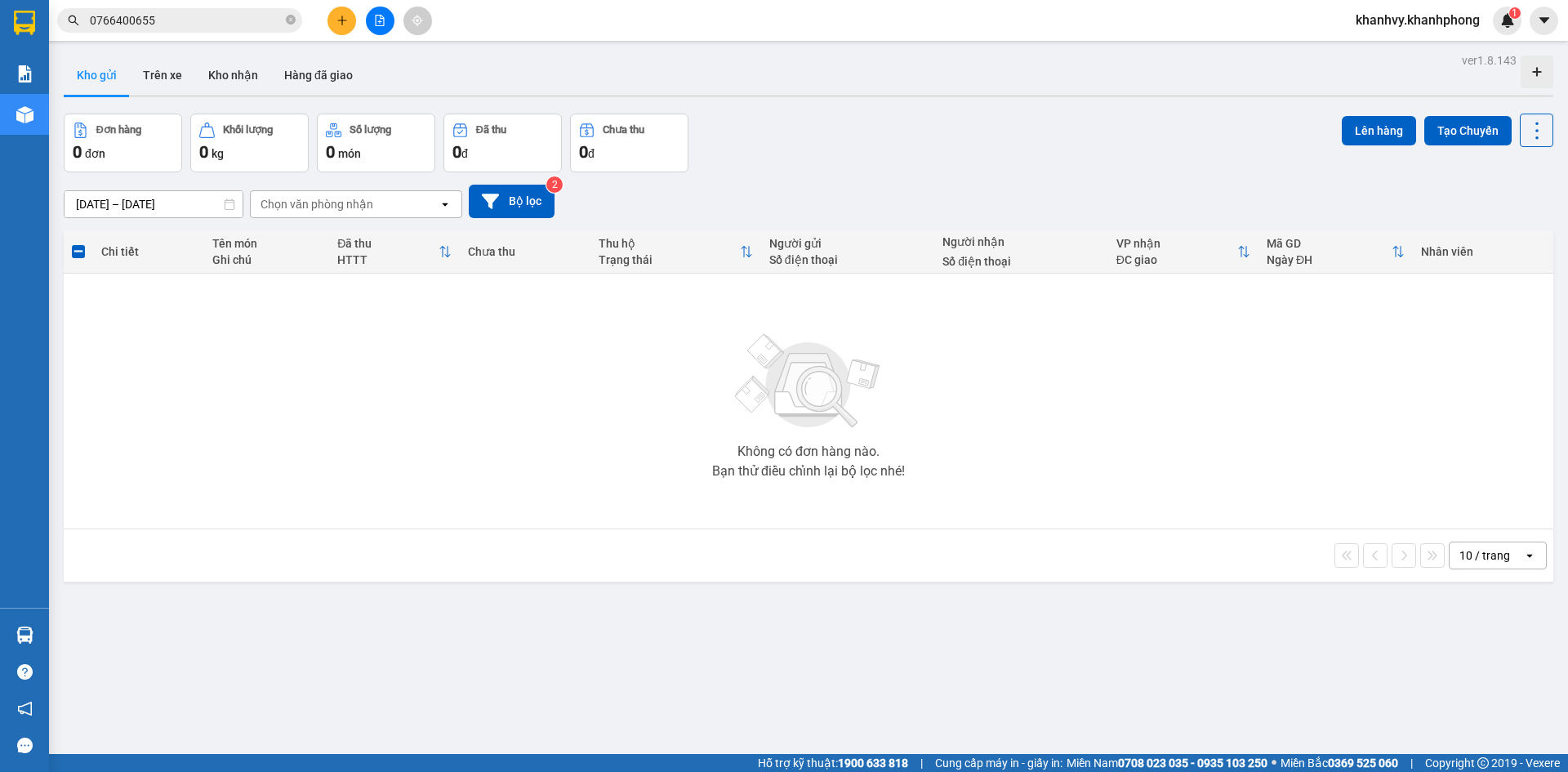
click at [1446, 34] on div "khanhvy.khanhphong 1" at bounding box center [1432, 21] width 179 height 28
click at [1413, 16] on span "khanhvy.khanhphong" at bounding box center [1417, 20] width 150 height 21
click at [1402, 52] on span "Đăng xuất" at bounding box center [1424, 50] width 118 height 18
